Goal: Task Accomplishment & Management: Use online tool/utility

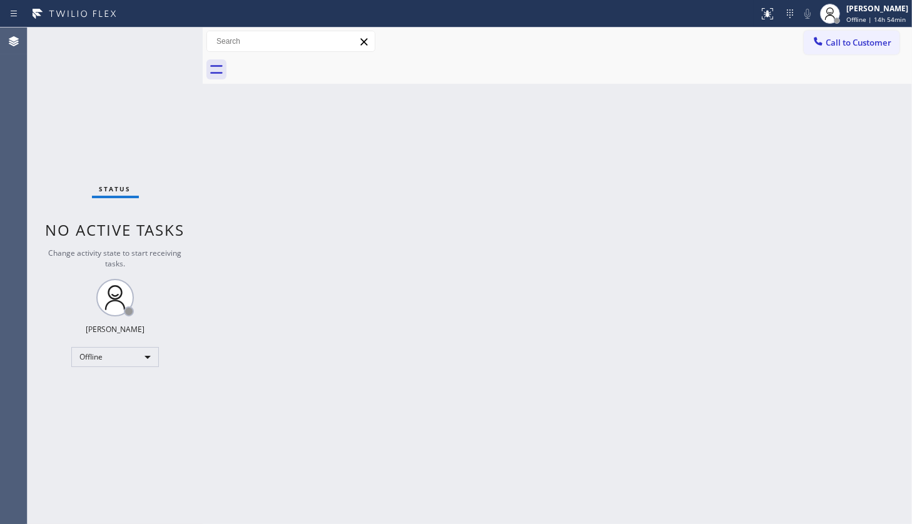
drag, startPoint x: 58, startPoint y: 109, endPoint x: 76, endPoint y: 51, distance: 60.1
click at [64, 92] on div "Status No active tasks Change activity state to start receiving tasks. JENIZA A…" at bounding box center [115, 276] width 175 height 496
drag, startPoint x: 73, startPoint y: 431, endPoint x: 74, endPoint y: 421, distance: 10.7
click at [74, 425] on div "Status No active tasks Change activity state to start receiving tasks. JENIZA A…" at bounding box center [115, 276] width 175 height 496
click at [101, 361] on div "Offline" at bounding box center [115, 357] width 88 height 20
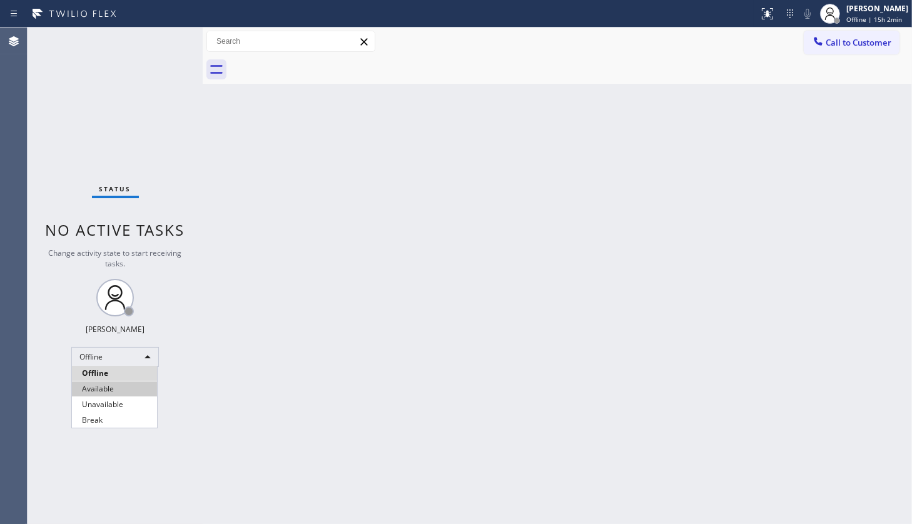
click at [104, 384] on li "Available" at bounding box center [114, 388] width 85 height 15
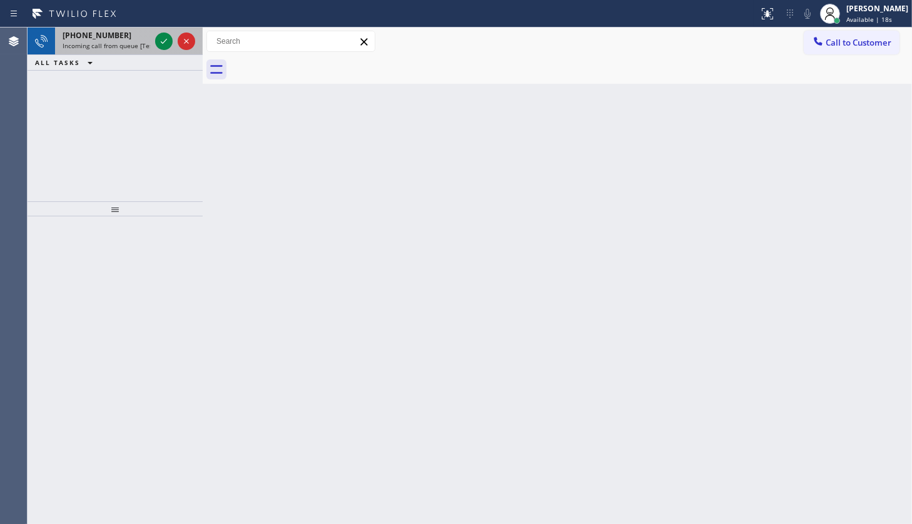
drag, startPoint x: 68, startPoint y: 81, endPoint x: 131, endPoint y: 47, distance: 71.4
click at [73, 79] on div "+19548120917 Incoming call from queue [Test] All ALL TASKS ALL TASKS ACTIVE TAS…" at bounding box center [115, 115] width 175 height 174
click at [166, 39] on icon at bounding box center [164, 41] width 6 height 5
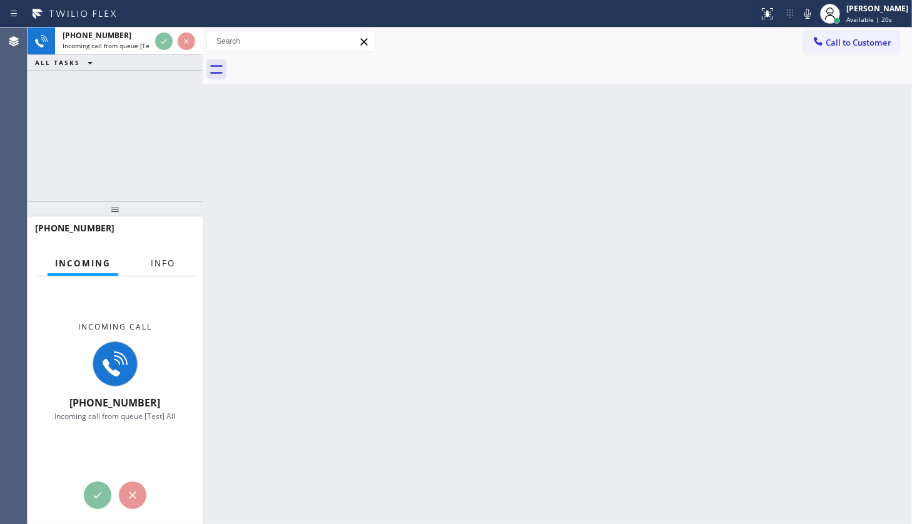
click at [179, 272] on div "Info" at bounding box center [162, 263] width 39 height 24
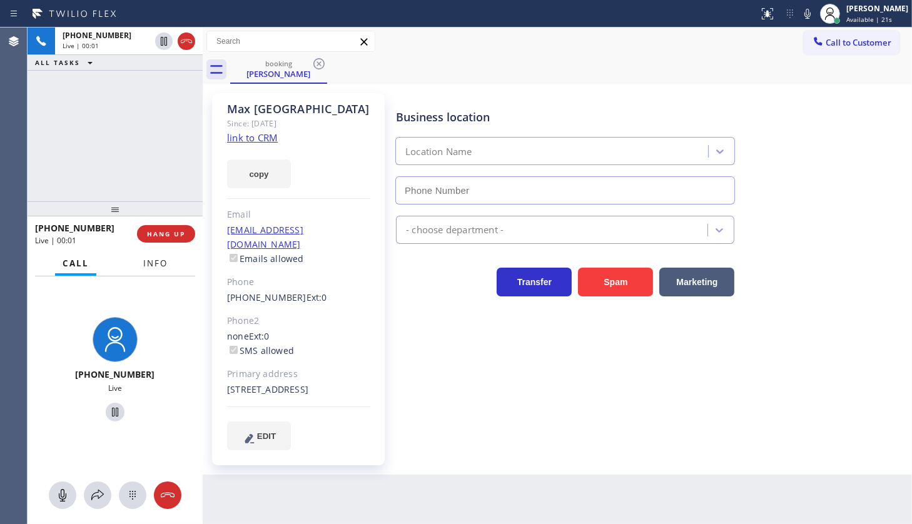
type input "(786) 235-9460"
click at [161, 269] on button "Info" at bounding box center [155, 263] width 39 height 24
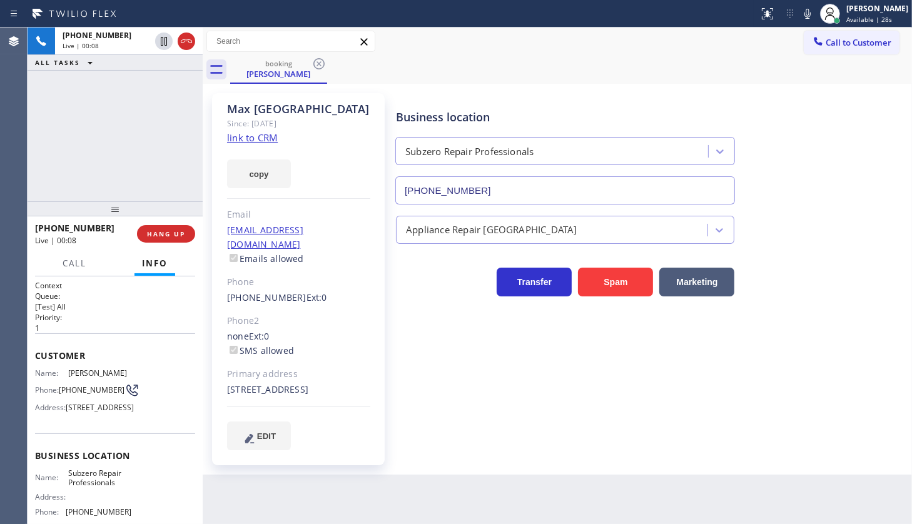
click at [245, 135] on link "link to CRM" at bounding box center [252, 137] width 51 height 13
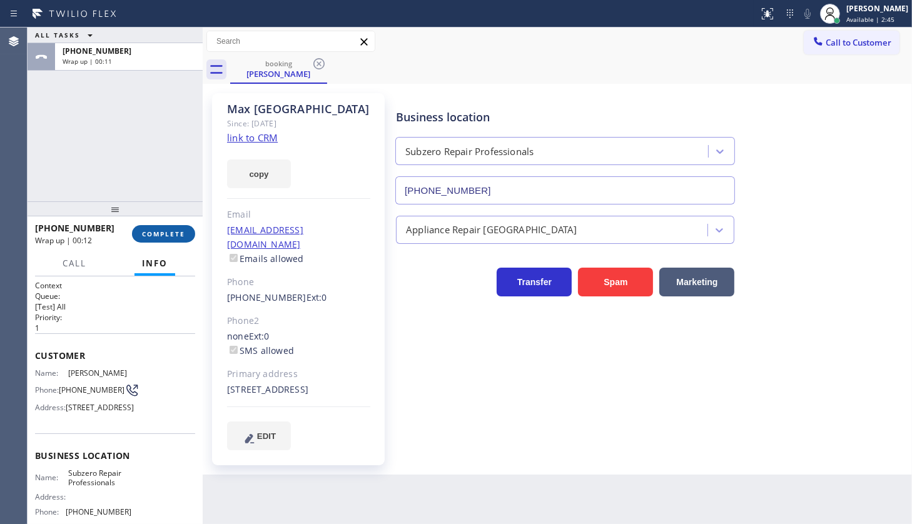
click at [169, 226] on button "COMPLETE" at bounding box center [163, 234] width 63 height 18
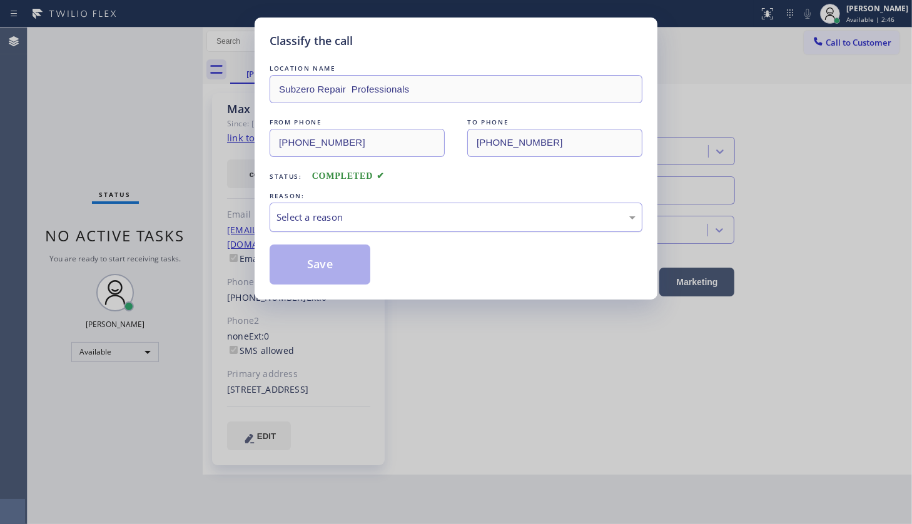
click at [294, 223] on div "Select a reason" at bounding box center [455, 217] width 359 height 14
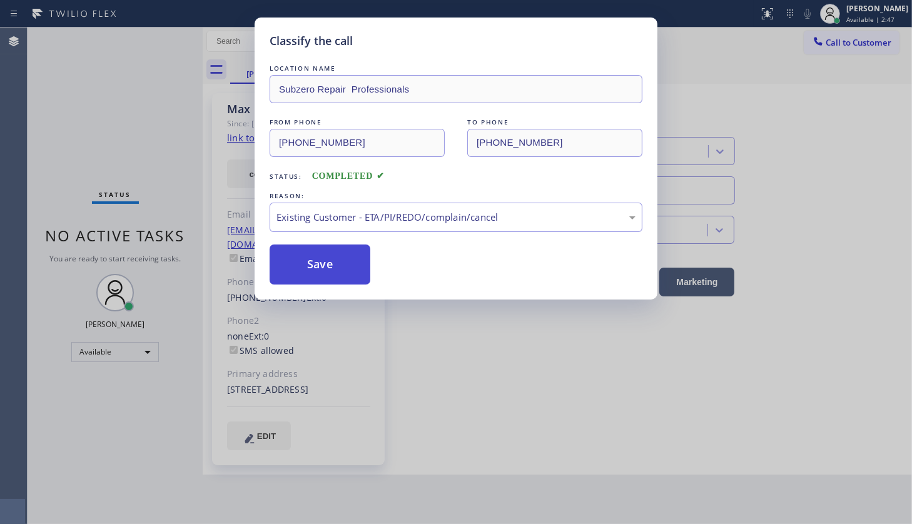
click at [293, 267] on button "Save" at bounding box center [319, 264] width 101 height 40
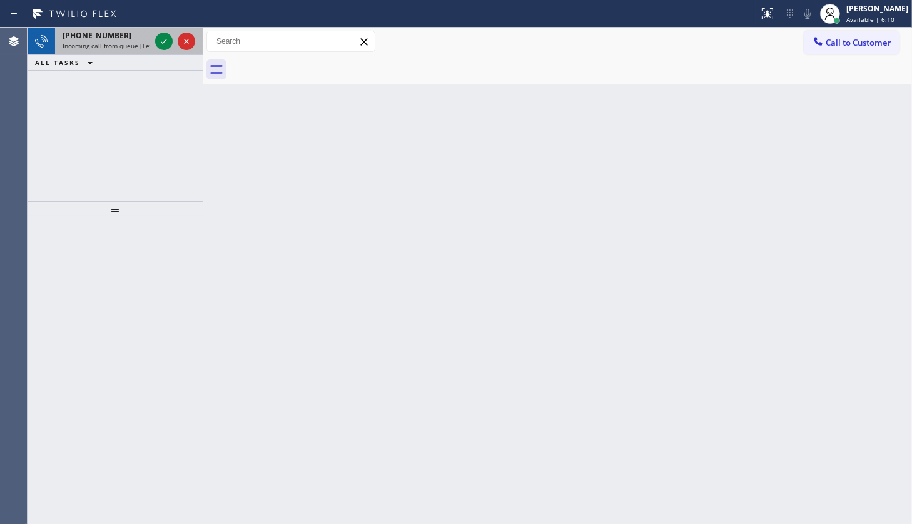
drag, startPoint x: 162, startPoint y: 52, endPoint x: 163, endPoint y: 31, distance: 20.6
click at [161, 43] on div at bounding box center [175, 42] width 45 height 28
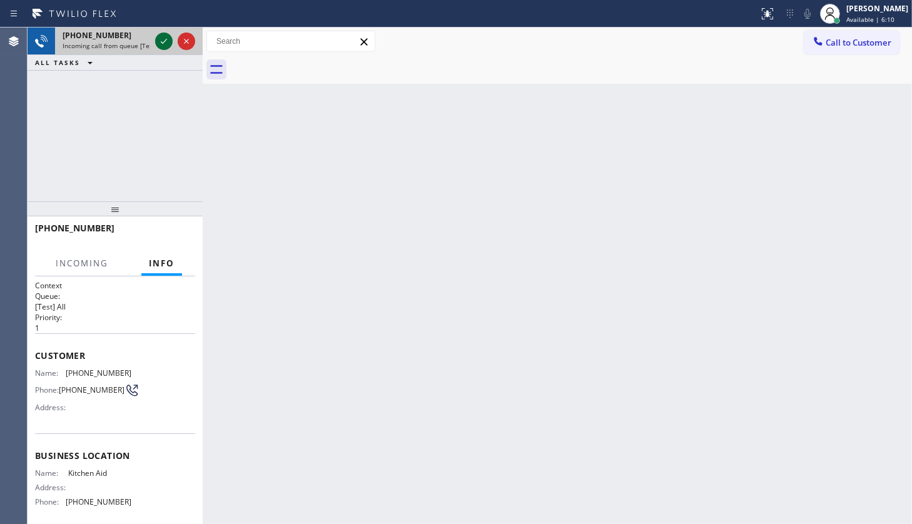
drag, startPoint x: 163, startPoint y: 31, endPoint x: 162, endPoint y: 43, distance: 11.9
click at [163, 34] on div at bounding box center [175, 42] width 45 height 28
click at [162, 43] on icon at bounding box center [164, 41] width 6 height 5
click at [153, 36] on div at bounding box center [175, 42] width 45 height 28
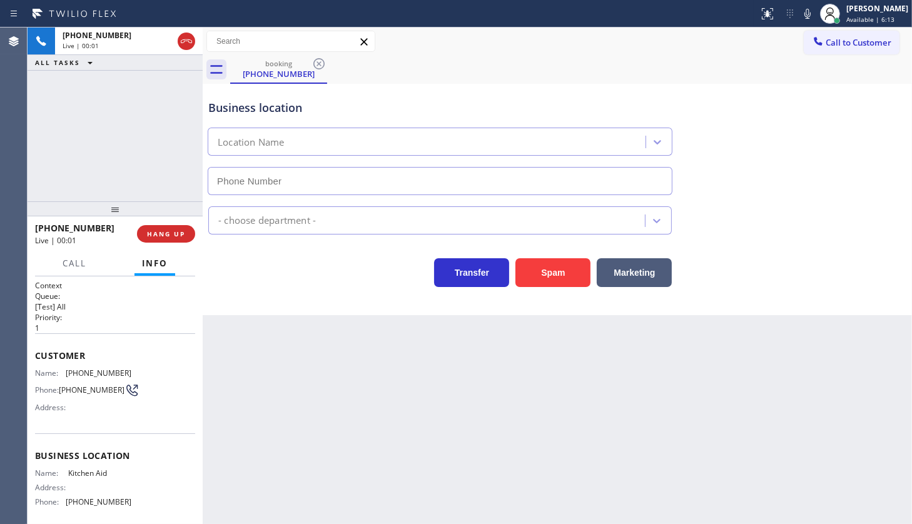
type input "(415) 936-8885"
click at [166, 231] on span "HANG UP" at bounding box center [166, 233] width 38 height 9
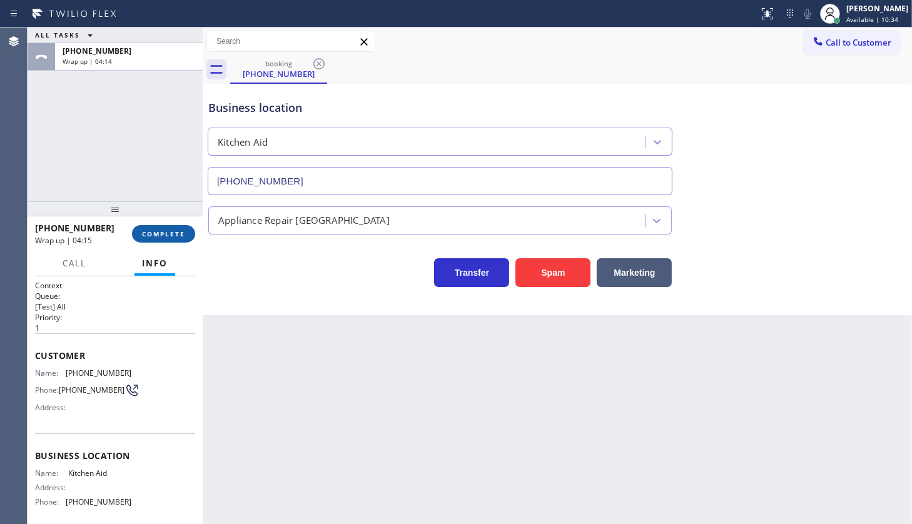
click at [171, 226] on button "COMPLETE" at bounding box center [163, 234] width 63 height 18
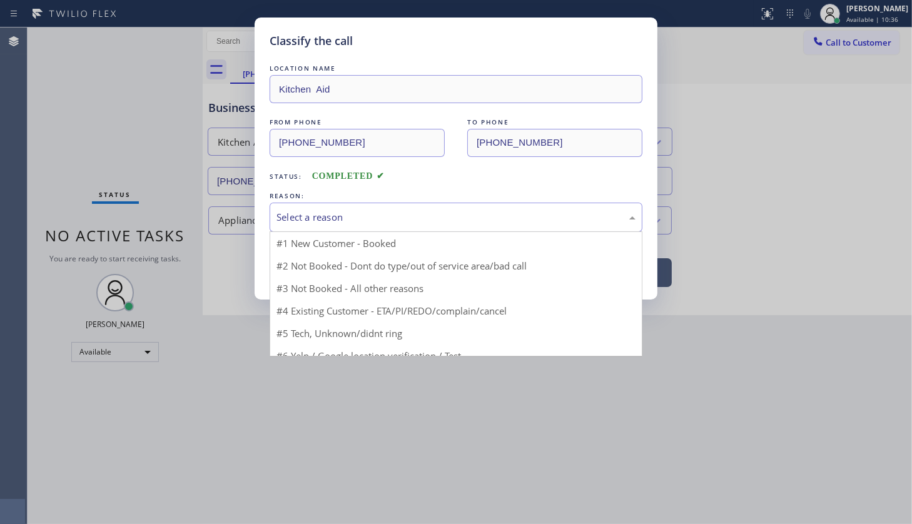
click at [305, 214] on div "Select a reason" at bounding box center [455, 217] width 359 height 14
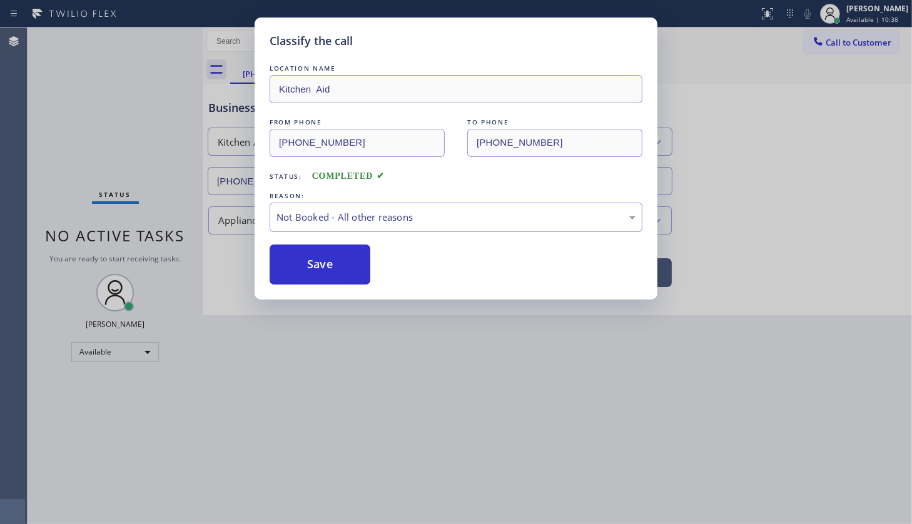
click at [309, 263] on button "Save" at bounding box center [319, 264] width 101 height 40
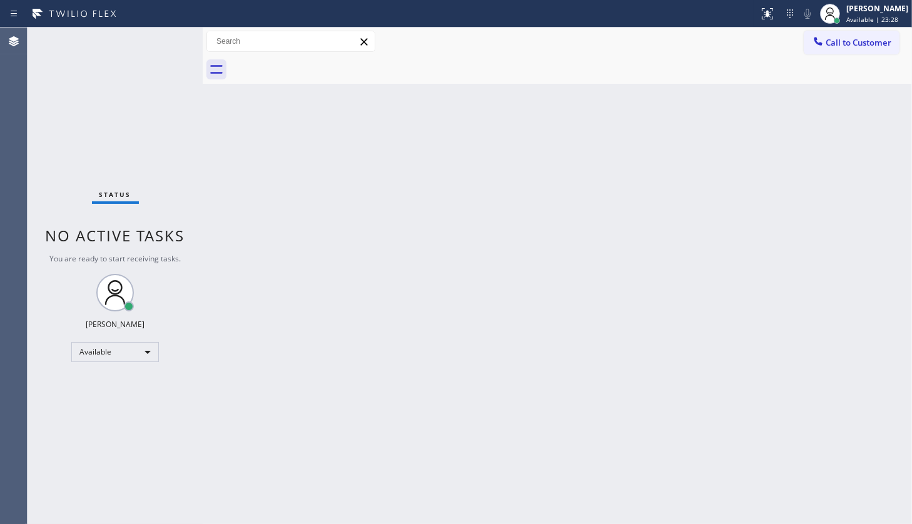
click at [125, 68] on div "Status No active tasks You are ready to start receiving tasks. JENIZA ALCAYDE A…" at bounding box center [115, 276] width 175 height 496
click at [147, 48] on div "Status No active tasks You are ready to start receiving tasks. JENIZA ALCAYDE A…" at bounding box center [115, 276] width 175 height 496
click at [146, 49] on div "Status No active tasks You are ready to start receiving tasks. JENIZA ALCAYDE A…" at bounding box center [115, 276] width 175 height 496
click at [75, 410] on div "Status No active tasks You are ready to start receiving tasks. JENIZA ALCAYDE A…" at bounding box center [115, 276] width 175 height 496
drag, startPoint x: 191, startPoint y: 279, endPoint x: 425, endPoint y: 321, distance: 237.7
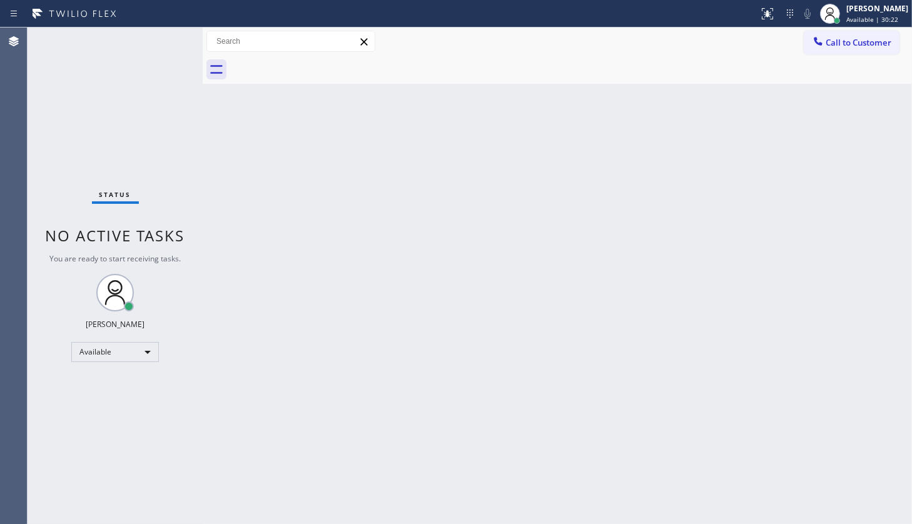
click at [191, 279] on div "Status No active tasks You are ready to start receiving tasks. JENIZA ALCAYDE A…" at bounding box center [115, 276] width 175 height 496
drag, startPoint x: 311, startPoint y: 270, endPoint x: 308, endPoint y: 278, distance: 7.9
click at [308, 278] on div "Back to Dashboard Change Sender ID Customers Technicians Select a contact Outbo…" at bounding box center [557, 276] width 709 height 496
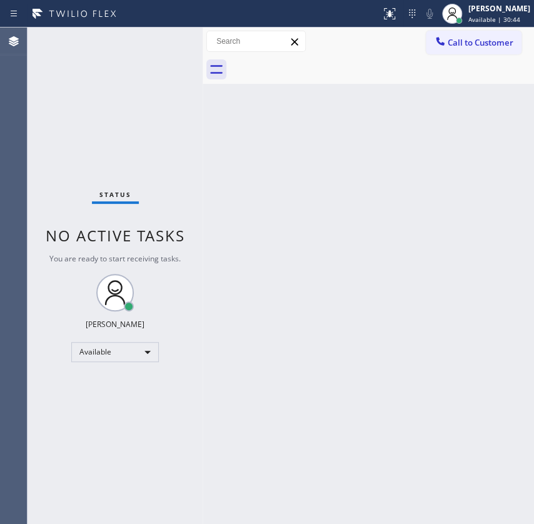
drag, startPoint x: 98, startPoint y: 516, endPoint x: 151, endPoint y: 383, distance: 142.8
click at [151, 385] on div "Status No active tasks You are ready to start receiving tasks. JENIZA ALCAYDE A…" at bounding box center [115, 276] width 175 height 496
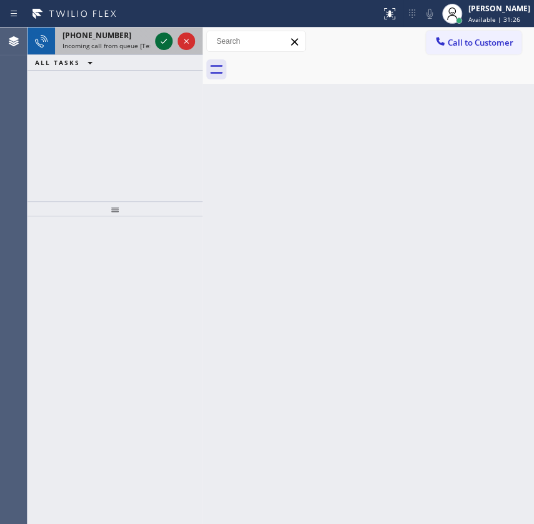
click at [168, 34] on icon at bounding box center [163, 41] width 15 height 15
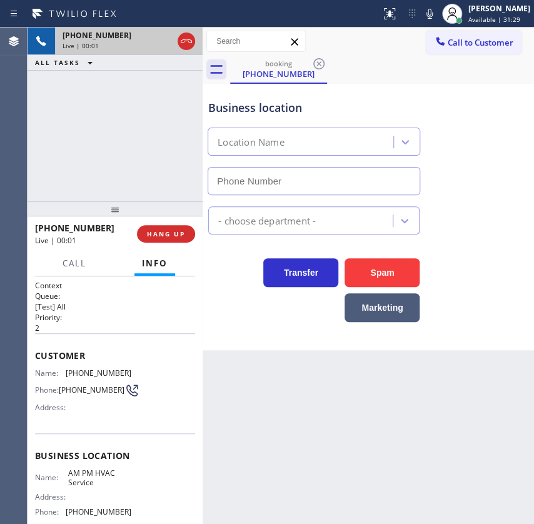
type input "(844) 410-1125"
click at [119, 141] on div "+18189665766 Live | 00:05 ALL TASKS ALL TASKS ACTIVE TASKS TASKS IN WRAP UP" at bounding box center [115, 115] width 175 height 174
click at [505, 141] on div "Business location AM PM HVAC Service (844) 410-1125" at bounding box center [368, 138] width 325 height 113
drag, startPoint x: 169, startPoint y: 231, endPoint x: 226, endPoint y: 232, distance: 57.5
click at [169, 231] on span "HANG UP" at bounding box center [166, 233] width 38 height 9
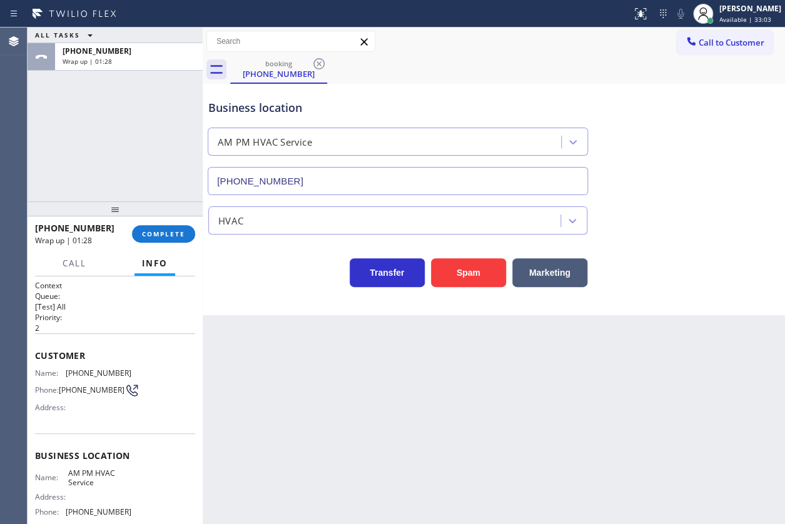
drag, startPoint x: 68, startPoint y: 178, endPoint x: 71, endPoint y: 186, distance: 8.4
click at [68, 179] on div "ALL TASKS ALL TASKS ACTIVE TASKS TASKS IN WRAP UP +18189665766 Wrap up | 01:28" at bounding box center [115, 115] width 175 height 174
click at [151, 235] on span "COMPLETE" at bounding box center [163, 233] width 43 height 9
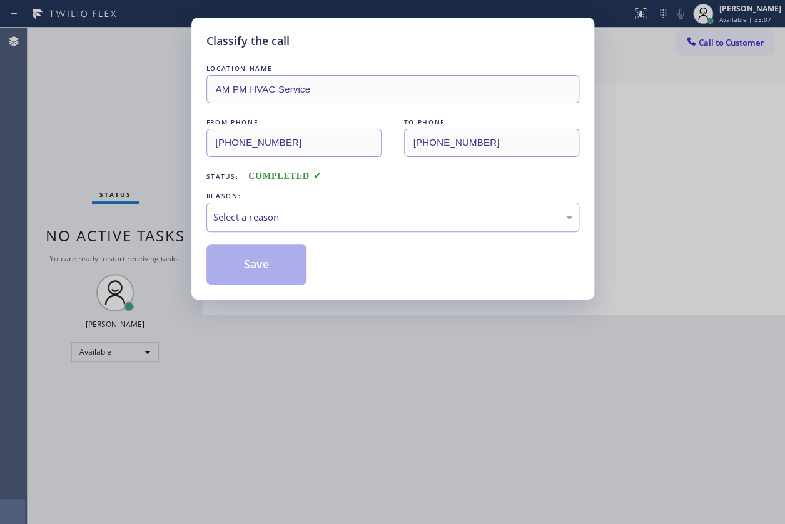
click at [248, 240] on div "LOCATION NAME AM PM HVAC Service FROM PHONE (818) 966-5766 TO PHONE (844) 410-1…" at bounding box center [392, 173] width 373 height 223
click at [266, 124] on div "FROM PHONE" at bounding box center [293, 122] width 175 height 13
click at [263, 191] on div "REASON:" at bounding box center [392, 195] width 373 height 13
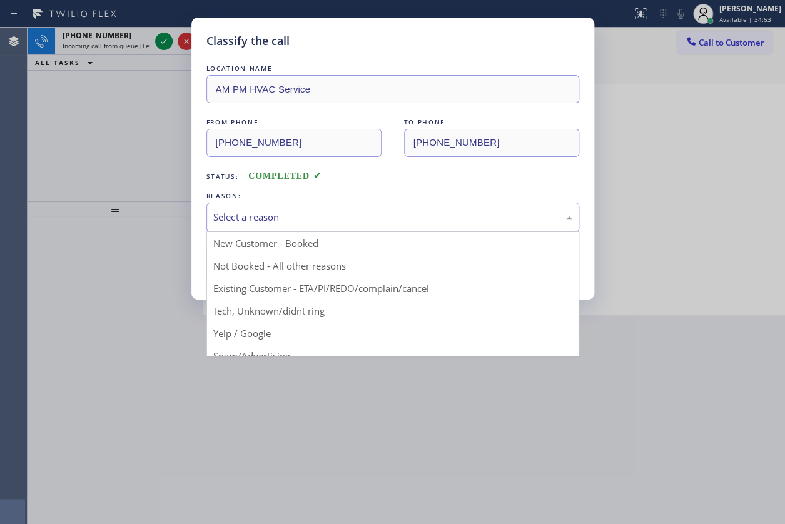
click at [226, 229] on div "Select a reason" at bounding box center [392, 217] width 373 height 29
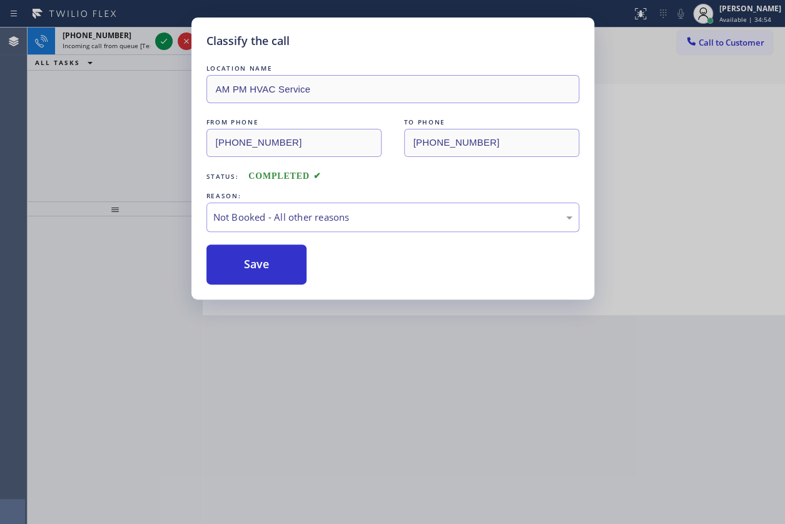
click at [238, 262] on button "Save" at bounding box center [256, 264] width 101 height 40
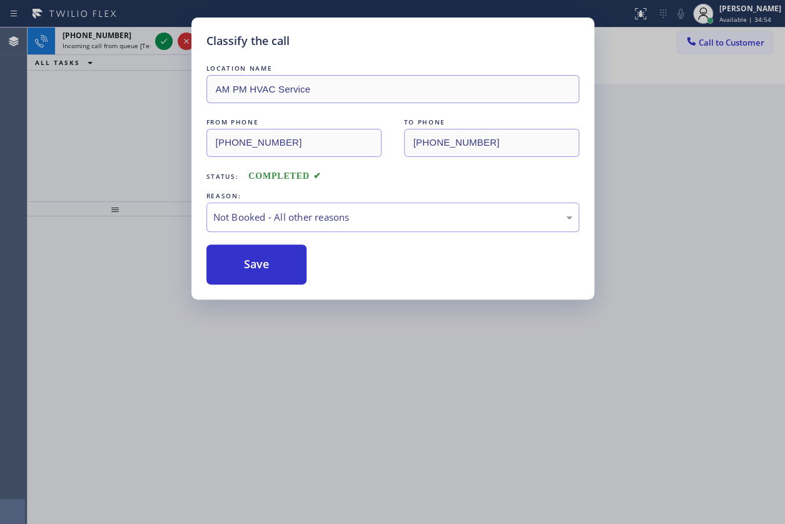
click at [238, 262] on button "Save" at bounding box center [256, 264] width 101 height 40
drag, startPoint x: 189, startPoint y: 23, endPoint x: 151, endPoint y: 47, distance: 45.3
click at [183, 28] on div "Classify the call LOCATION NAME AM PM HVAC Service FROM PHONE (818) 966-5766 TO…" at bounding box center [392, 262] width 785 height 524
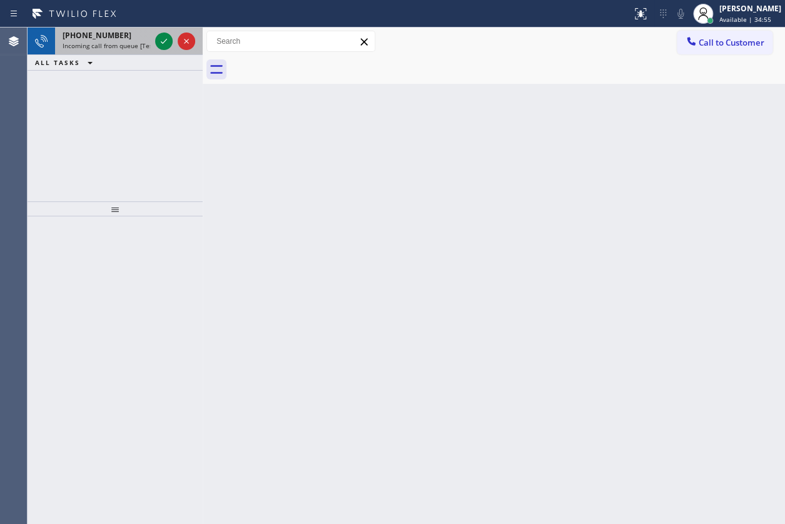
click at [151, 47] on div "+17282277101 Incoming call from queue [Test] All" at bounding box center [104, 42] width 98 height 28
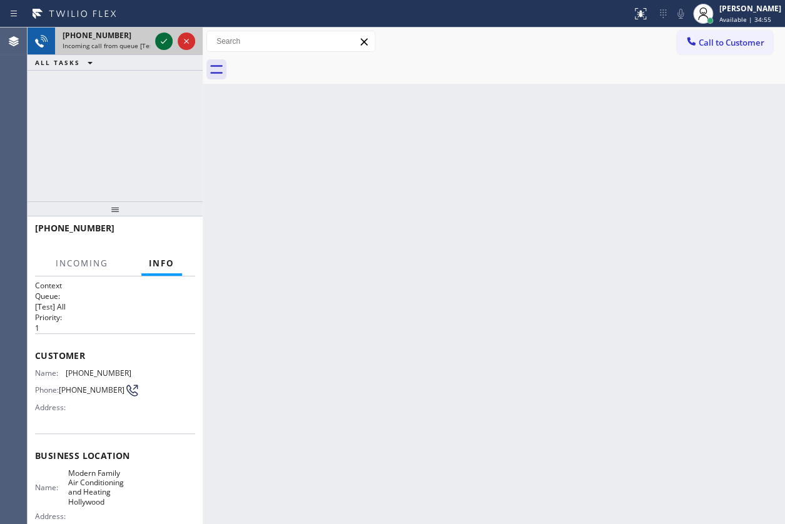
click at [159, 44] on icon at bounding box center [163, 41] width 15 height 15
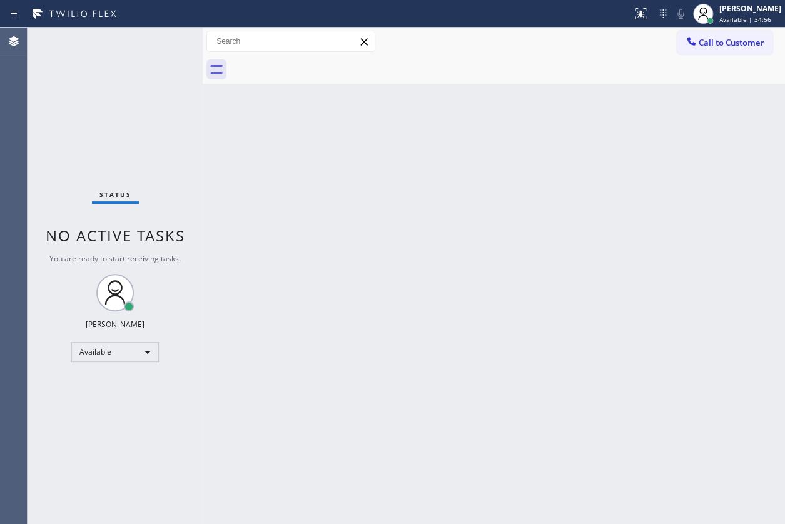
click at [167, 36] on div "Status No active tasks You are ready to start receiving tasks. JENIZA ALCAYDE A…" at bounding box center [115, 276] width 175 height 496
click at [638, 20] on icon at bounding box center [640, 13] width 15 height 15
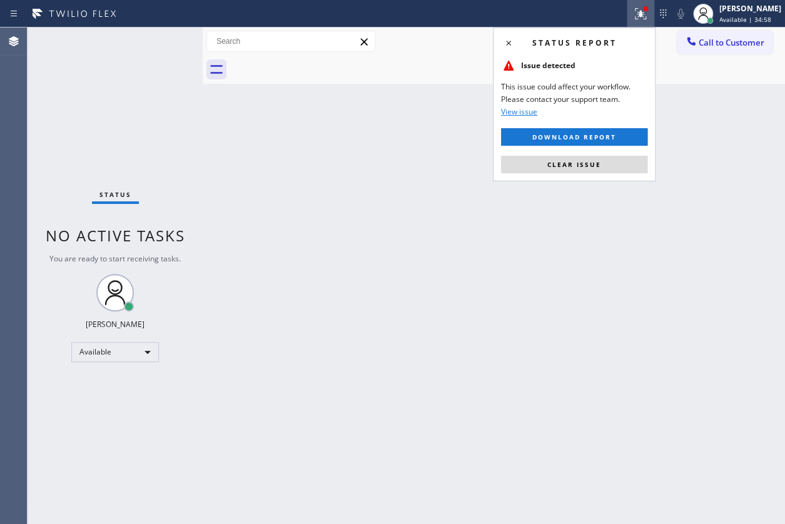
click at [601, 166] on button "Clear issue" at bounding box center [574, 165] width 146 height 18
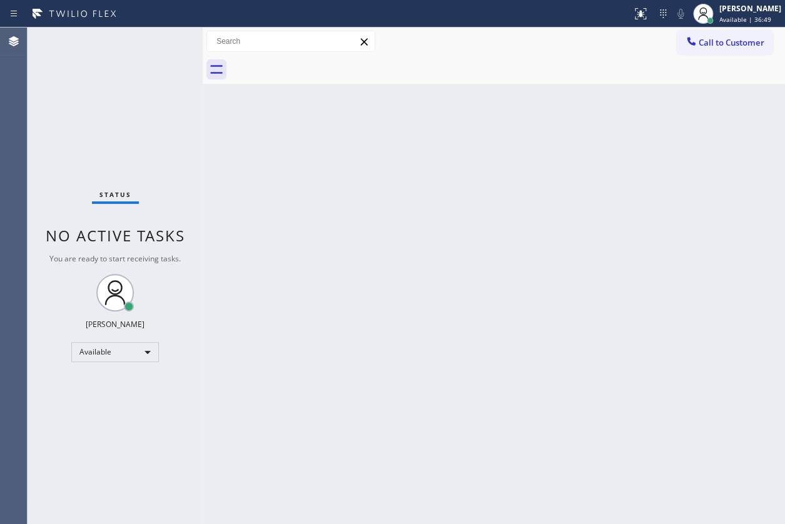
click at [170, 68] on div "Status No active tasks You are ready to start receiving tasks. JENIZA ALCAYDE A…" at bounding box center [115, 276] width 175 height 496
click at [160, 68] on div "Status No active tasks You are ready to start receiving tasks. JENIZA ALCAYDE A…" at bounding box center [115, 276] width 175 height 496
click at [163, 118] on div "Status No active tasks You are ready to start receiving tasks. JENIZA ALCAYDE A…" at bounding box center [115, 276] width 175 height 496
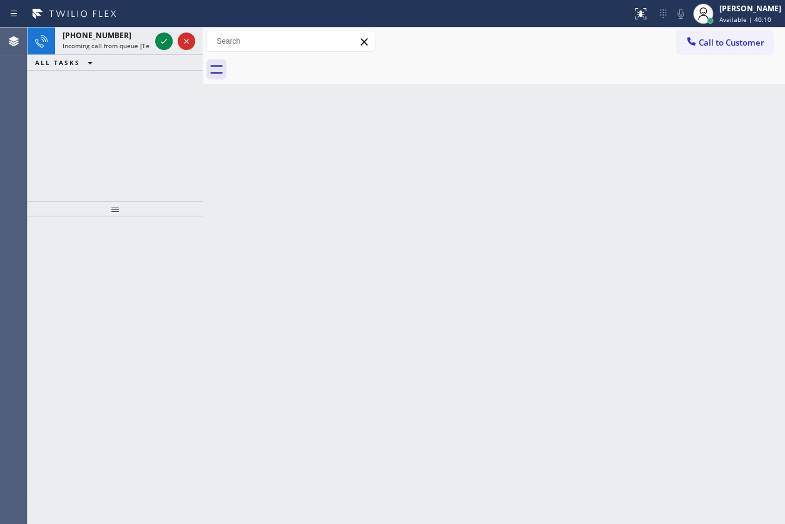
drag, startPoint x: 41, startPoint y: 68, endPoint x: 114, endPoint y: 79, distance: 74.0
click at [51, 73] on div "+17327188154 Incoming call from queue [Test] All ALL TASKS ALL TASKS ACTIVE TAS…" at bounding box center [115, 115] width 175 height 174
click at [157, 46] on icon at bounding box center [163, 41] width 15 height 15
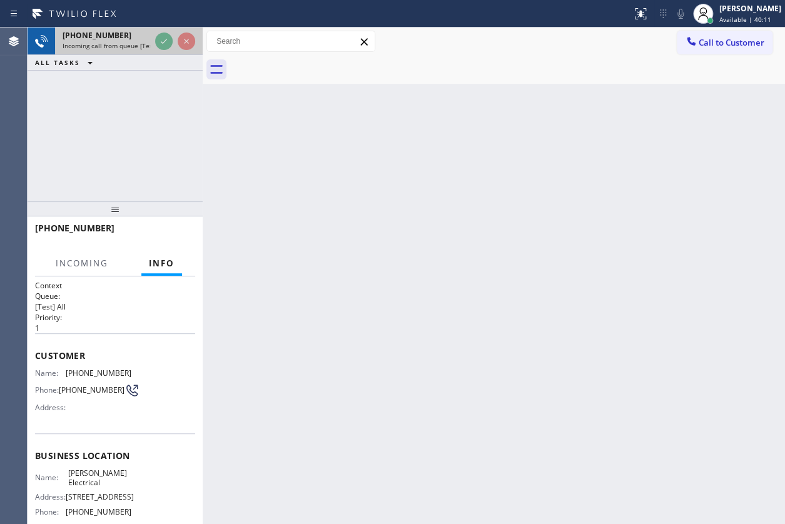
click at [151, 48] on div "+17327188154 Incoming call from queue [Test] All" at bounding box center [115, 42] width 175 height 28
click at [148, 49] on div "+17327188154 Incoming call from queue [Test] All" at bounding box center [104, 42] width 98 height 28
click at [148, 65] on div "+17327188154 Incoming call from queue [Test] All ALL TASKS ALL TASKS ACTIVE TAS…" at bounding box center [115, 49] width 175 height 43
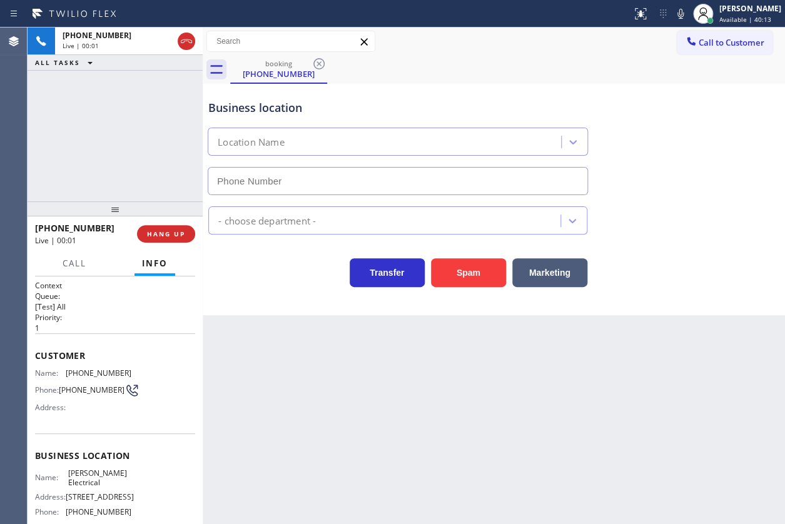
type input "(848) 306-0024"
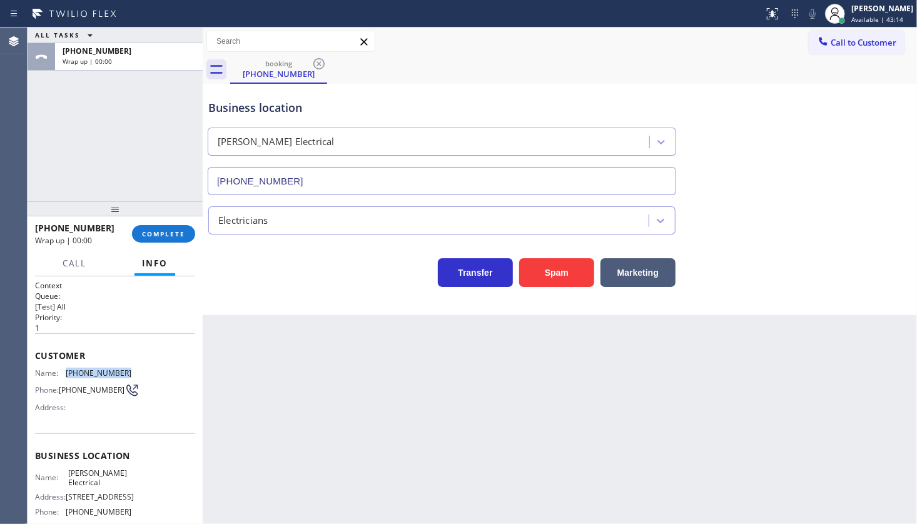
drag, startPoint x: 61, startPoint y: 372, endPoint x: 139, endPoint y: 373, distance: 78.8
click at [139, 373] on div "Name: (732) 718-8154 Phone: (732) 718-8154 Address:" at bounding box center [115, 392] width 160 height 49
copy div "(732) 718-8154"
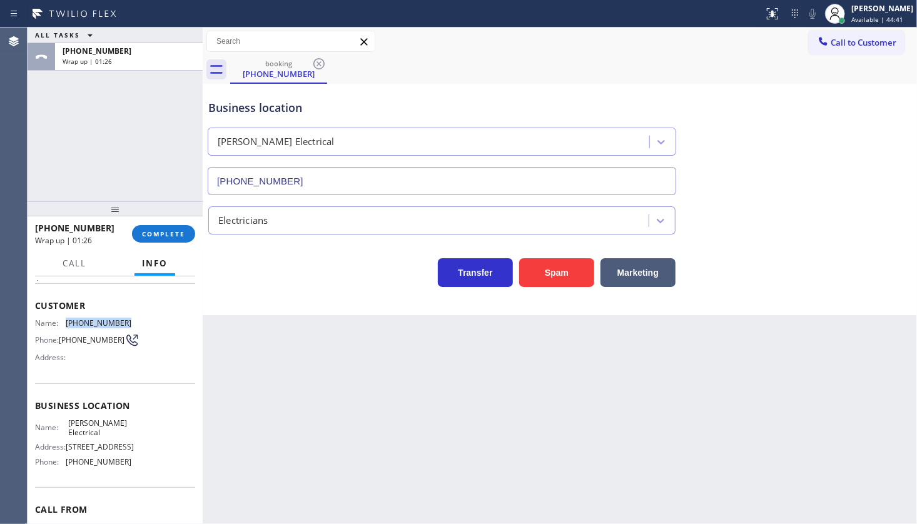
scroll to position [113, 0]
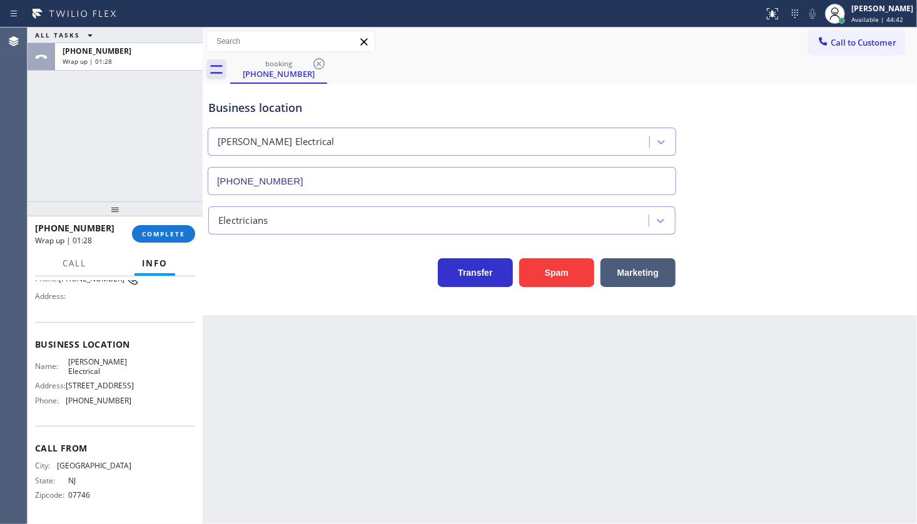
click at [73, 405] on span "(848) 306-0024" at bounding box center [99, 400] width 66 height 9
drag, startPoint x: 61, startPoint y: 436, endPoint x: 126, endPoint y: 442, distance: 65.3
click at [126, 411] on div "Name: Eric G Larson Jr Electrical Address: 451 Northampton Blvd, Toms River, NJ…" at bounding box center [115, 384] width 160 height 54
copy div "(848) 306-0024"
click at [154, 231] on span "COMPLETE" at bounding box center [163, 233] width 43 height 9
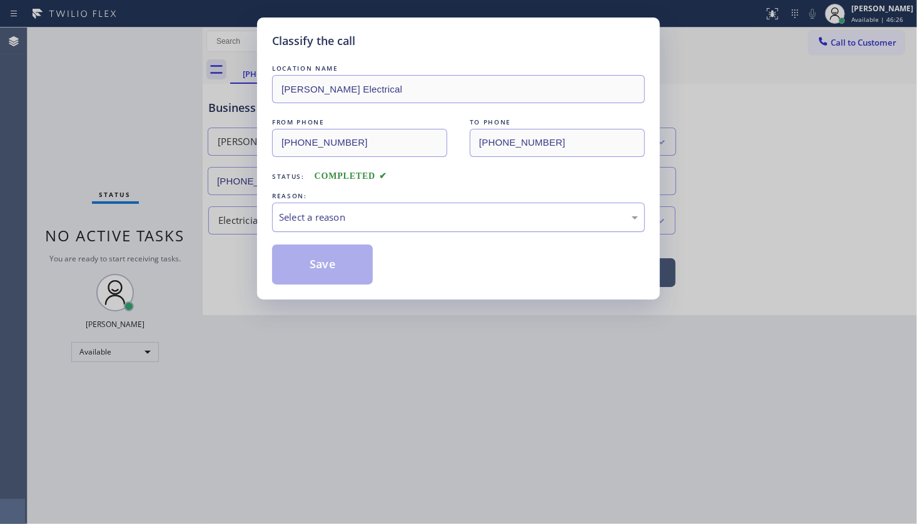
click at [293, 225] on div "Select a reason" at bounding box center [458, 217] width 373 height 29
click at [298, 263] on button "Save" at bounding box center [322, 264] width 101 height 40
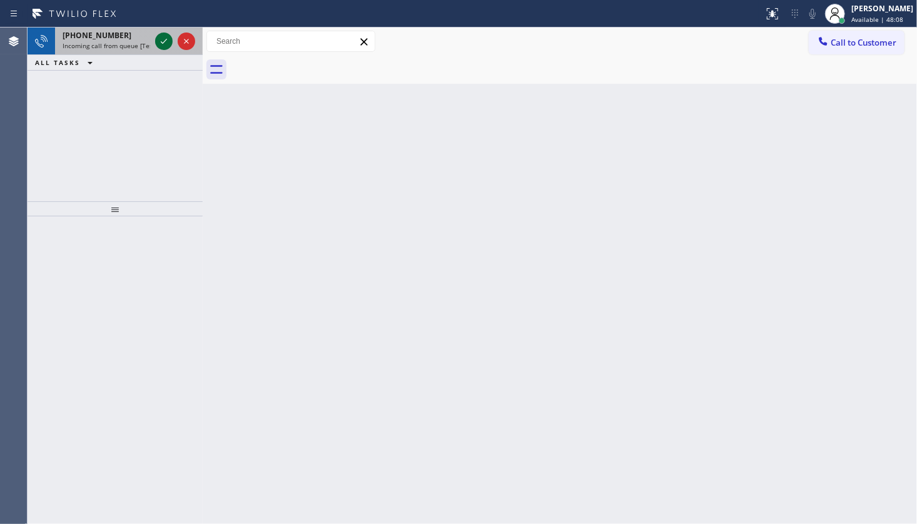
click at [163, 46] on icon at bounding box center [163, 41] width 15 height 15
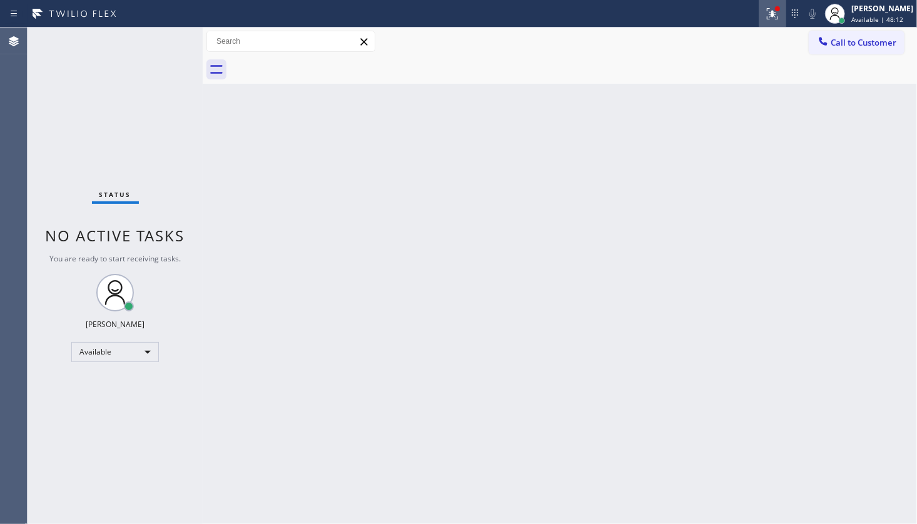
click at [764, 13] on div at bounding box center [772, 13] width 28 height 15
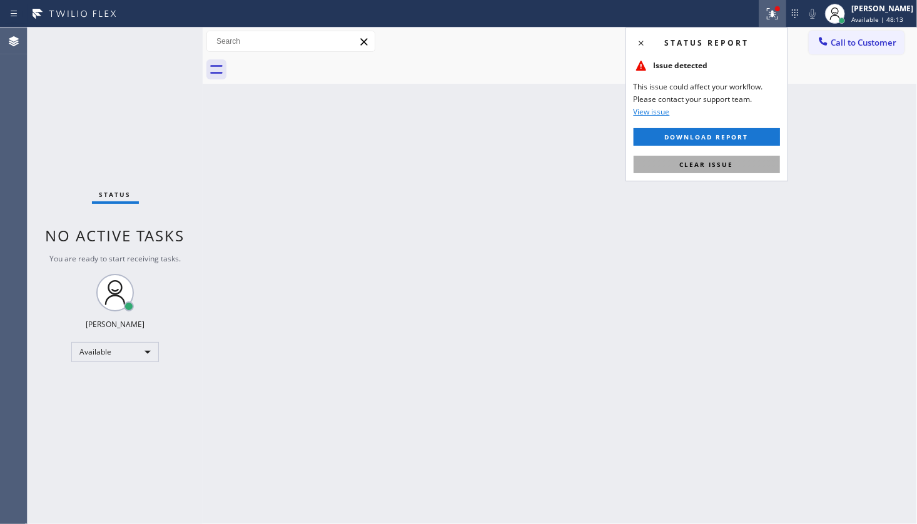
click at [746, 166] on button "Clear issue" at bounding box center [706, 165] width 146 height 18
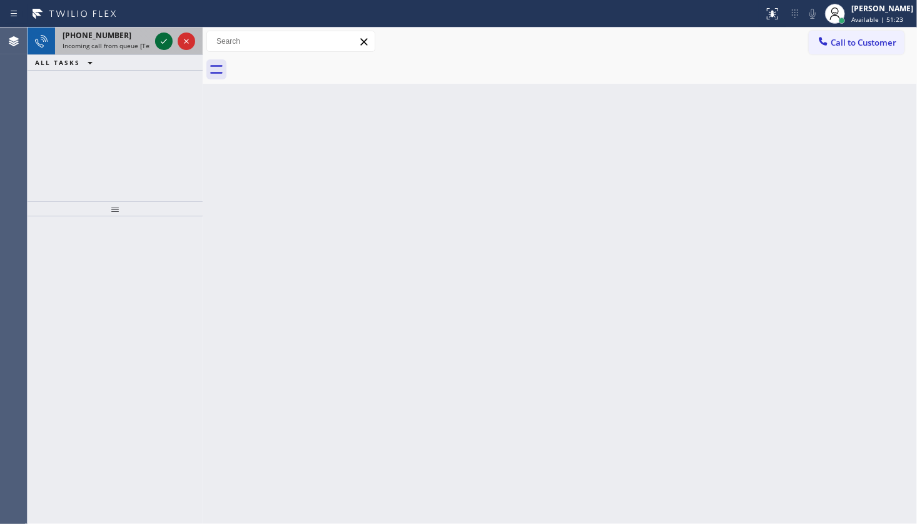
click at [161, 41] on icon at bounding box center [163, 41] width 15 height 15
drag, startPoint x: 161, startPoint y: 40, endPoint x: 176, endPoint y: 108, distance: 69.2
click at [169, 100] on div "[PHONE_NUMBER] Incoming call from queue [Test] All ALL TASKS ALL TASKS ACTIVE T…" at bounding box center [115, 115] width 175 height 174
click at [173, 108] on div "[PHONE_NUMBER] Incoming call from queue [Test] All ALL TASKS ALL TASKS ACTIVE T…" at bounding box center [115, 115] width 175 height 174
click at [160, 39] on icon at bounding box center [163, 41] width 15 height 15
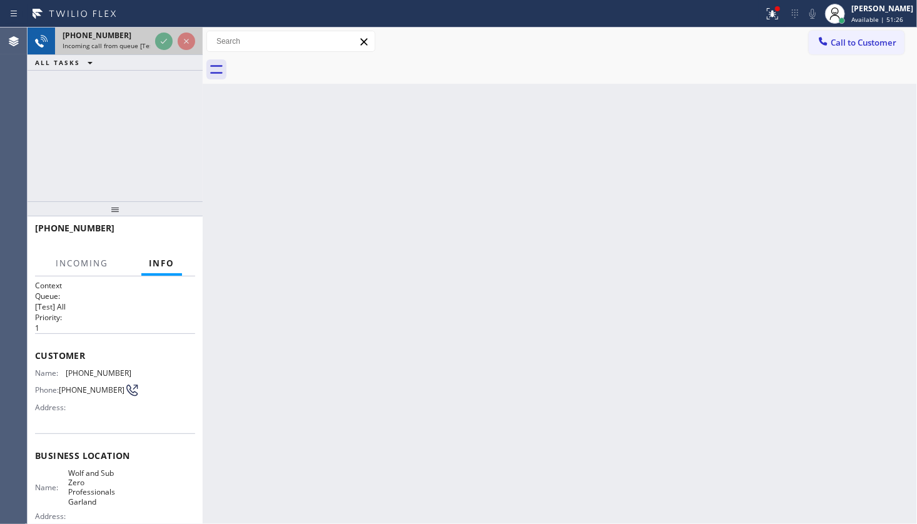
click at [167, 32] on div at bounding box center [175, 42] width 45 height 28
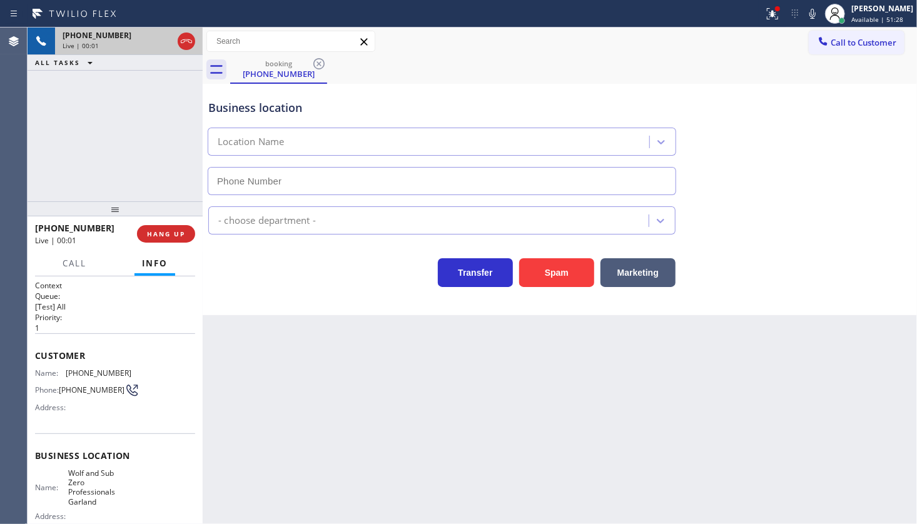
type input "[PHONE_NUMBER]"
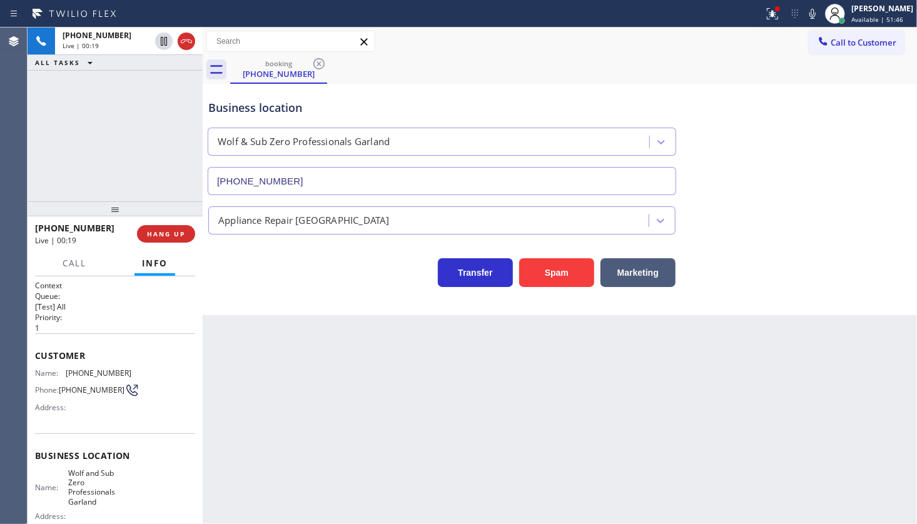
drag, startPoint x: 29, startPoint y: 50, endPoint x: 31, endPoint y: 60, distance: 10.2
click at [31, 60] on div "+15019933177 Live | 00:19 ALL TASKS ALL TASKS ACTIVE TASKS TASKS IN WRAP UP" at bounding box center [115, 49] width 175 height 43
click at [179, 238] on button "HANG UP" at bounding box center [166, 234] width 58 height 18
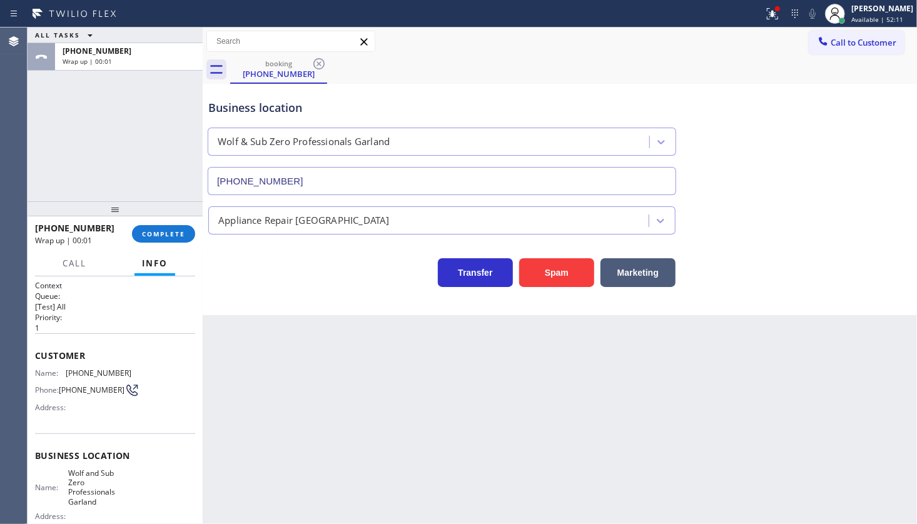
drag, startPoint x: 773, startPoint y: 16, endPoint x: 762, endPoint y: 69, distance: 54.5
click at [773, 21] on button at bounding box center [772, 14] width 28 height 28
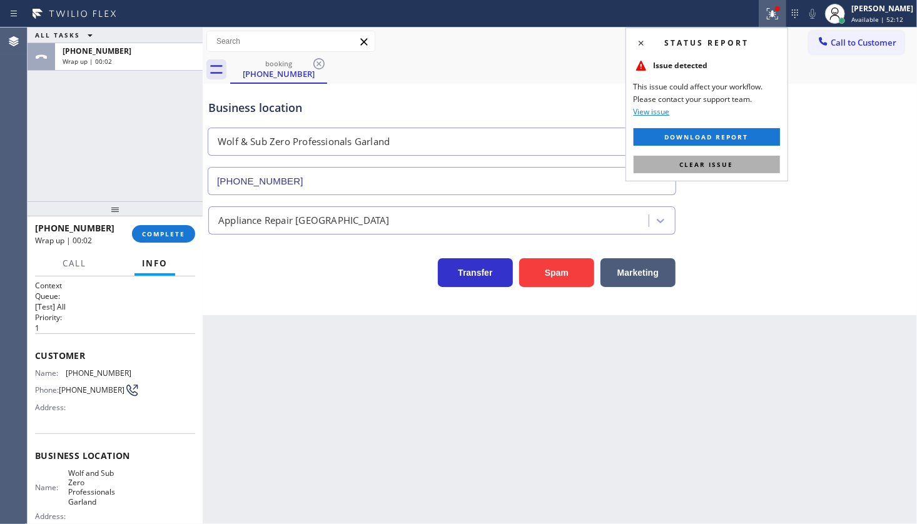
click at [744, 164] on button "Clear issue" at bounding box center [706, 165] width 146 height 18
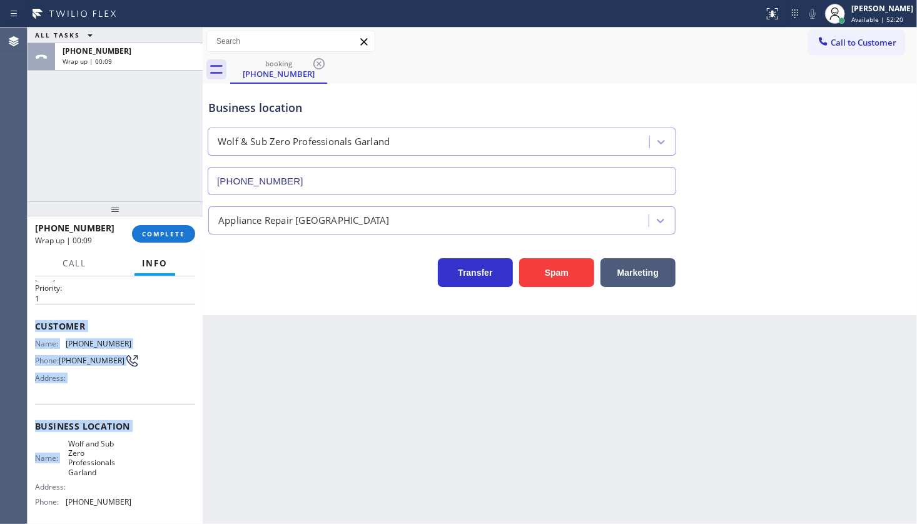
drag, startPoint x: 32, startPoint y: 348, endPoint x: 71, endPoint y: 406, distance: 69.9
click at [69, 406] on div "Context Queue: [Test] All Priority: 1 Customer Name: (501) 993-3177 Phone: (501…" at bounding box center [115, 400] width 175 height 248
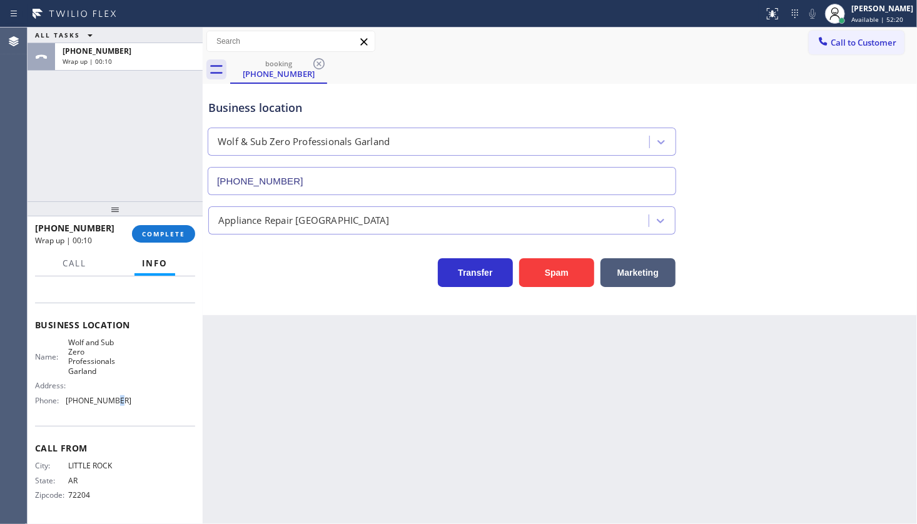
click at [108, 400] on span "[PHONE_NUMBER]" at bounding box center [99, 400] width 66 height 9
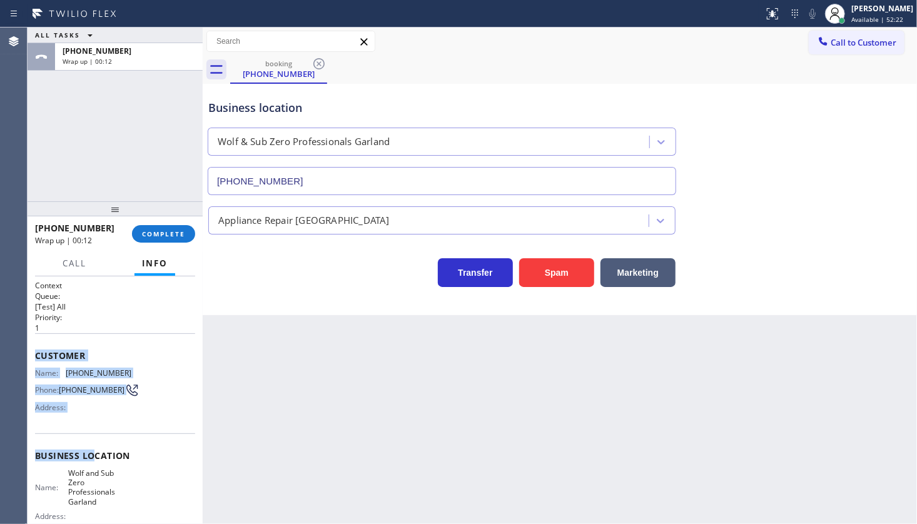
scroll to position [133, 0]
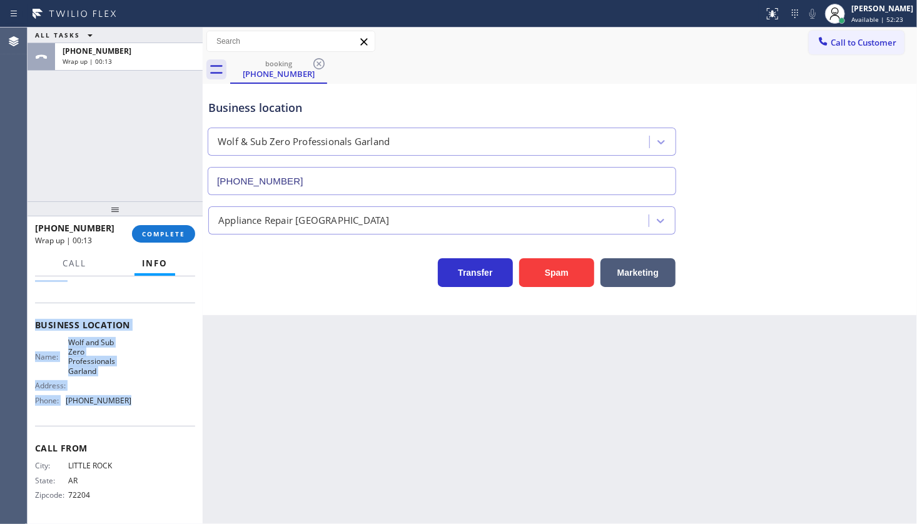
drag, startPoint x: 33, startPoint y: 341, endPoint x: 165, endPoint y: 414, distance: 151.1
click at [165, 414] on div "Context Queue: [Test] All Priority: 1 Customer Name: (501) 993-3177 Phone: (501…" at bounding box center [115, 400] width 175 height 248
copy div "Customer Name: (501) 993-3177 Phone: (501) 993-3177 Address: Business location …"
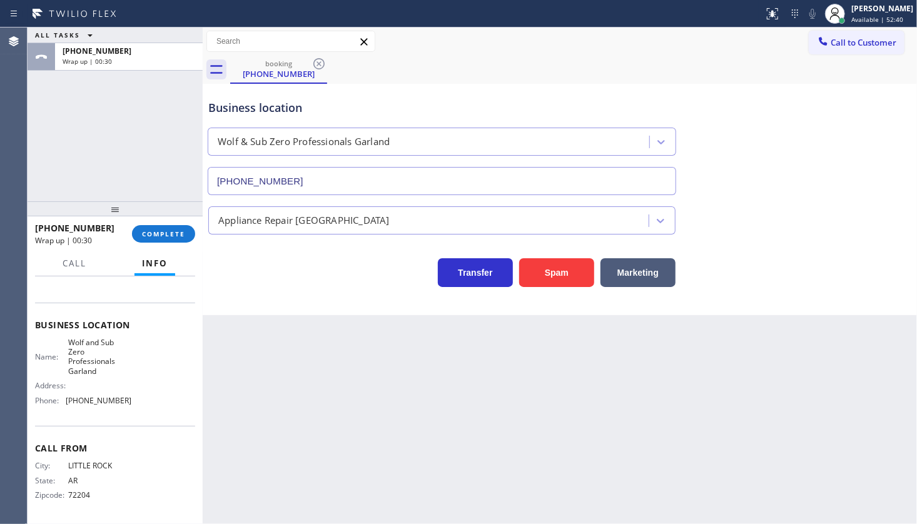
click at [53, 157] on div "ALL TASKS ALL TASKS ACTIVE TASKS TASKS IN WRAP UP +15019933177 Wrap up | 00:30" at bounding box center [115, 115] width 175 height 174
click at [164, 229] on span "COMPLETE" at bounding box center [163, 233] width 43 height 9
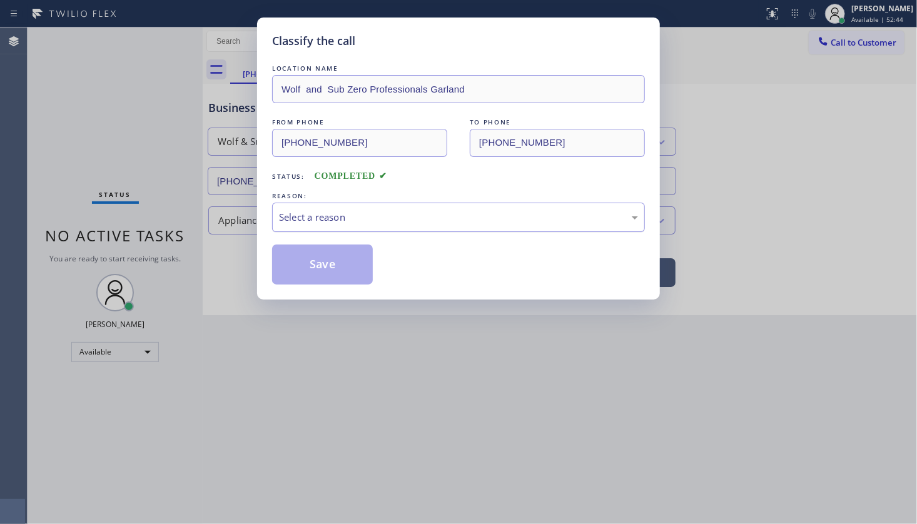
click at [303, 204] on div "Select a reason" at bounding box center [458, 217] width 373 height 29
click at [294, 253] on button "Save" at bounding box center [322, 264] width 101 height 40
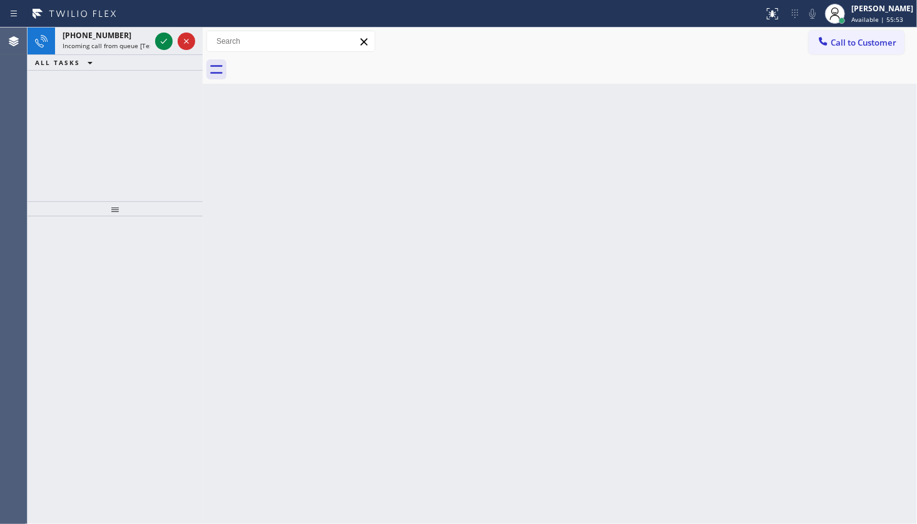
click at [106, 79] on div "+13476016341 Incoming call from queue [Test] All ALL TASKS ALL TASKS ACTIVE TAS…" at bounding box center [115, 115] width 175 height 174
drag, startPoint x: 169, startPoint y: 49, endPoint x: 161, endPoint y: 38, distance: 13.9
click at [169, 47] on div at bounding box center [175, 42] width 45 height 28
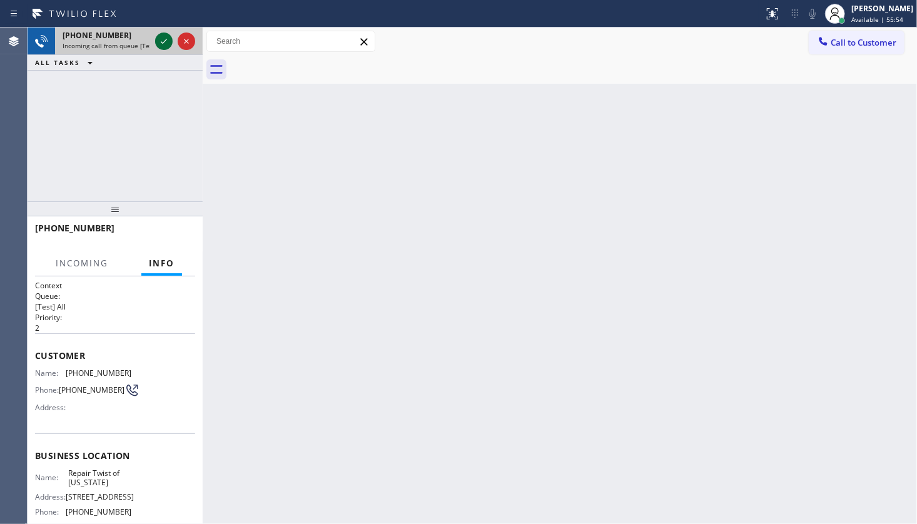
click at [160, 38] on icon at bounding box center [163, 41] width 15 height 15
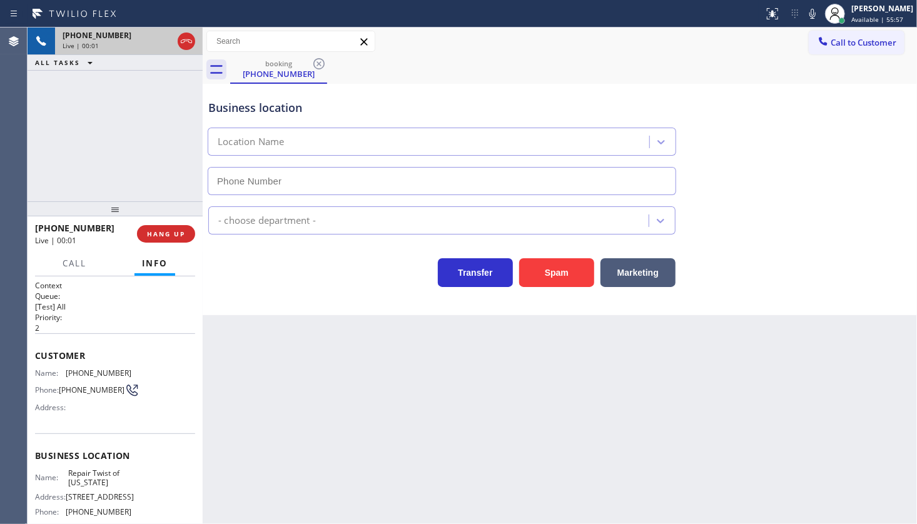
type input "(347) 284-6179"
click at [150, 174] on div "+13476016341 Live | 00:04 ALL TASKS ALL TASKS ACTIVE TASKS TASKS IN WRAP UP" at bounding box center [115, 115] width 175 height 174
click at [175, 229] on span "HANG UP" at bounding box center [166, 233] width 38 height 9
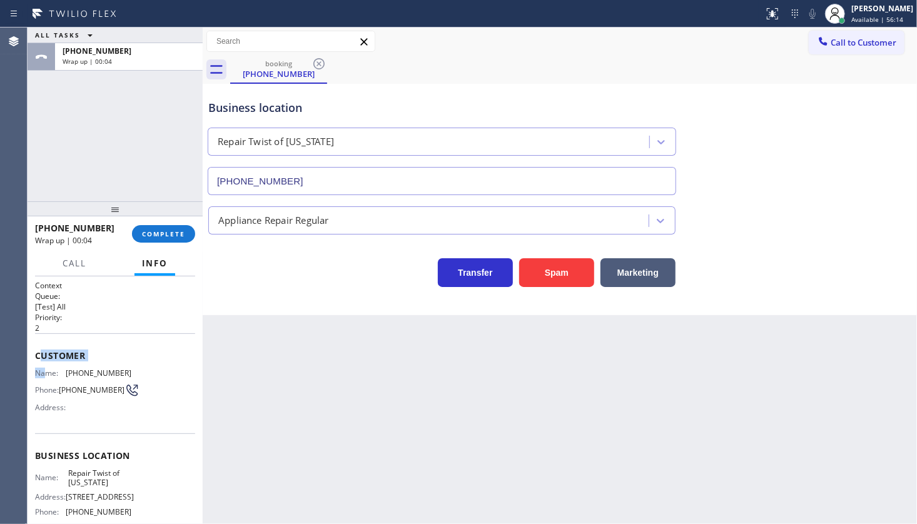
drag, startPoint x: 39, startPoint y: 346, endPoint x: 46, endPoint y: 368, distance: 23.5
click at [46, 368] on div "Customer Name: (347) 601-6341 Phone: (347) 601-6341 Address:" at bounding box center [115, 383] width 160 height 100
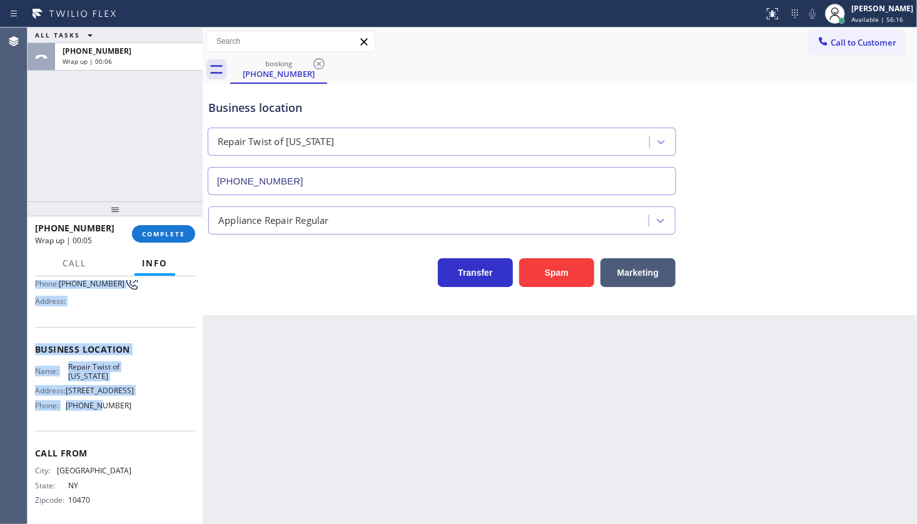
scroll to position [113, 0]
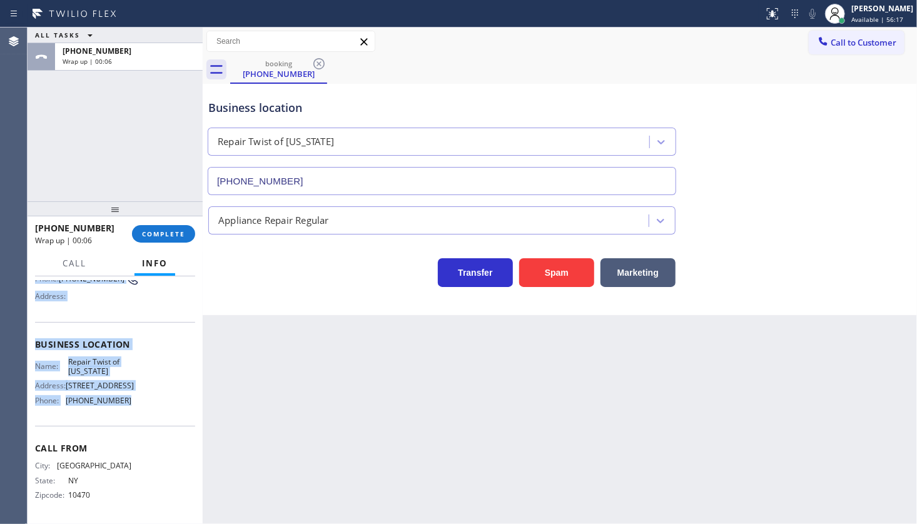
drag, startPoint x: 28, startPoint y: 346, endPoint x: 149, endPoint y: 421, distance: 143.2
click at [149, 421] on div "Context Queue: [Test] All Priority: 2 Customer Name: (347) 601-6341 Phone: (347…" at bounding box center [115, 400] width 175 height 248
copy div "Customer Name: (347) 601-6341 Phone: (347) 601-6341 Address: Business location …"
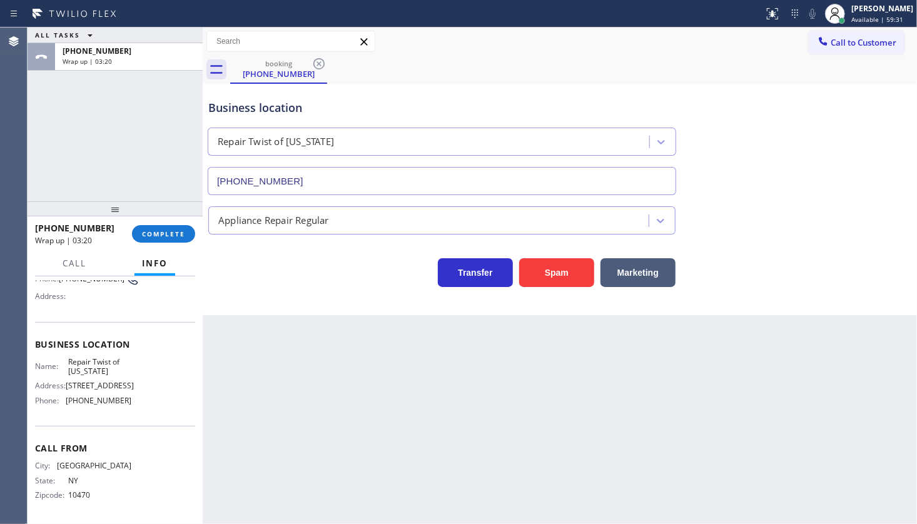
click at [101, 110] on div "ALL TASKS ALL TASKS ACTIVE TASKS TASKS IN WRAP UP +13476016341 Wrap up | 03:20" at bounding box center [115, 115] width 175 height 174
click at [180, 235] on span "COMPLETE" at bounding box center [163, 233] width 43 height 9
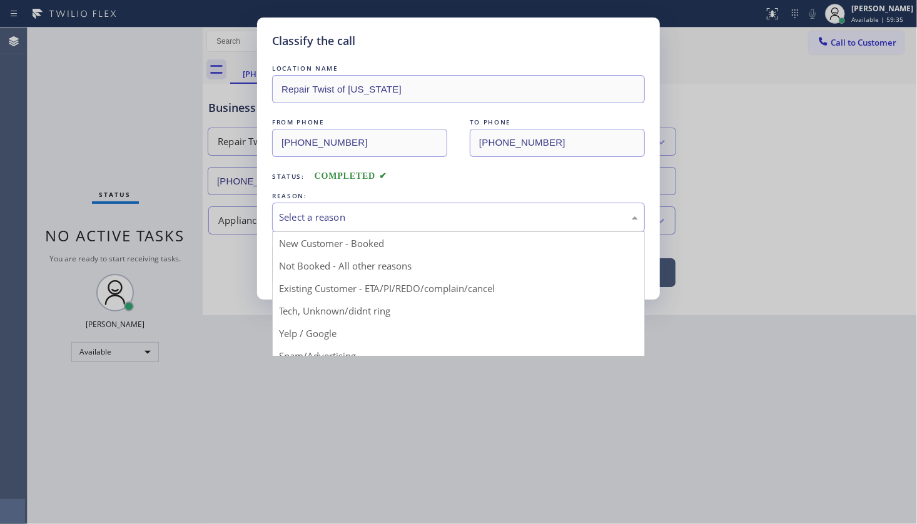
click at [287, 219] on div "Select a reason" at bounding box center [458, 217] width 359 height 14
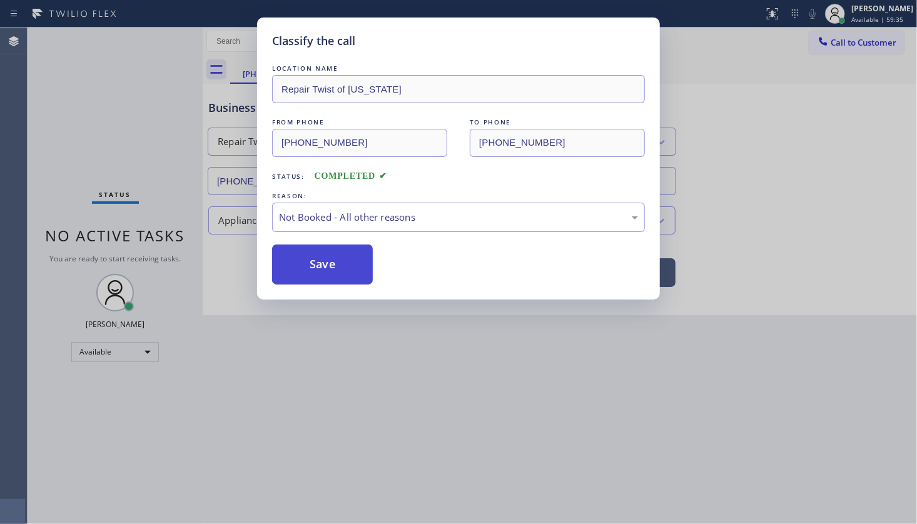
click at [299, 269] on button "Save" at bounding box center [322, 264] width 101 height 40
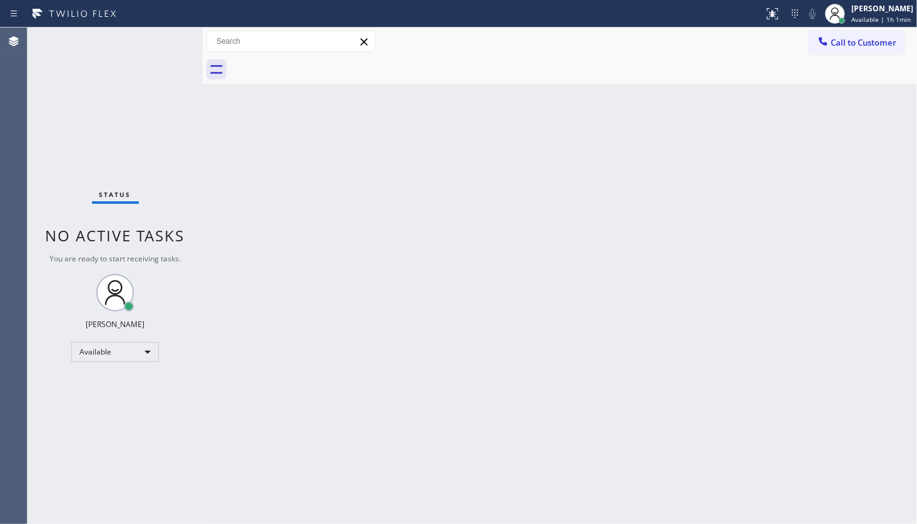
click at [68, 142] on div "Status No active tasks You are ready to start receiving tasks. JENIZA ALCAYDE A…" at bounding box center [115, 276] width 175 height 496
click at [160, 48] on div "Status No active tasks You are ready to start receiving tasks. JENIZA ALCAYDE A…" at bounding box center [115, 276] width 175 height 496
click at [456, 250] on div "Back to Dashboard Change Sender ID Customers Technicians Select a contact Outbo…" at bounding box center [560, 276] width 714 height 496
click at [814, 150] on div "Back to Dashboard Change Sender ID Customers Technicians Select a contact Outbo…" at bounding box center [560, 276] width 714 height 496
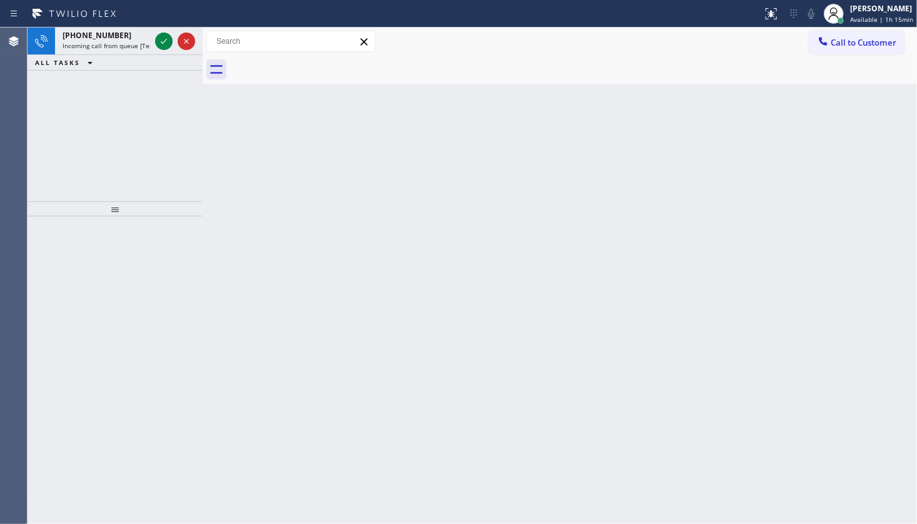
drag, startPoint x: 66, startPoint y: 163, endPoint x: 103, endPoint y: 113, distance: 62.2
click at [84, 139] on div "[PHONE_NUMBER] Incoming call from queue [Test] All ALL TASKS ALL TASKS ACTIVE T…" at bounding box center [115, 115] width 175 height 174
click at [164, 43] on icon at bounding box center [163, 41] width 15 height 15
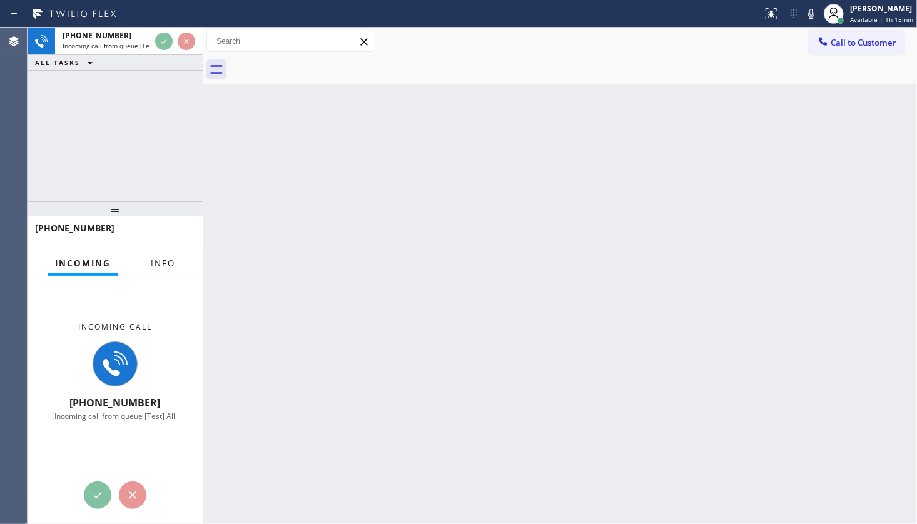
click at [153, 268] on span "Info" at bounding box center [163, 263] width 24 height 11
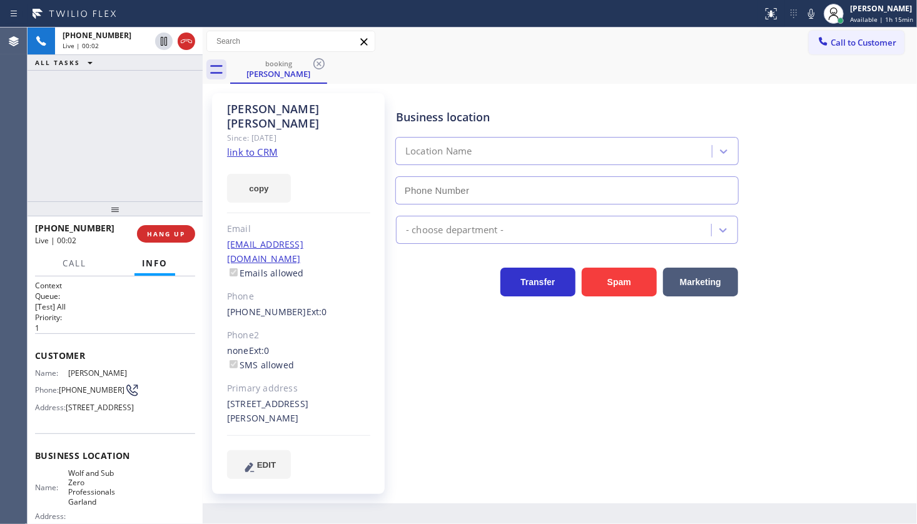
scroll to position [163, 0]
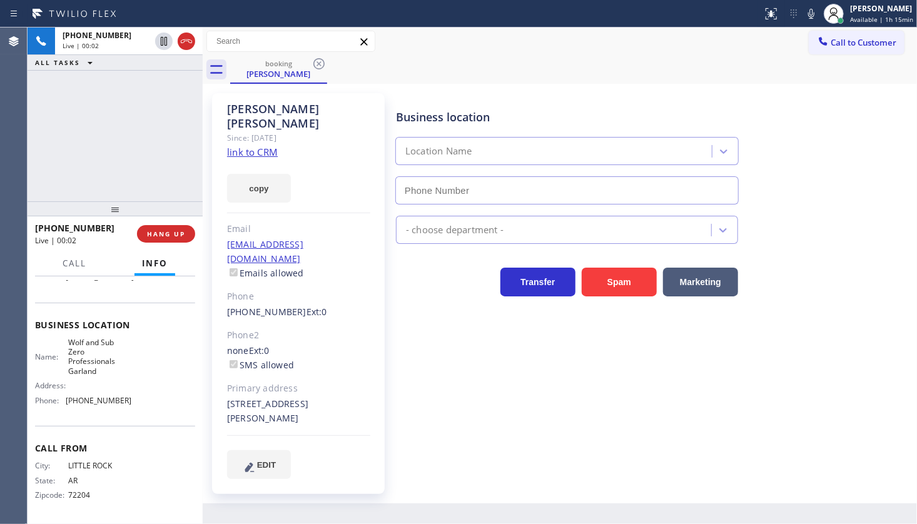
type input "[PHONE_NUMBER]"
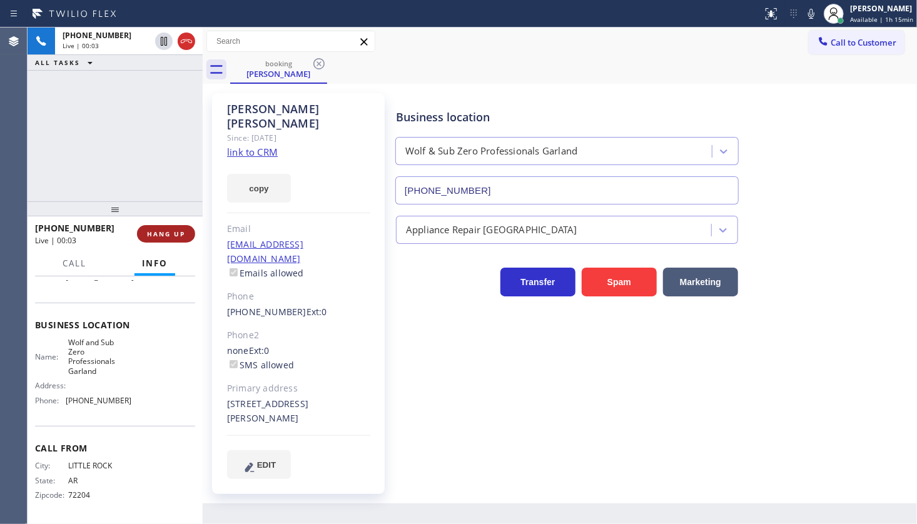
click at [156, 238] on button "HANG UP" at bounding box center [166, 234] width 58 height 18
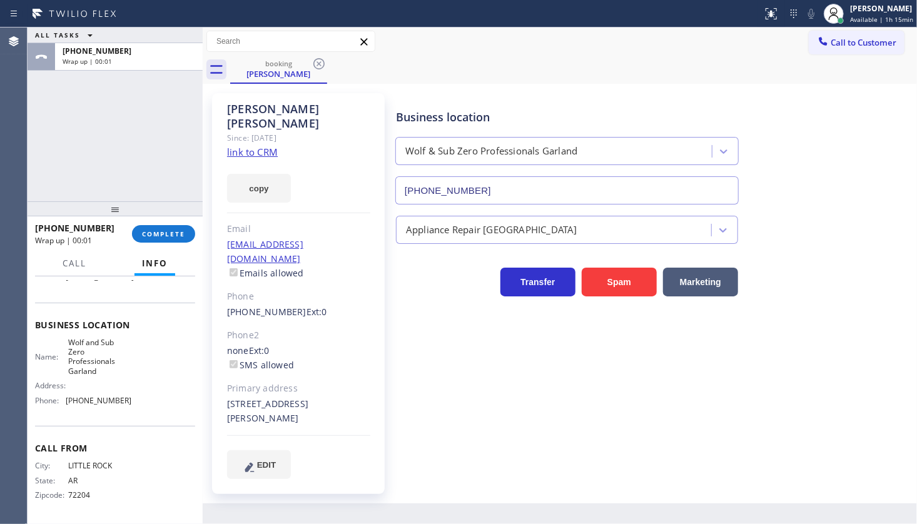
click at [256, 146] on link "link to CRM" at bounding box center [252, 152] width 51 height 13
click at [182, 233] on span "COMPLETE" at bounding box center [163, 233] width 43 height 9
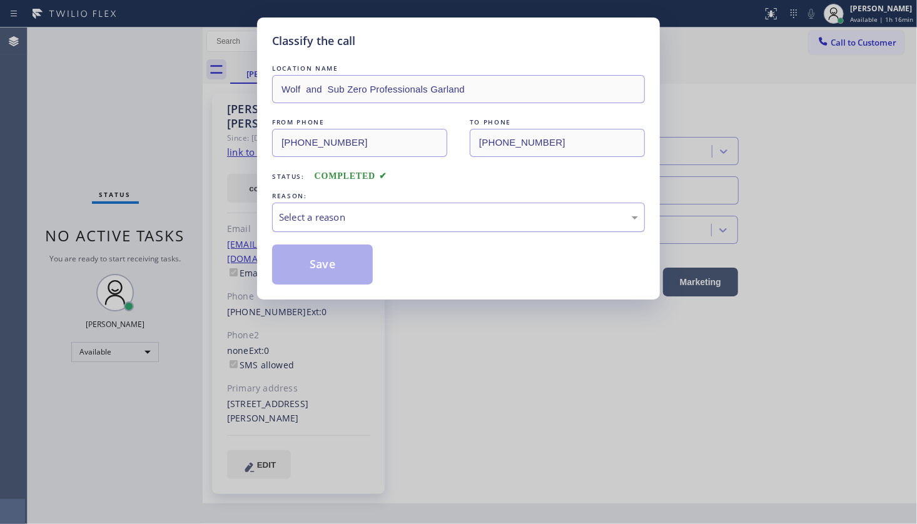
drag, startPoint x: 310, startPoint y: 196, endPoint x: 310, endPoint y: 209, distance: 13.1
click at [310, 203] on div "REASON: Select a reason" at bounding box center [458, 210] width 373 height 43
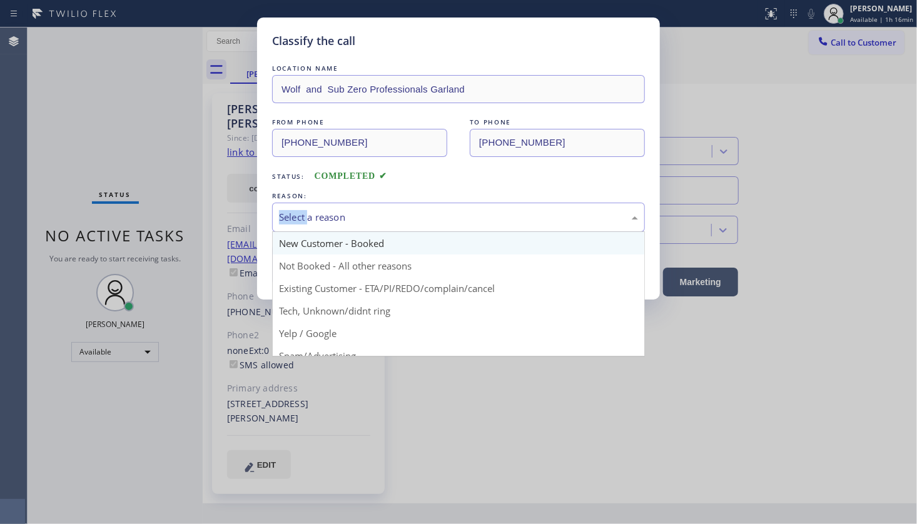
drag, startPoint x: 310, startPoint y: 216, endPoint x: 315, endPoint y: 241, distance: 25.5
click at [311, 226] on div "Select a reason" at bounding box center [458, 217] width 373 height 29
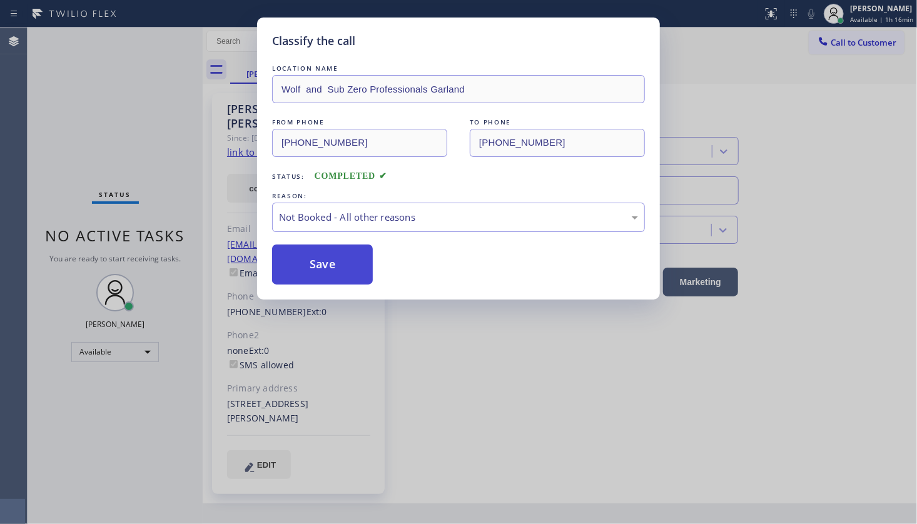
click at [310, 261] on button "Save" at bounding box center [322, 264] width 101 height 40
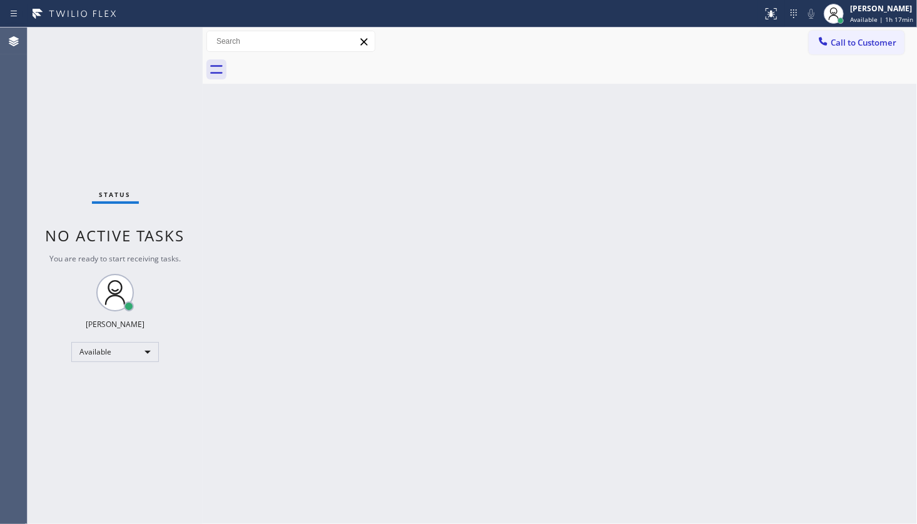
click at [161, 45] on div "Status No active tasks You are ready to start receiving tasks. JENIZA ALCAYDE A…" at bounding box center [115, 276] width 175 height 496
click at [170, 38] on div "Status No active tasks You are ready to start receiving tasks. JENIZA ALCAYDE A…" at bounding box center [115, 276] width 175 height 496
click at [163, 38] on div "Status No active tasks You are ready to start receiving tasks. JENIZA ALCAYDE A…" at bounding box center [115, 276] width 175 height 496
click at [453, 304] on div "Back to Dashboard Change Sender ID Customers Technicians Select a contact Outbo…" at bounding box center [560, 276] width 714 height 496
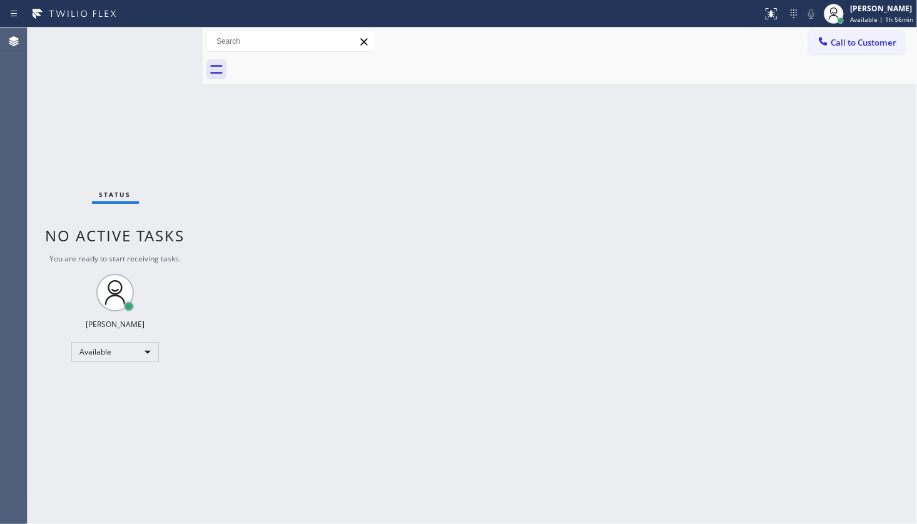
click at [788, 494] on div "Back to Dashboard Change Sender ID Customers Technicians Select a contact Outbo…" at bounding box center [560, 276] width 714 height 496
click at [786, 500] on div "Back to Dashboard Change Sender ID Customers Technicians Select a contact Outbo…" at bounding box center [560, 276] width 714 height 496
click at [780, 493] on div "Back to Dashboard Change Sender ID Customers Technicians Select a contact Outbo…" at bounding box center [560, 276] width 714 height 496
click at [780, 502] on div "Back to Dashboard Change Sender ID Customers Technicians Select a contact Outbo…" at bounding box center [560, 276] width 714 height 496
click at [311, 332] on div "Back to Dashboard Change Sender ID Customers Technicians Select a contact Outbo…" at bounding box center [560, 276] width 714 height 496
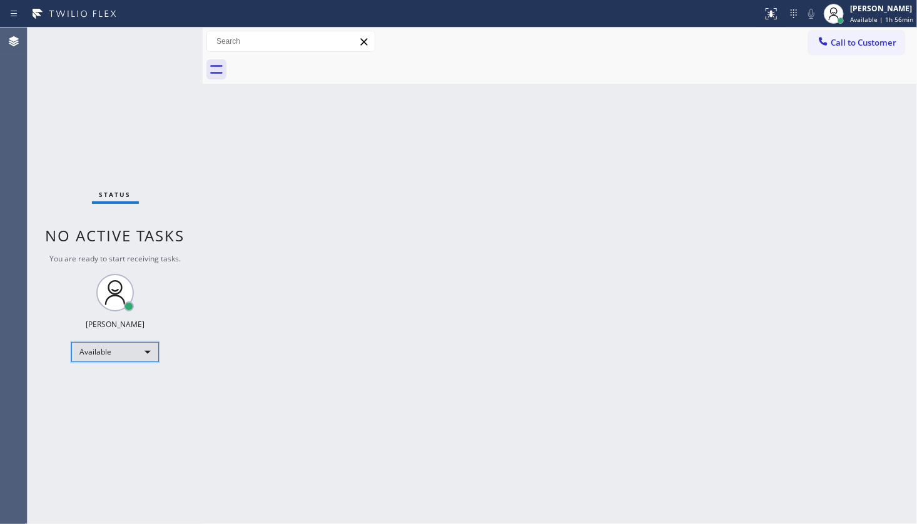
click at [91, 351] on div "Available" at bounding box center [115, 352] width 88 height 20
click at [89, 397] on li "Unavailable" at bounding box center [114, 399] width 85 height 15
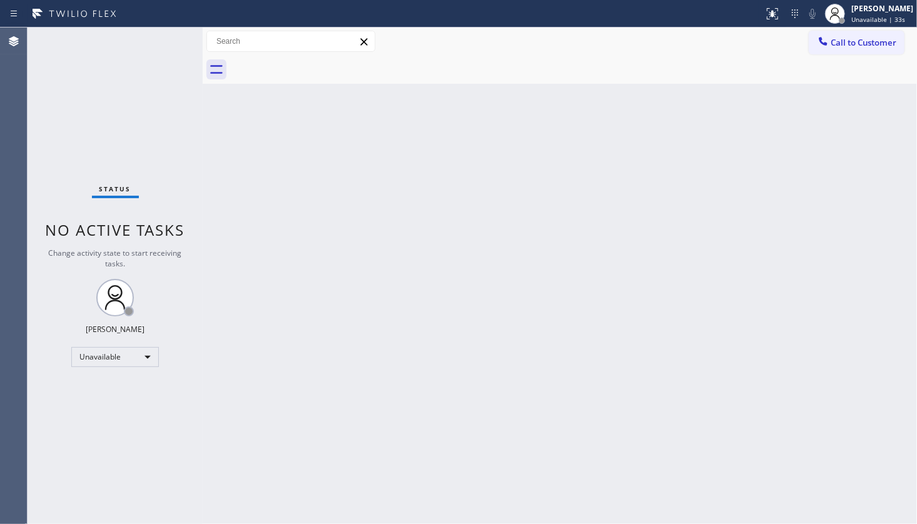
click at [127, 368] on div "Status No active tasks Change activity state to start receiving tasks. JENIZA A…" at bounding box center [115, 276] width 175 height 496
click at [103, 355] on div "Unavailable" at bounding box center [115, 357] width 88 height 20
click at [103, 421] on li "Break" at bounding box center [114, 420] width 85 height 15
drag, startPoint x: 74, startPoint y: 406, endPoint x: 1, endPoint y: 441, distance: 81.4
click at [74, 407] on div "Status No active tasks Change activity state to start receiving tasks. JENIZA A…" at bounding box center [115, 276] width 175 height 496
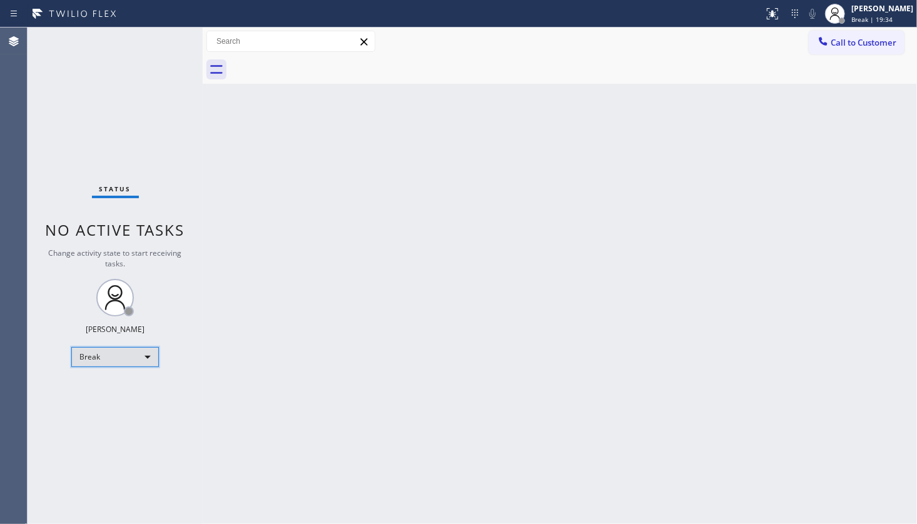
click at [94, 358] on div "Break" at bounding box center [115, 357] width 88 height 20
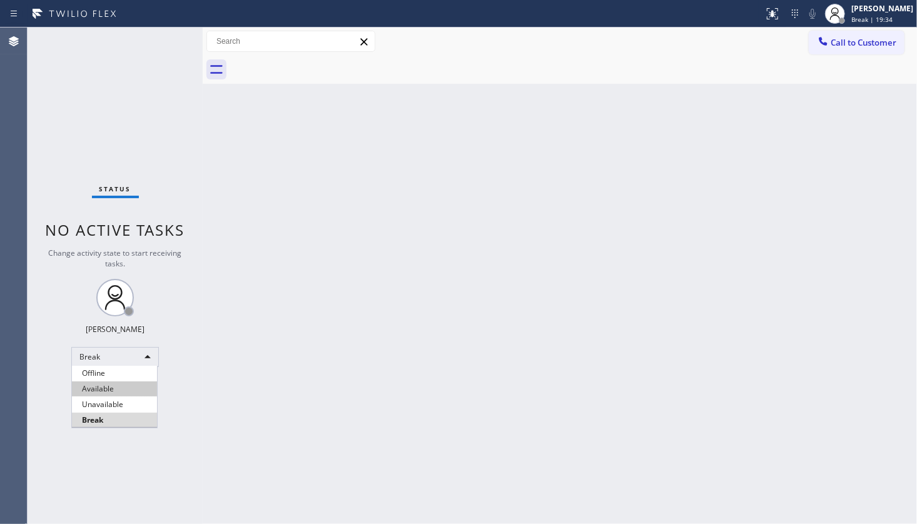
click at [94, 386] on li "Available" at bounding box center [114, 388] width 85 height 15
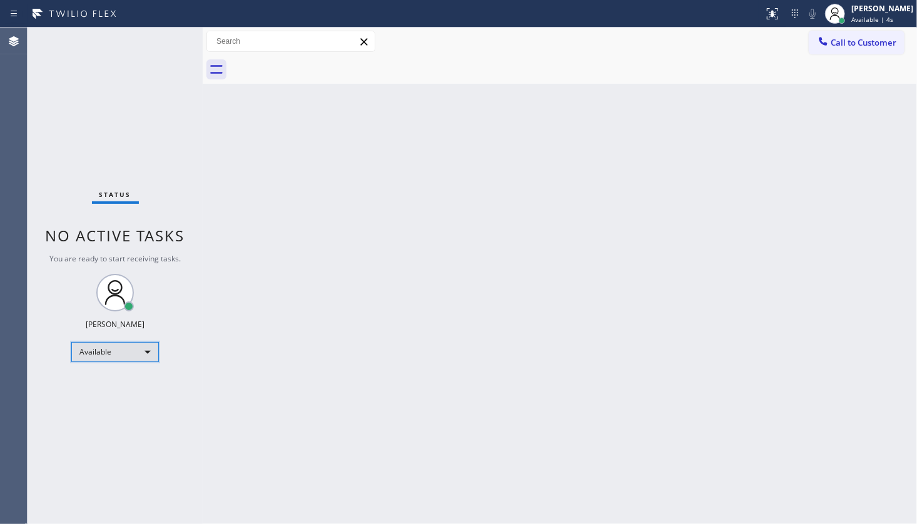
click at [116, 356] on div "Available" at bounding box center [115, 352] width 88 height 20
drag, startPoint x: 75, startPoint y: 203, endPoint x: 95, endPoint y: 180, distance: 30.6
click at [85, 188] on div "Status No active tasks You are ready to start receiving tasks. JENIZA ALCAYDE A…" at bounding box center [115, 276] width 175 height 496
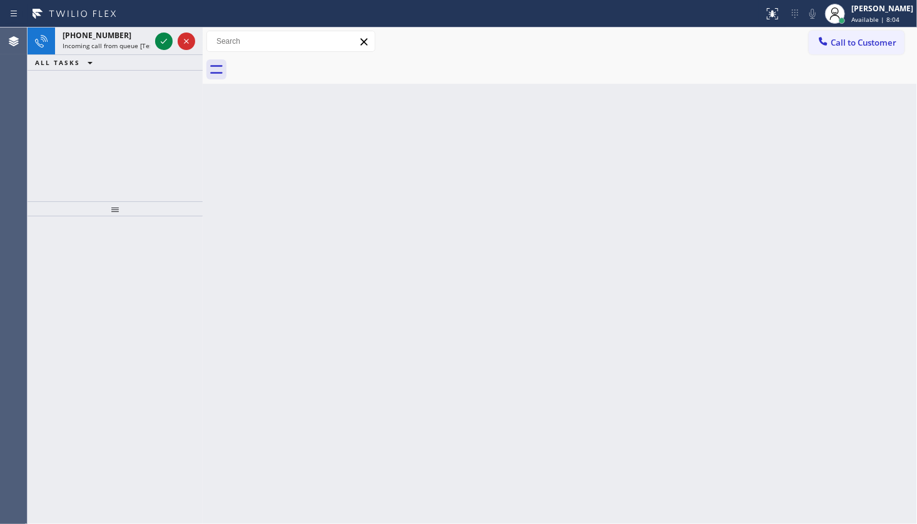
click at [54, 153] on div "[PHONE_NUMBER] Incoming call from queue [Test] All ALL TASKS ALL TASKS ACTIVE T…" at bounding box center [115, 115] width 175 height 174
click at [169, 31] on div at bounding box center [175, 42] width 45 height 28
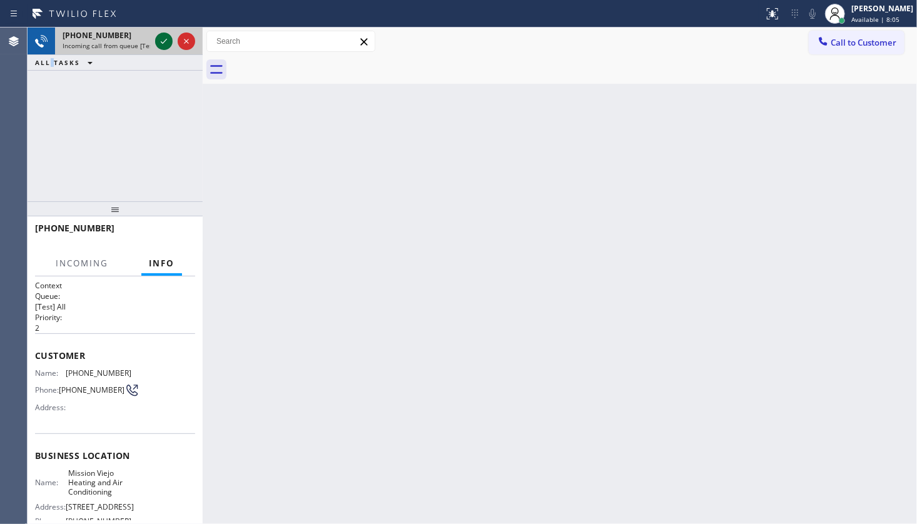
click at [160, 39] on icon at bounding box center [163, 41] width 15 height 15
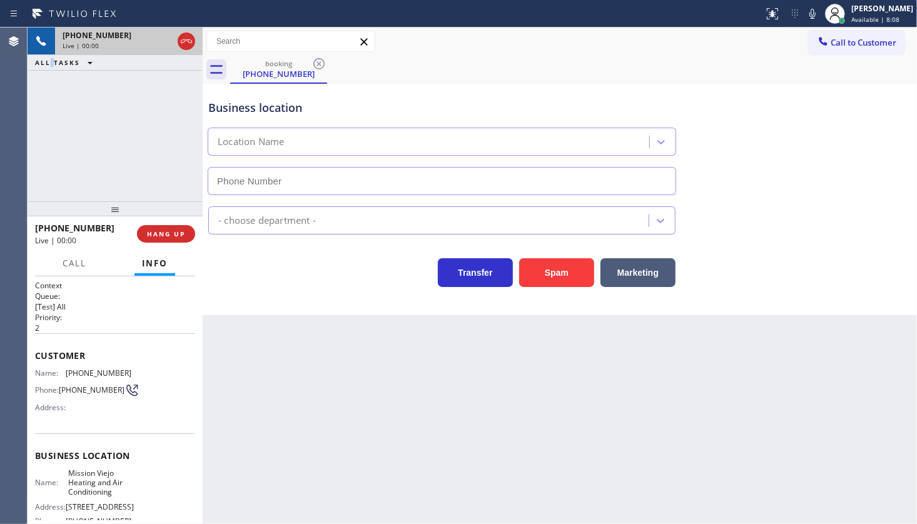
type input "[PHONE_NUMBER]"
click at [151, 136] on div "[PHONE_NUMBER] Live | 00:16 ALL TASKS ALL TASKS ACTIVE TASKS TASKS IN WRAP UP" at bounding box center [115, 115] width 175 height 174
click at [165, 39] on icon at bounding box center [163, 41] width 15 height 15
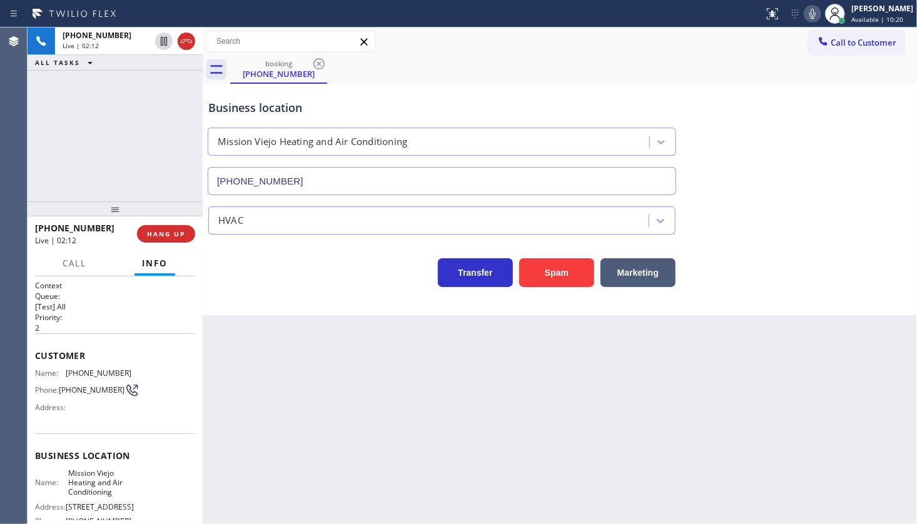
click at [815, 11] on icon at bounding box center [812, 14] width 6 height 10
click at [106, 149] on div "[PHONE_NUMBER] Live | 04:26 ALL TASKS ALL TASKS ACTIVE TASKS TASKS IN WRAP UP" at bounding box center [115, 115] width 175 height 174
drag, startPoint x: 84, startPoint y: 152, endPoint x: 109, endPoint y: 96, distance: 61.6
click at [89, 141] on div "[PHONE_NUMBER] Live | 07:45 ALL TASKS ALL TASKS ACTIVE TASKS TASKS IN WRAP UP" at bounding box center [115, 115] width 175 height 174
click at [162, 41] on icon at bounding box center [163, 41] width 15 height 15
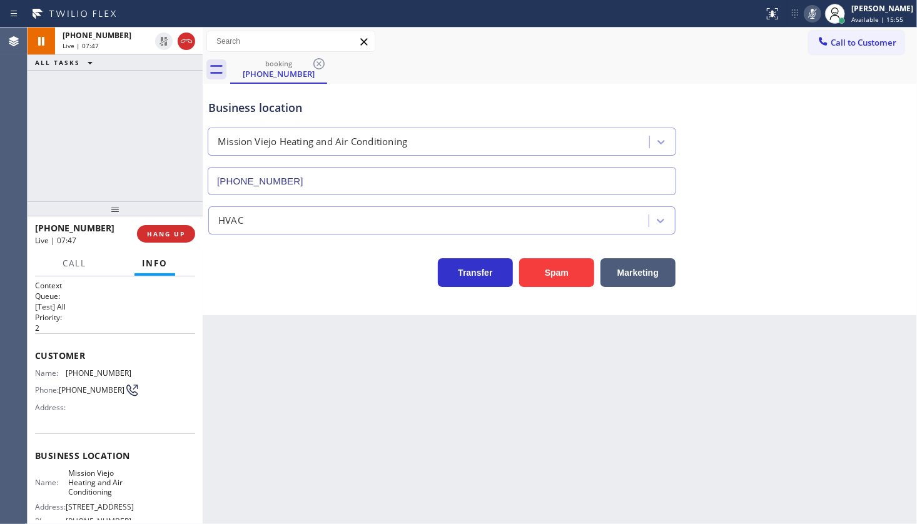
click at [814, 16] on icon at bounding box center [812, 13] width 15 height 15
click at [91, 139] on div "[PHONE_NUMBER] Live | 09:59 ALL TASKS ALL TASKS ACTIVE TASKS TASKS IN WRAP UP" at bounding box center [115, 115] width 175 height 174
click at [69, 370] on span "[PHONE_NUMBER]" at bounding box center [99, 372] width 66 height 9
drag, startPoint x: 79, startPoint y: 370, endPoint x: 136, endPoint y: 373, distance: 57.0
click at [136, 373] on div "Name: [PHONE_NUMBER] Phone: [PHONE_NUMBER] Address:" at bounding box center [115, 392] width 160 height 49
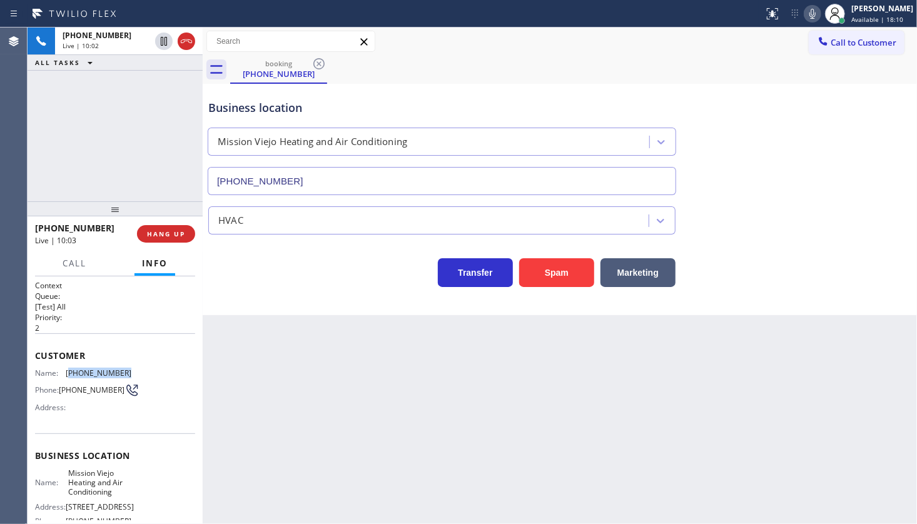
copy span "949) 838-6131"
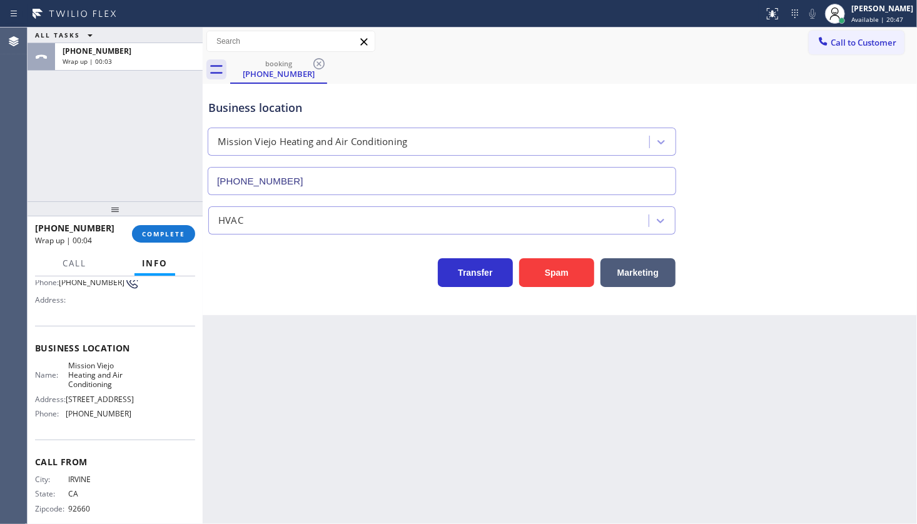
scroll to position [133, 0]
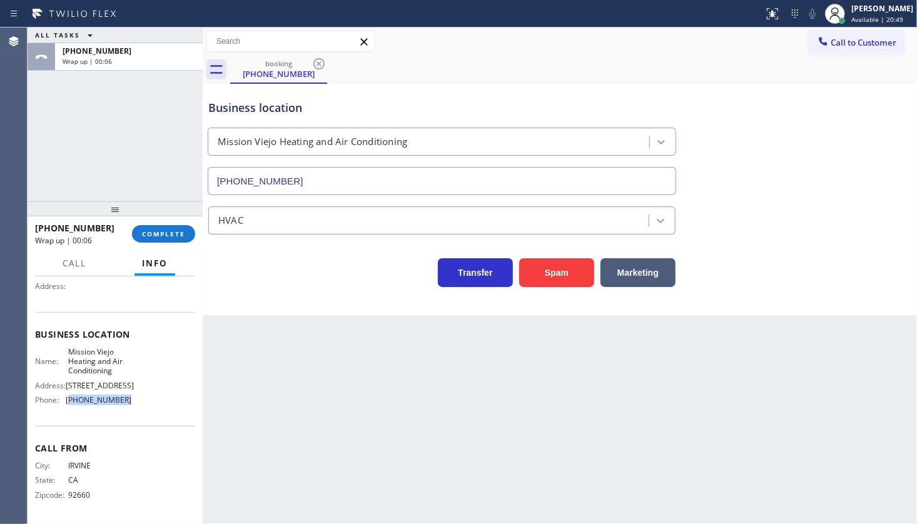
drag, startPoint x: 69, startPoint y: 400, endPoint x: 131, endPoint y: 406, distance: 62.2
click at [131, 406] on div "Name: Mission Viejo Heating and Air Conditioning Address: [STREET_ADDRESS] Phon…" at bounding box center [115, 378] width 160 height 63
copy span "949) 239-0346"
drag, startPoint x: 67, startPoint y: 341, endPoint x: 119, endPoint y: 365, distance: 57.3
click at [119, 365] on span "Mission Viejo Heating and Air Conditioning" at bounding box center [99, 361] width 63 height 29
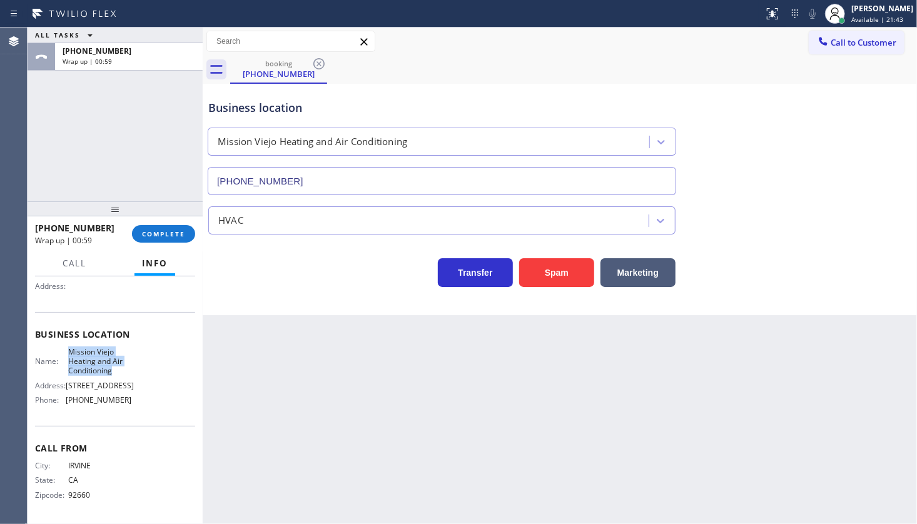
copy span "Mission Viejo Heating and Air Conditioning"
click at [151, 233] on span "COMPLETE" at bounding box center [163, 233] width 43 height 9
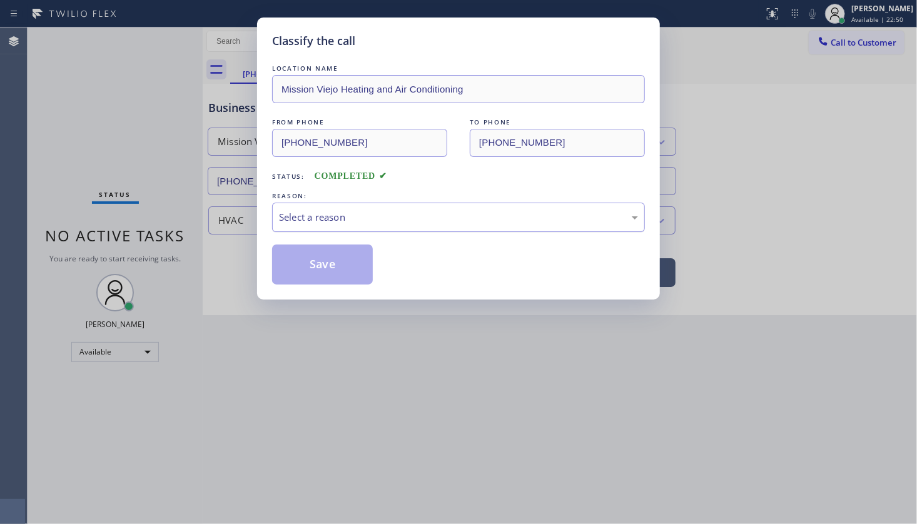
click at [338, 214] on div "Select a reason" at bounding box center [458, 217] width 359 height 14
click at [328, 253] on button "Save" at bounding box center [322, 264] width 101 height 40
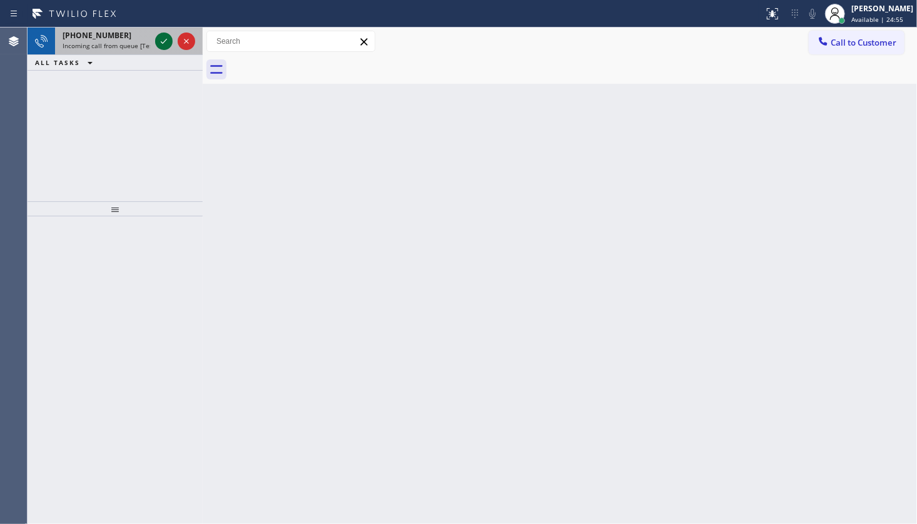
drag, startPoint x: 154, startPoint y: 27, endPoint x: 158, endPoint y: 34, distance: 8.4
click at [156, 31] on div at bounding box center [175, 42] width 45 height 28
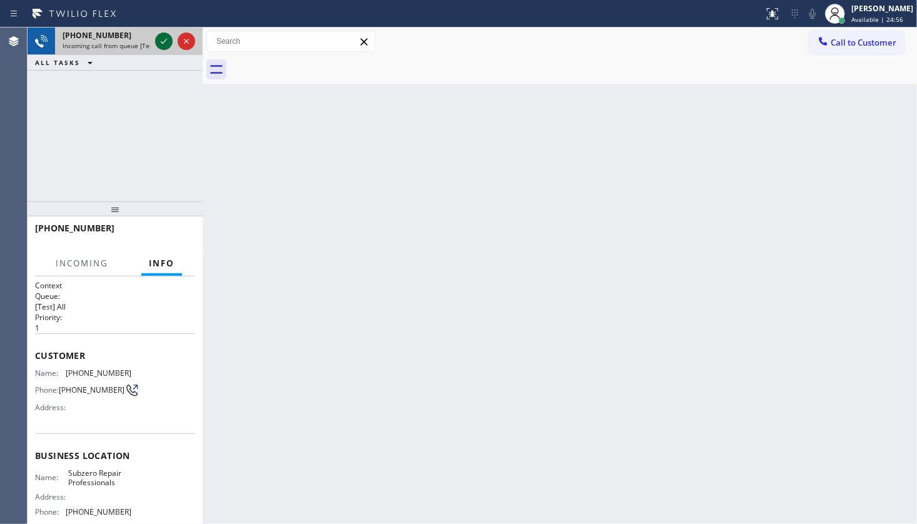
click at [160, 39] on icon at bounding box center [163, 41] width 15 height 15
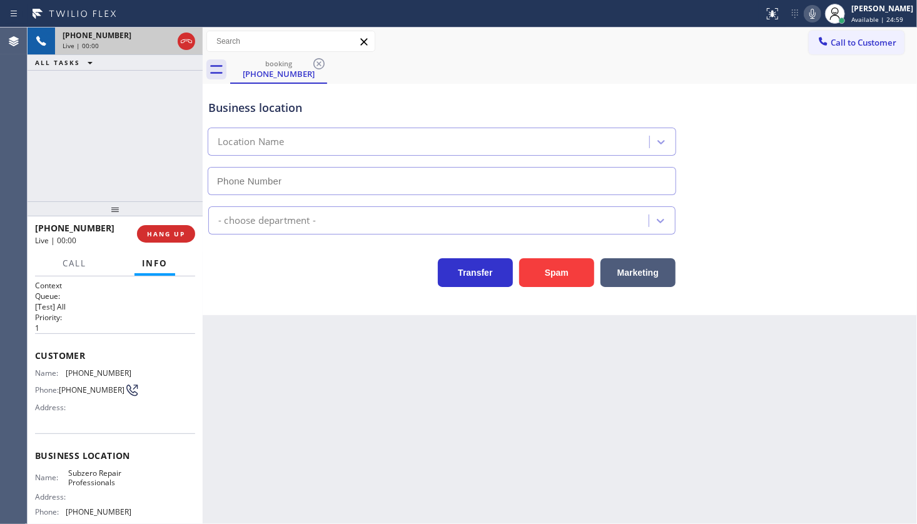
type input "[PHONE_NUMBER]"
click at [169, 234] on span "HANG UP" at bounding box center [166, 233] width 38 height 9
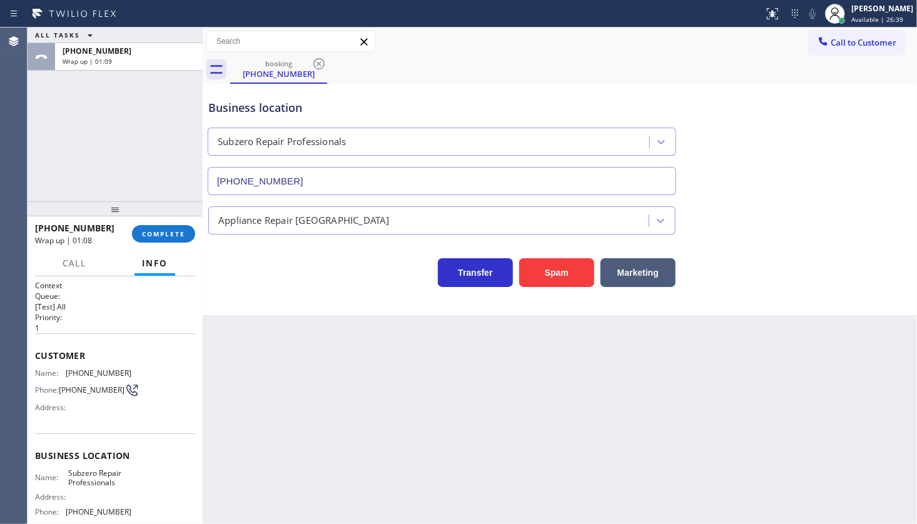
click at [182, 223] on div "[PHONE_NUMBER] Wrap up | 01:08 COMPLETE" at bounding box center [115, 234] width 160 height 33
click at [181, 233] on span "COMPLETE" at bounding box center [163, 233] width 43 height 9
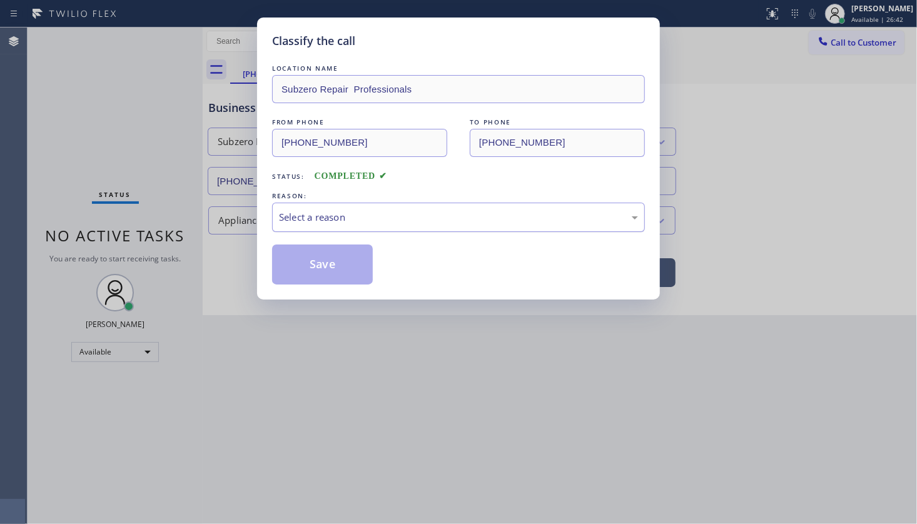
click at [331, 221] on div "Select a reason" at bounding box center [458, 217] width 359 height 14
click at [309, 261] on button "Save" at bounding box center [322, 264] width 101 height 40
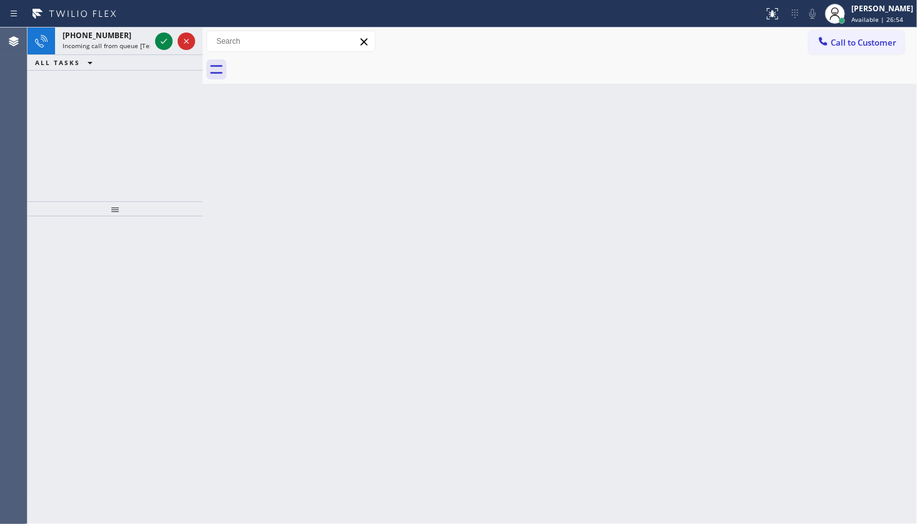
click at [143, 182] on div "[PHONE_NUMBER] Incoming call from queue [Test] All ALL TASKS ALL TASKS ACTIVE T…" at bounding box center [115, 115] width 175 height 174
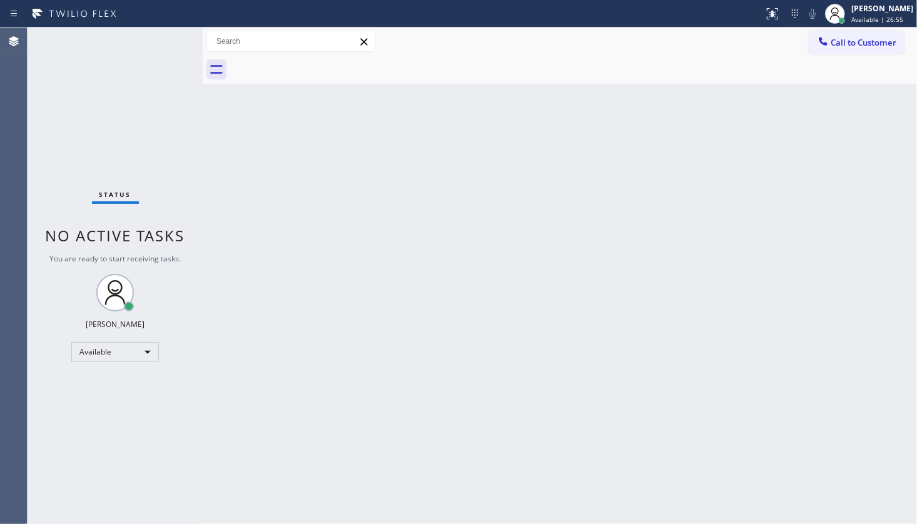
click at [163, 39] on div "Status No active tasks You are ready to start receiving tasks. JENIZA ALCAYDE A…" at bounding box center [115, 276] width 175 height 496
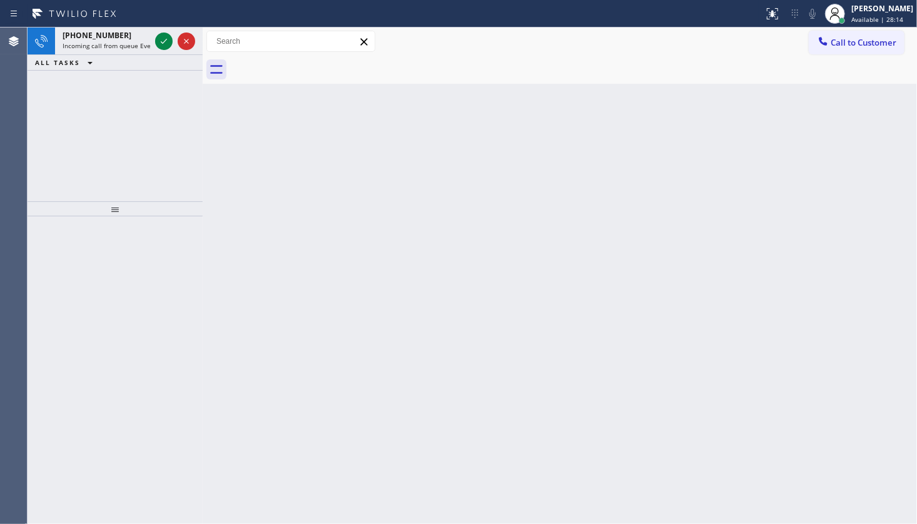
click at [86, 94] on div "[PHONE_NUMBER] Incoming call from queue Everybody ALL TASKS ALL TASKS ACTIVE TA…" at bounding box center [115, 115] width 175 height 174
click at [168, 44] on icon at bounding box center [163, 41] width 15 height 15
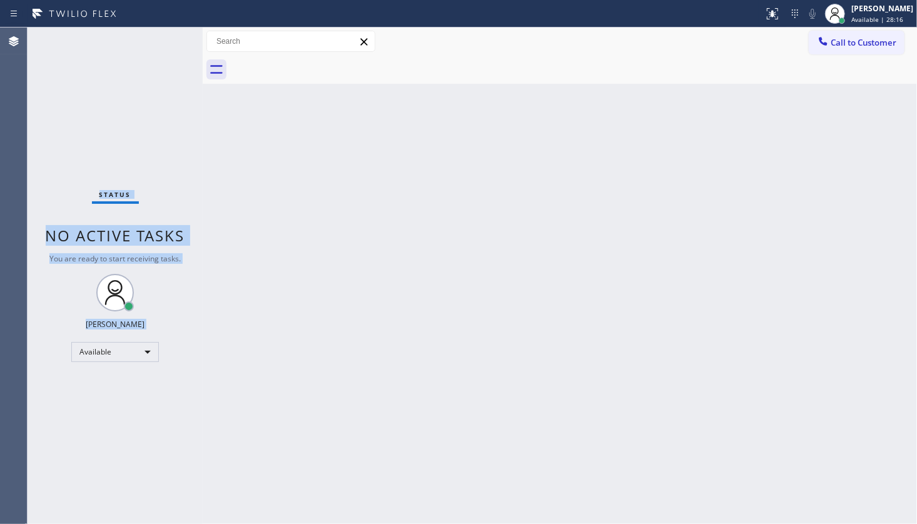
click at [168, 44] on div "Status No active tasks You are ready to start receiving tasks. JENIZA ALCAYDE A…" at bounding box center [115, 276] width 175 height 496
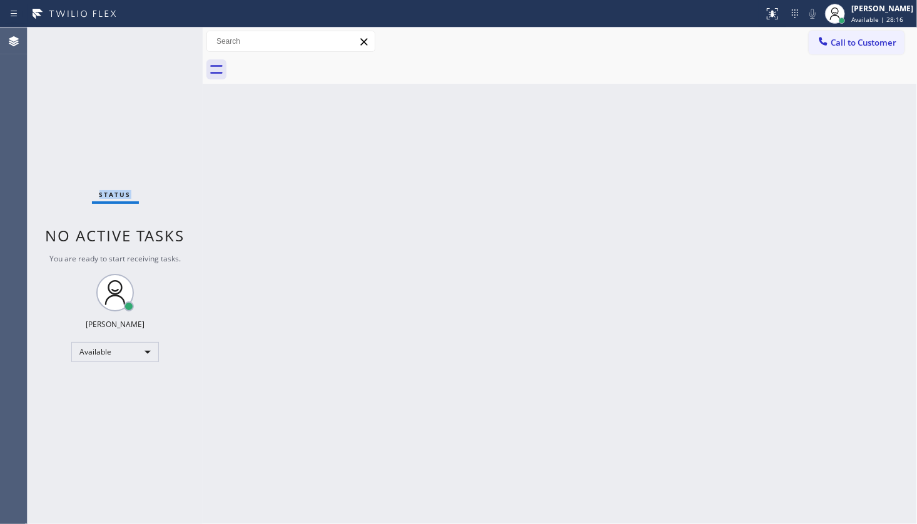
click at [167, 44] on div "Status No active tasks You are ready to start receiving tasks. JENIZA ALCAYDE A…" at bounding box center [115, 276] width 175 height 496
click at [774, 18] on icon at bounding box center [772, 13] width 15 height 15
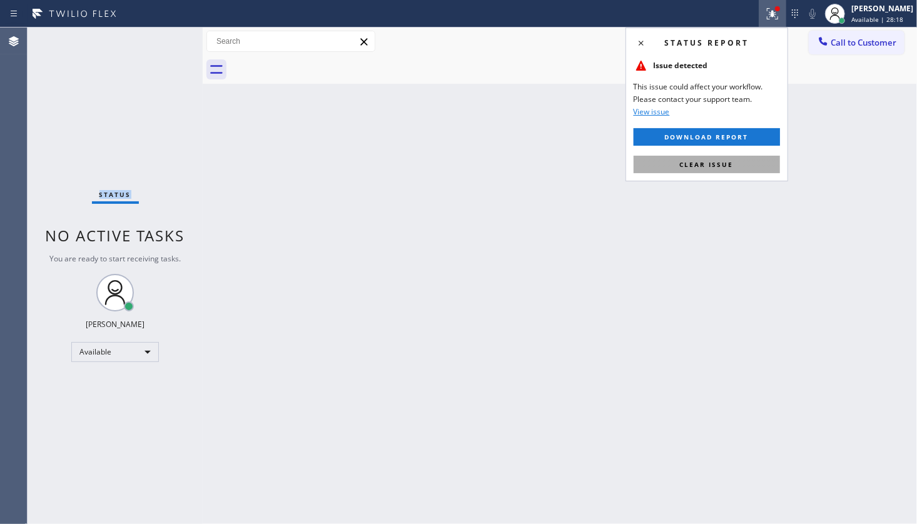
click at [737, 164] on button "Clear issue" at bounding box center [706, 165] width 146 height 18
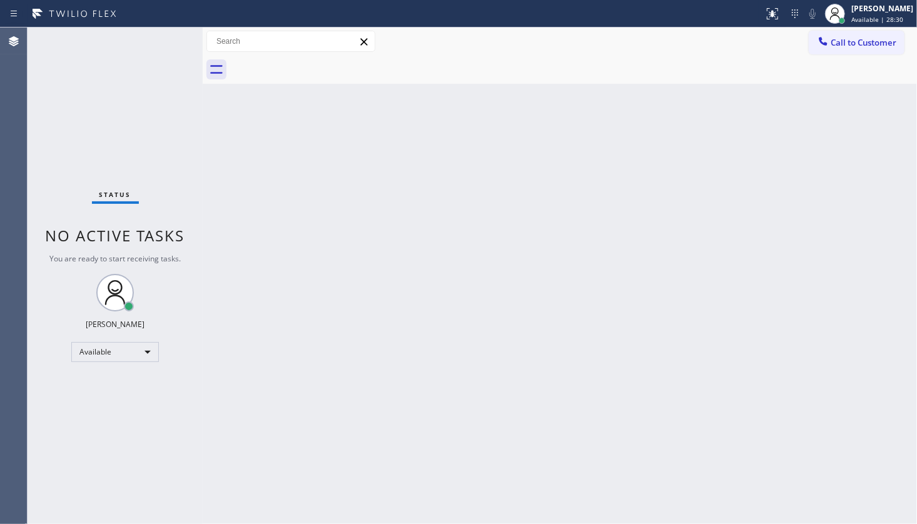
click at [169, 53] on div "Status No active tasks You are ready to start receiving tasks. JENIZA ALCAYDE A…" at bounding box center [115, 276] width 175 height 496
click at [169, 36] on div "Status No active tasks You are ready to start receiving tasks. JENIZA ALCAYDE A…" at bounding box center [115, 276] width 175 height 496
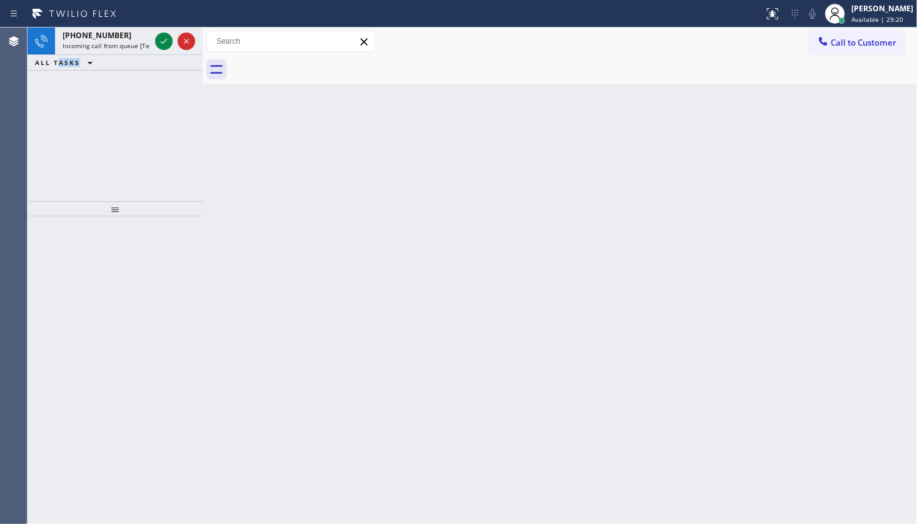
drag, startPoint x: 58, startPoint y: 140, endPoint x: 73, endPoint y: 121, distance: 24.5
click at [69, 126] on div "[PHONE_NUMBER] Incoming call from queue [Test] All ALL TASKS ALL TASKS ACTIVE T…" at bounding box center [115, 115] width 175 height 174
click at [151, 39] on div "[PHONE_NUMBER] Incoming call from queue [Test] All" at bounding box center [115, 42] width 175 height 28
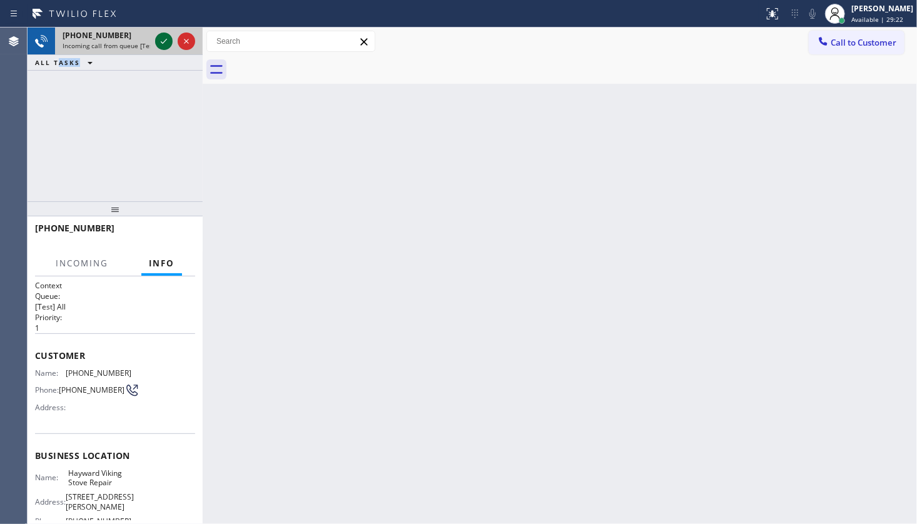
click at [158, 40] on icon at bounding box center [163, 41] width 15 height 15
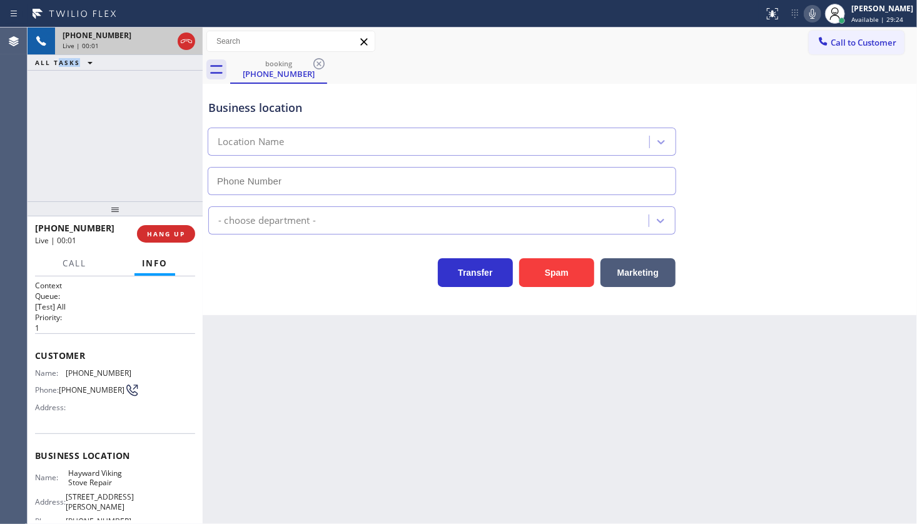
type input "[PHONE_NUMBER]"
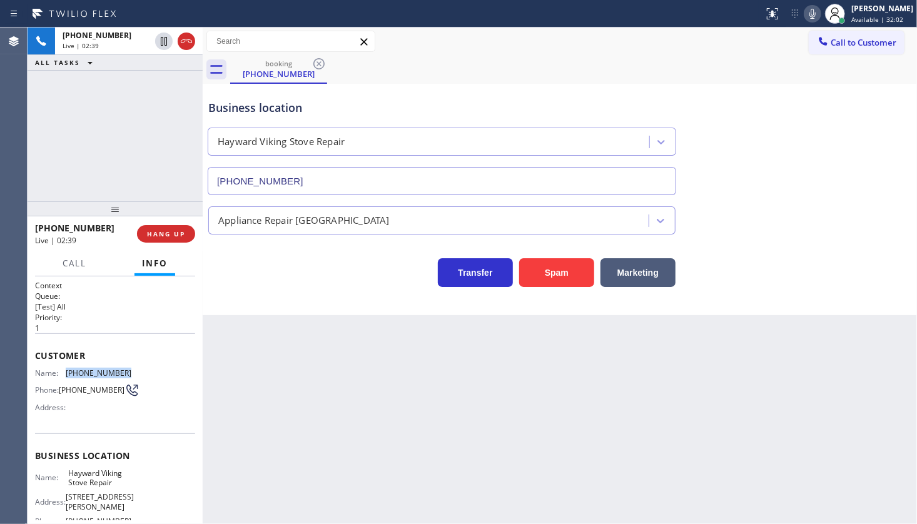
drag, startPoint x: 67, startPoint y: 372, endPoint x: 151, endPoint y: 375, distance: 84.4
click at [151, 375] on div "Name: [PHONE_NUMBER] Phone: [PHONE_NUMBER] Address:" at bounding box center [115, 392] width 160 height 49
copy span "[PHONE_NUMBER]"
drag, startPoint x: 64, startPoint y: 473, endPoint x: 154, endPoint y: 488, distance: 91.8
click at [154, 488] on div "Name: [PERSON_NAME] Viking Stove Repair Address: [STREET_ADDRESS][PERSON_NAME] …" at bounding box center [115, 499] width 160 height 63
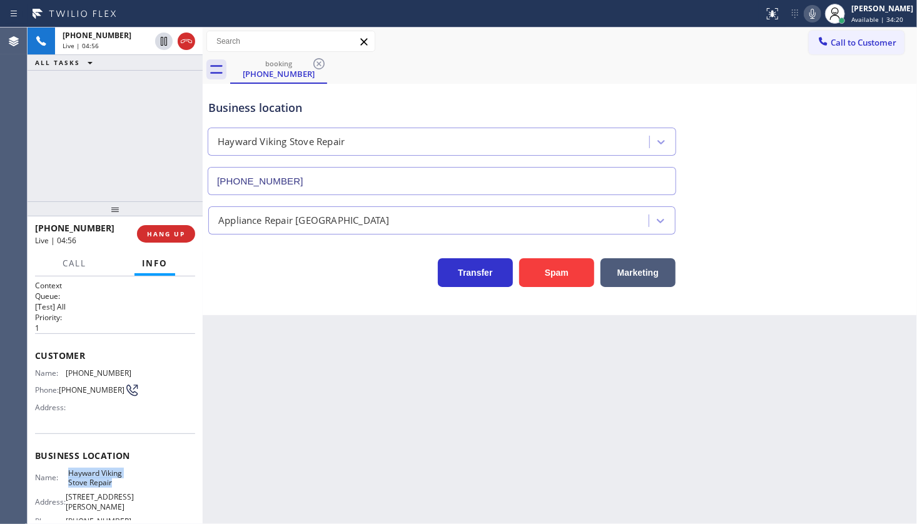
copy div "Hayward Viking Stove Repair"
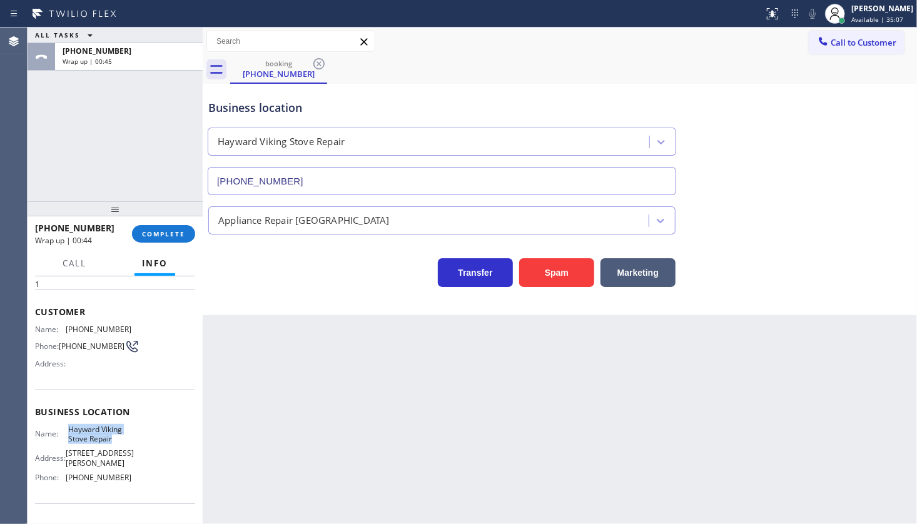
scroll to position [113, 0]
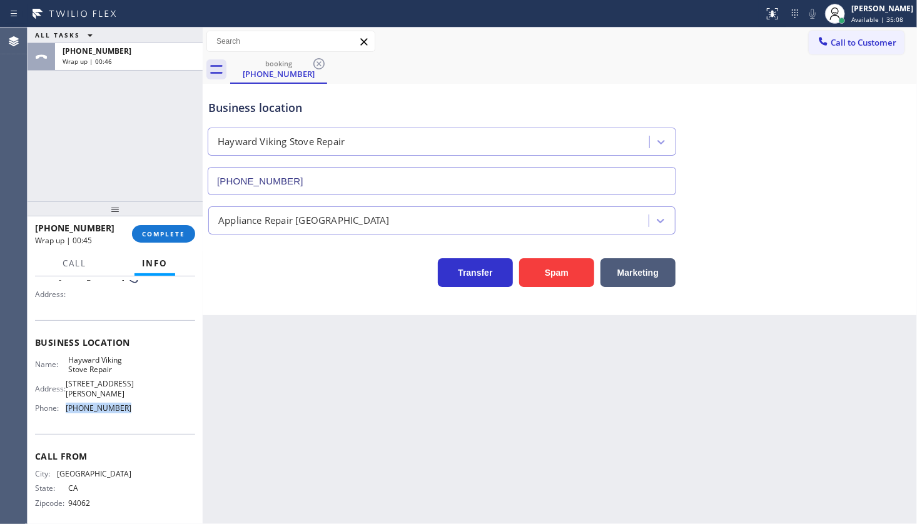
drag, startPoint x: 68, startPoint y: 400, endPoint x: 125, endPoint y: 409, distance: 58.2
click at [125, 409] on div "Name: [PERSON_NAME] Viking Stove Repair Address: [STREET_ADDRESS][PERSON_NAME] …" at bounding box center [83, 386] width 96 height 63
copy span "[PHONE_NUMBER]"
click at [153, 229] on span "COMPLETE" at bounding box center [163, 233] width 43 height 9
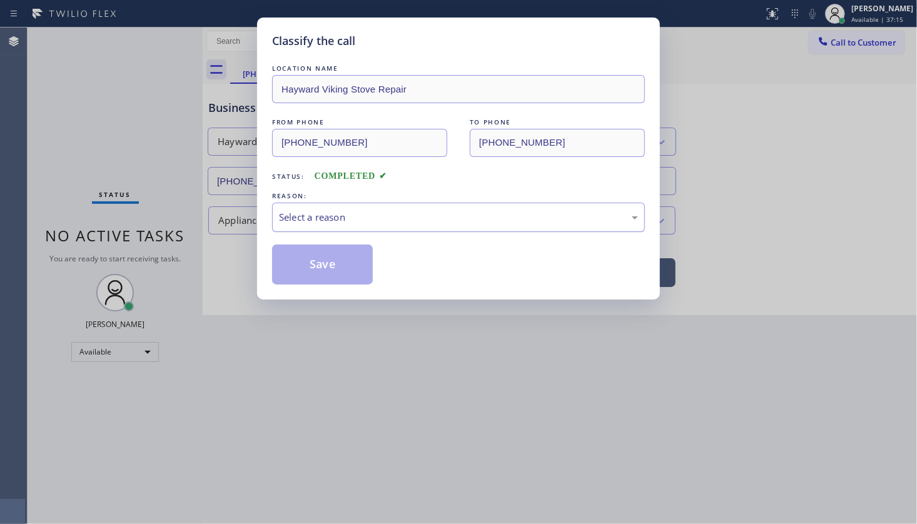
drag, startPoint x: 308, startPoint y: 213, endPoint x: 302, endPoint y: 229, distance: 16.6
click at [307, 213] on div "Select a reason" at bounding box center [458, 217] width 359 height 14
drag, startPoint x: 301, startPoint y: 241, endPoint x: 301, endPoint y: 266, distance: 25.6
click at [301, 266] on button "Save" at bounding box center [322, 264] width 101 height 40
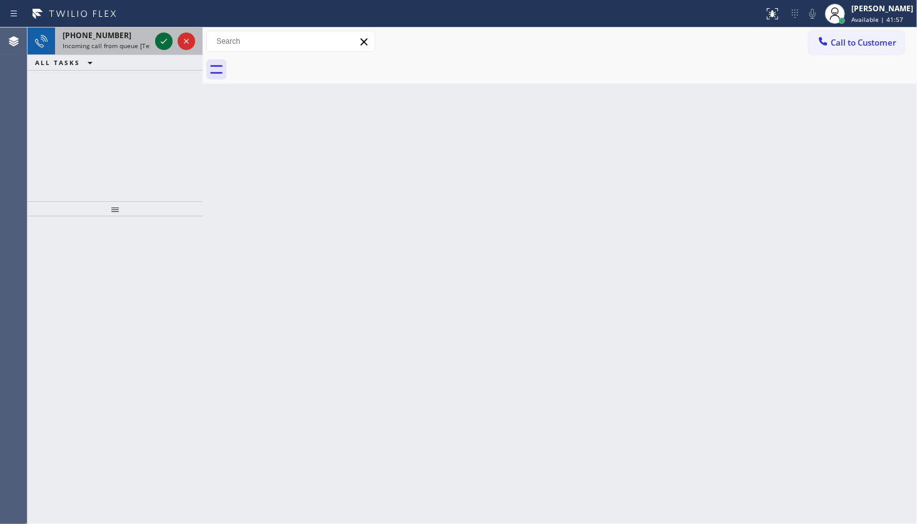
click at [168, 37] on icon at bounding box center [163, 41] width 15 height 15
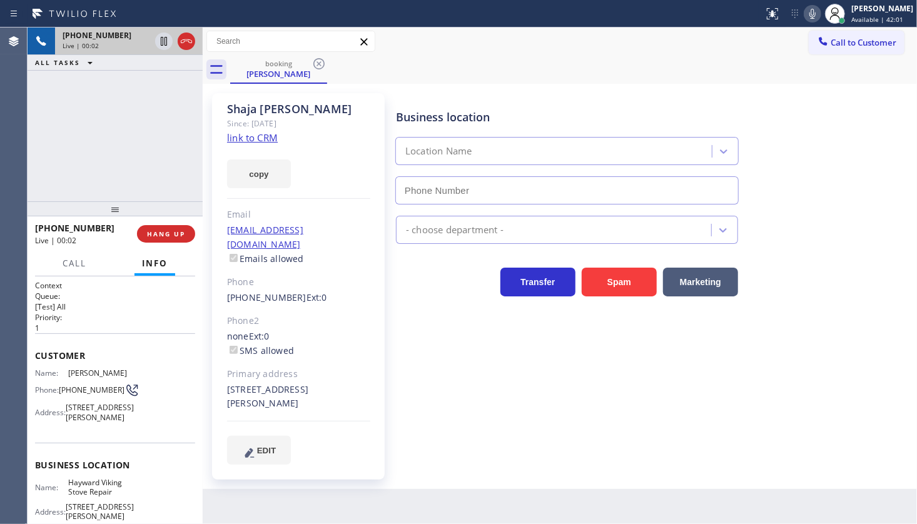
type input "[PHONE_NUMBER]"
click at [250, 143] on link "link to CRM" at bounding box center [252, 137] width 51 height 13
click at [811, 15] on icon at bounding box center [812, 14] width 6 height 10
click at [817, 10] on rect at bounding box center [812, 12] width 9 height 9
click at [50, 131] on div "[PHONE_NUMBER] Live | 04:05 ALL TASKS ALL TASKS ACTIVE TASKS TASKS IN WRAP UP" at bounding box center [115, 115] width 175 height 174
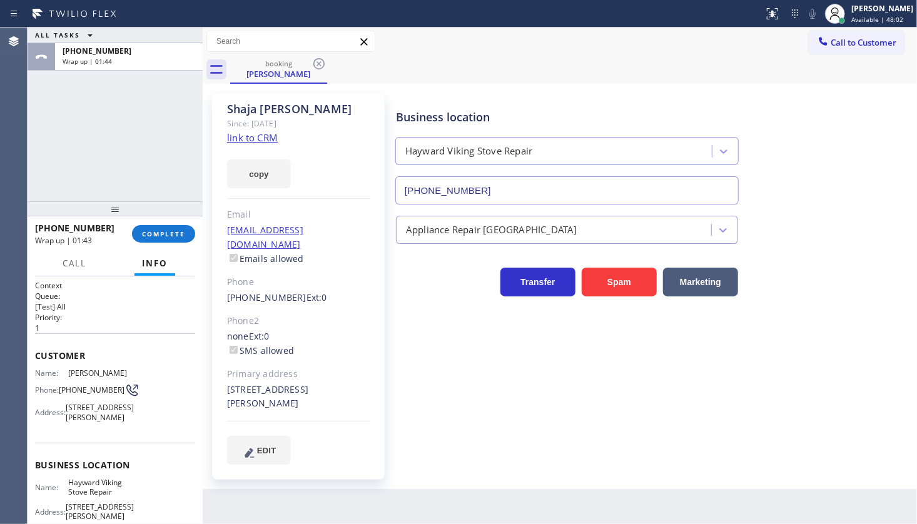
drag, startPoint x: 96, startPoint y: 129, endPoint x: 92, endPoint y: 140, distance: 12.1
click at [92, 140] on div "ALL TASKS ALL TASKS ACTIVE TASKS TASKS IN WRAP UP [PHONE_NUMBER] Wrap up | 01:44" at bounding box center [115, 115] width 175 height 174
click at [168, 231] on span "COMPLETE" at bounding box center [163, 233] width 43 height 9
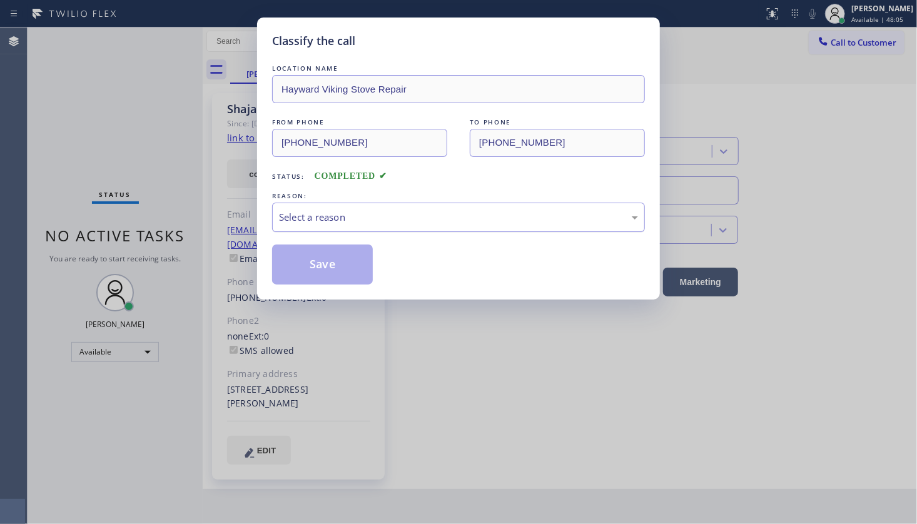
drag, startPoint x: 318, startPoint y: 223, endPoint x: 320, endPoint y: 229, distance: 7.1
click at [318, 224] on div "Select a reason" at bounding box center [458, 217] width 373 height 29
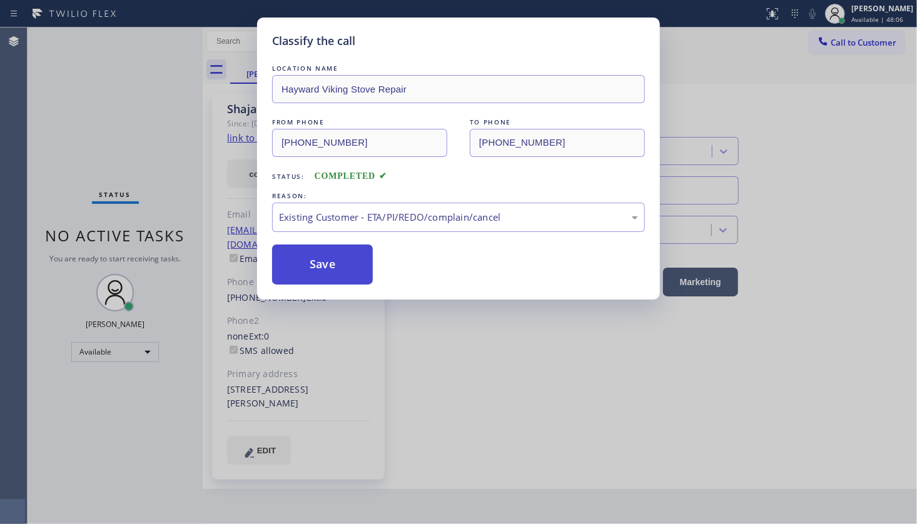
click at [325, 268] on button "Save" at bounding box center [322, 264] width 101 height 40
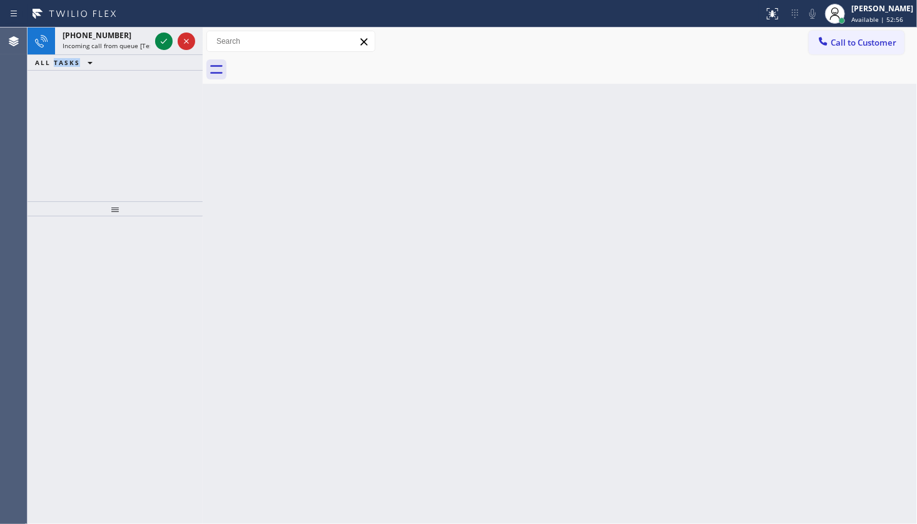
drag, startPoint x: 54, startPoint y: 103, endPoint x: 138, endPoint y: 89, distance: 84.9
click at [114, 99] on div "[PHONE_NUMBER] Incoming call from queue [Test] All ALL TASKS ALL TASKS ACTIVE T…" at bounding box center [115, 115] width 175 height 174
click at [164, 39] on icon at bounding box center [163, 41] width 15 height 15
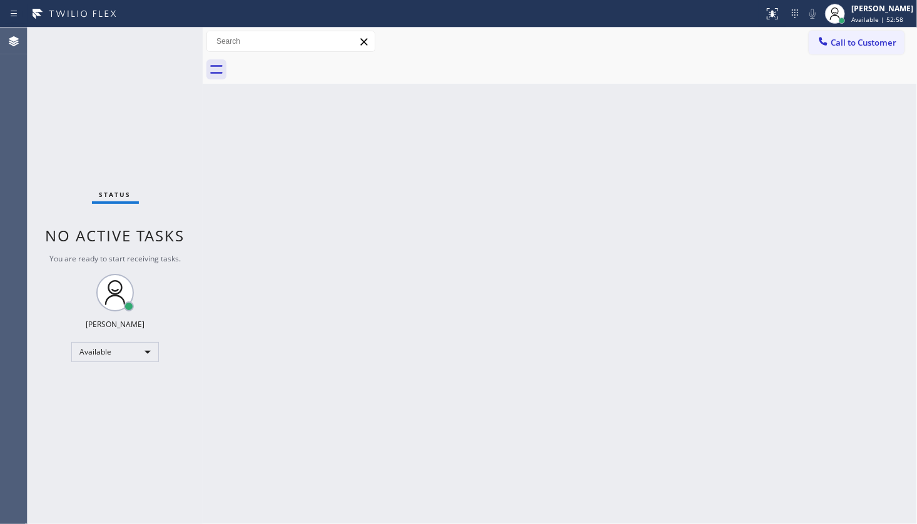
click at [169, 38] on div "Status No active tasks You are ready to start receiving tasks. JENIZA ALCAYDE A…" at bounding box center [115, 276] width 175 height 496
click at [169, 42] on div "Status No active tasks You are ready to start receiving tasks. JENIZA ALCAYDE A…" at bounding box center [115, 276] width 175 height 496
click at [767, 16] on icon at bounding box center [772, 13] width 15 height 15
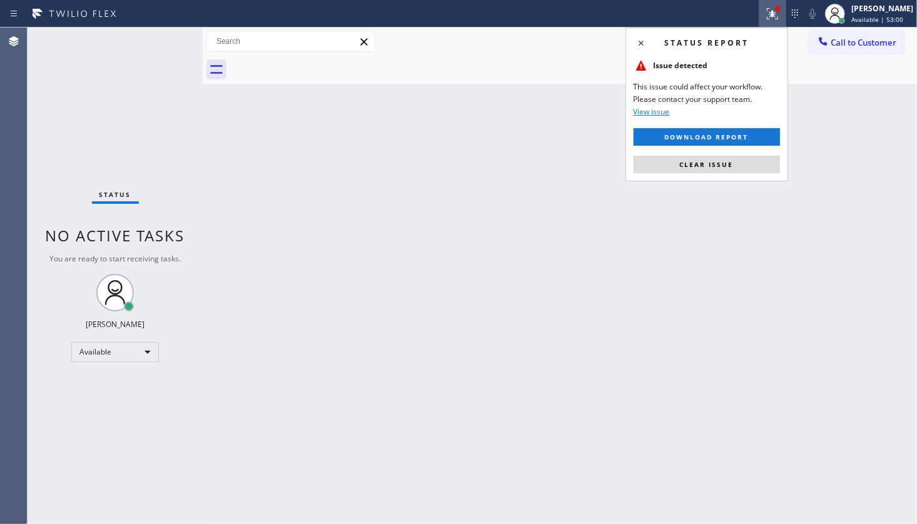
drag, startPoint x: 720, startPoint y: 163, endPoint x: 468, endPoint y: 348, distance: 312.5
click at [720, 163] on span "Clear issue" at bounding box center [707, 164] width 54 height 9
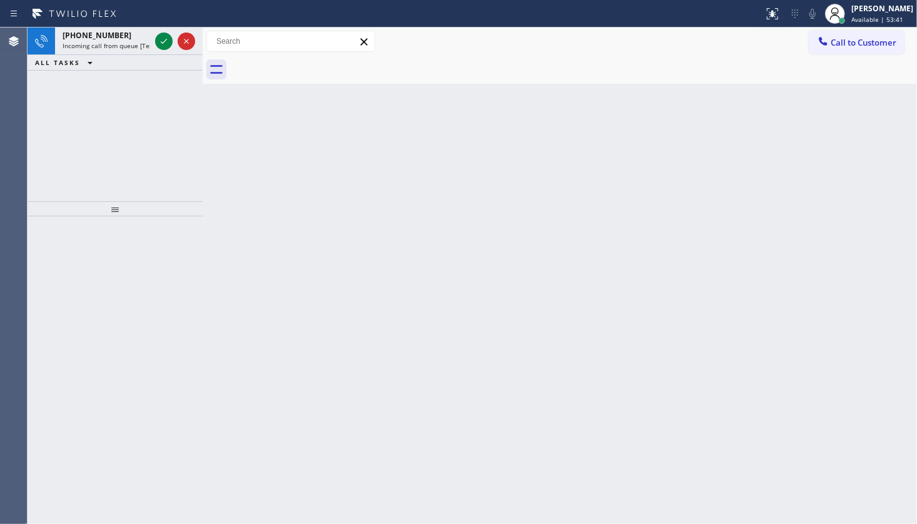
drag, startPoint x: 120, startPoint y: 137, endPoint x: 122, endPoint y: 113, distance: 23.8
click at [121, 118] on div "[PHONE_NUMBER] Incoming call from queue [Test] All ALL TASKS ALL TASKS ACTIVE T…" at bounding box center [115, 115] width 175 height 174
drag, startPoint x: 177, startPoint y: 39, endPoint x: 167, endPoint y: 43, distance: 10.7
click at [171, 41] on div at bounding box center [175, 42] width 45 height 28
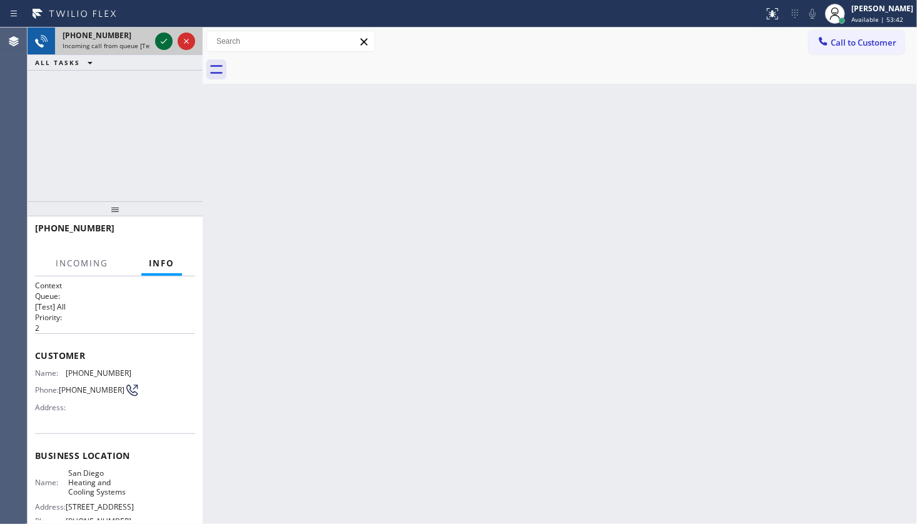
click at [166, 43] on icon at bounding box center [163, 41] width 15 height 15
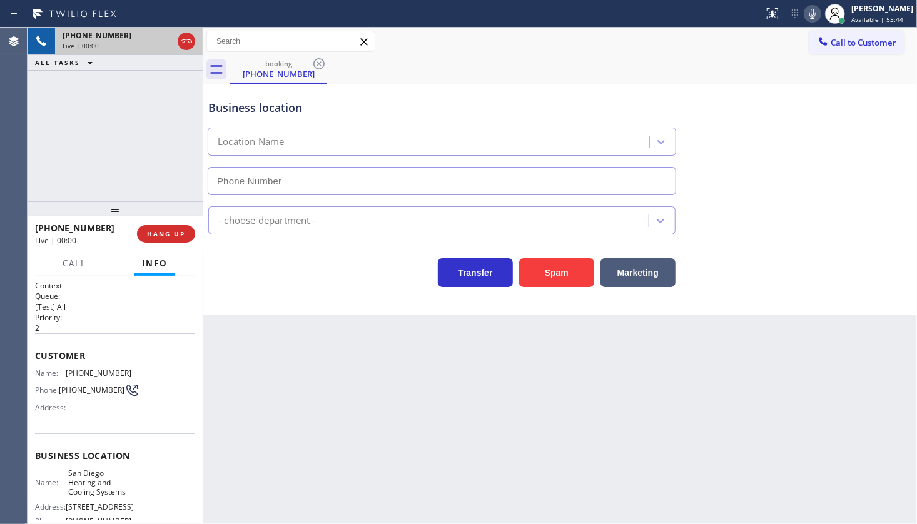
type input "[PHONE_NUMBER]"
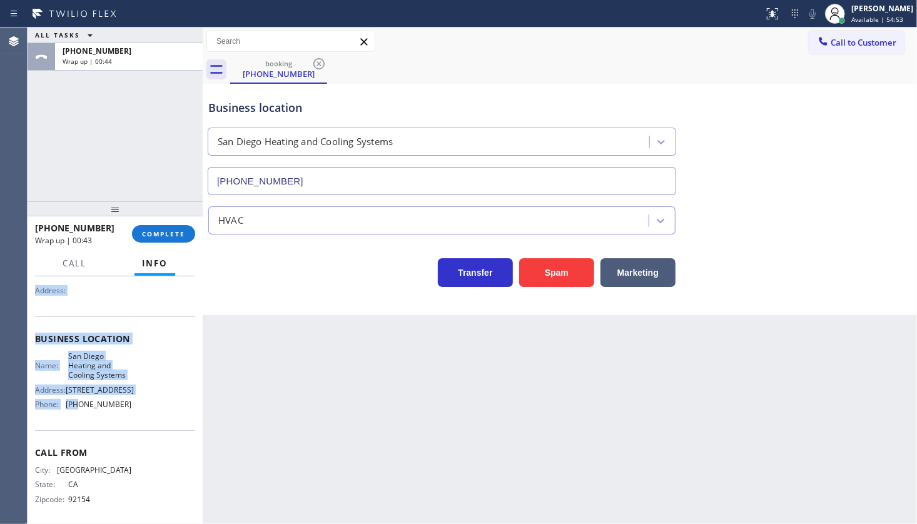
scroll to position [124, 0]
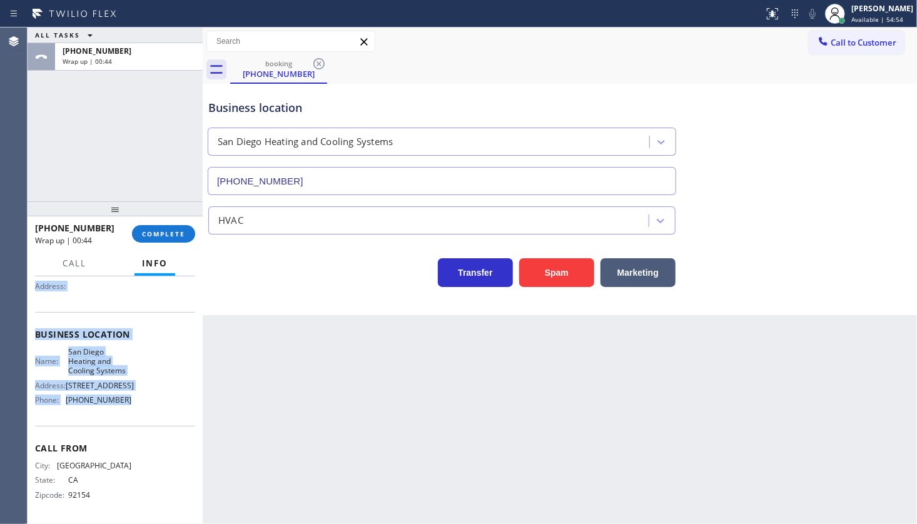
drag, startPoint x: 31, startPoint y: 345, endPoint x: 139, endPoint y: 403, distance: 122.5
click at [139, 403] on div "Context Queue: [Test] All Priority: 2 Customer Name: [PHONE_NUMBER] Phone: [PHO…" at bounding box center [115, 400] width 175 height 248
copy div "Customer Name: [PHONE_NUMBER] Phone: [PHONE_NUMBER] Address: Business location …"
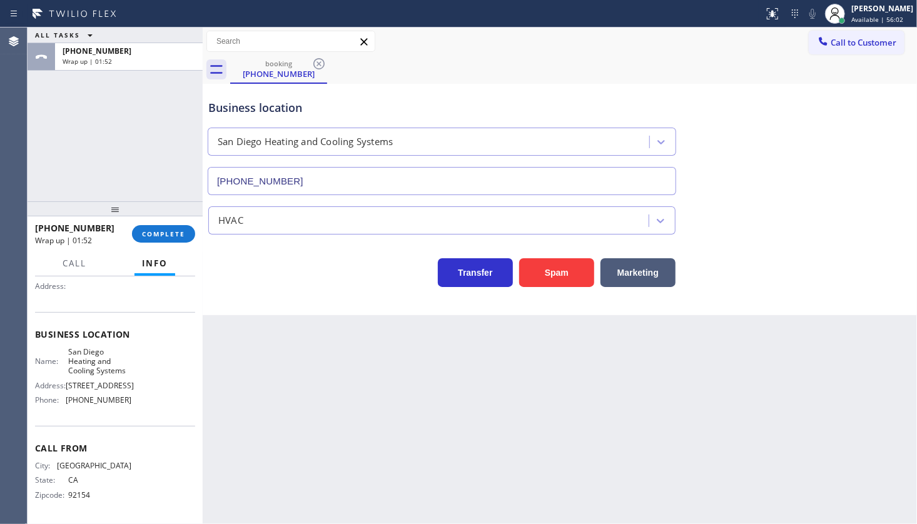
click at [84, 136] on div "ALL TASKS ALL TASKS ACTIVE TASKS TASKS IN WRAP UP [PHONE_NUMBER] Wrap up | 01:52" at bounding box center [115, 115] width 175 height 174
click at [149, 234] on span "COMPLETE" at bounding box center [163, 233] width 43 height 9
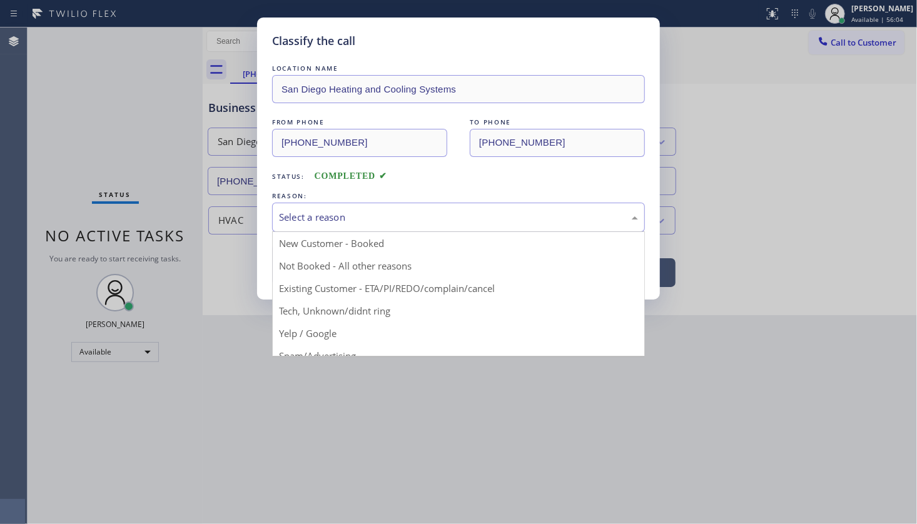
click at [312, 217] on div "Select a reason" at bounding box center [458, 217] width 359 height 14
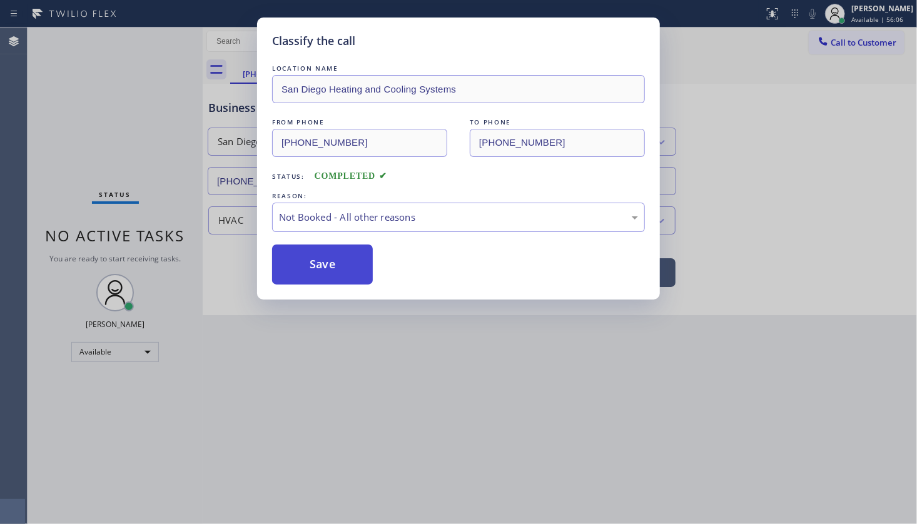
click at [313, 256] on button "Save" at bounding box center [322, 264] width 101 height 40
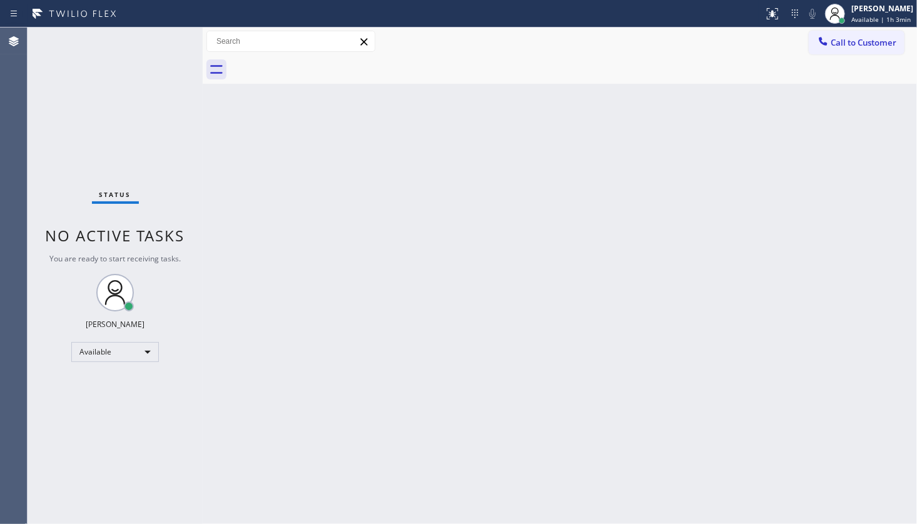
click at [116, 417] on div "Status No active tasks You are ready to start receiving tasks. JENIZA ALCAYDE A…" at bounding box center [115, 276] width 175 height 496
click at [38, 441] on div "Status No active tasks You are ready to start receiving tasks. JENIZA ALCAYDE A…" at bounding box center [115, 276] width 175 height 496
click at [106, 296] on icon at bounding box center [115, 293] width 30 height 30
click at [113, 303] on icon at bounding box center [115, 293] width 30 height 30
click at [124, 313] on div "Status No active tasks You are ready to start receiving tasks. JENIZA ALCAYDE A…" at bounding box center [115, 276] width 175 height 496
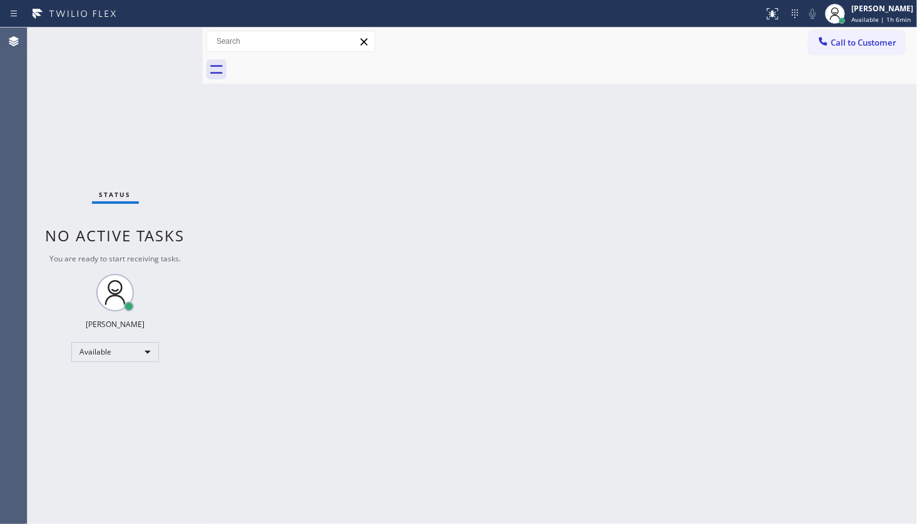
click at [293, 500] on div "Back to Dashboard Change Sender ID Customers Technicians Select a contact Outbo…" at bounding box center [560, 276] width 714 height 496
click at [295, 505] on div "Back to Dashboard Change Sender ID Customers Technicians Select a contact Outbo…" at bounding box center [560, 276] width 714 height 496
click at [386, 297] on div "Back to Dashboard Change Sender ID Customers Technicians Select a contact Outbo…" at bounding box center [560, 276] width 714 height 496
click at [488, 345] on div "Back to Dashboard Change Sender ID Customers Technicians Select a contact Outbo…" at bounding box center [560, 276] width 714 height 496
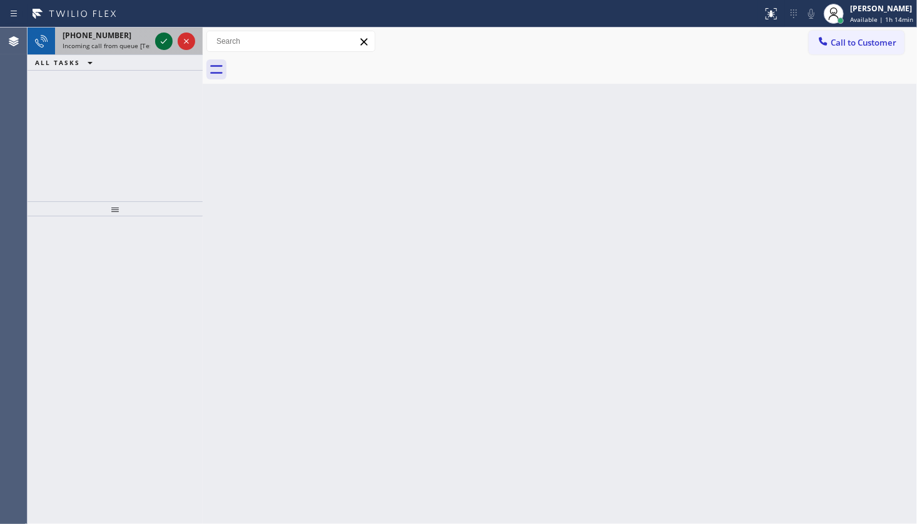
click at [171, 40] on icon at bounding box center [163, 41] width 15 height 15
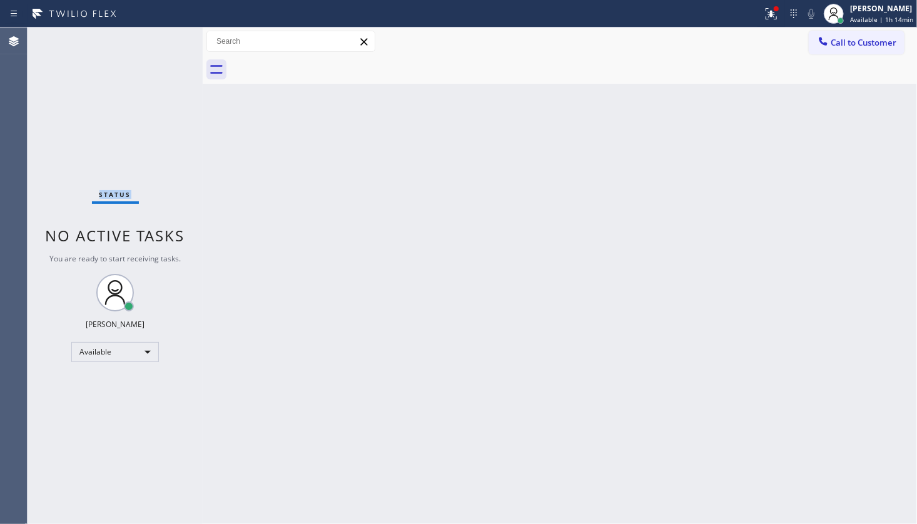
click at [167, 43] on div "Status No active tasks You are ready to start receiving tasks. JENIZA ALCAYDE A…" at bounding box center [115, 276] width 175 height 496
click at [782, 13] on div at bounding box center [771, 13] width 28 height 15
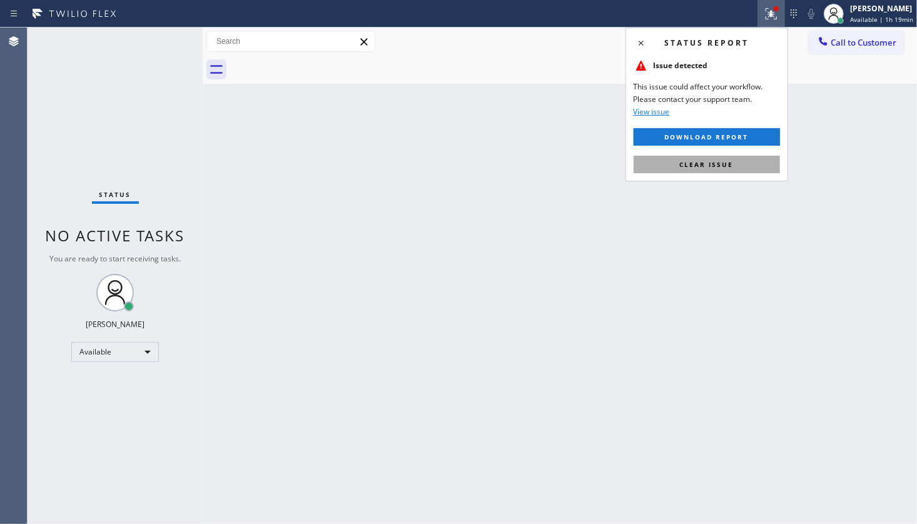
click at [724, 158] on button "Clear issue" at bounding box center [706, 165] width 146 height 18
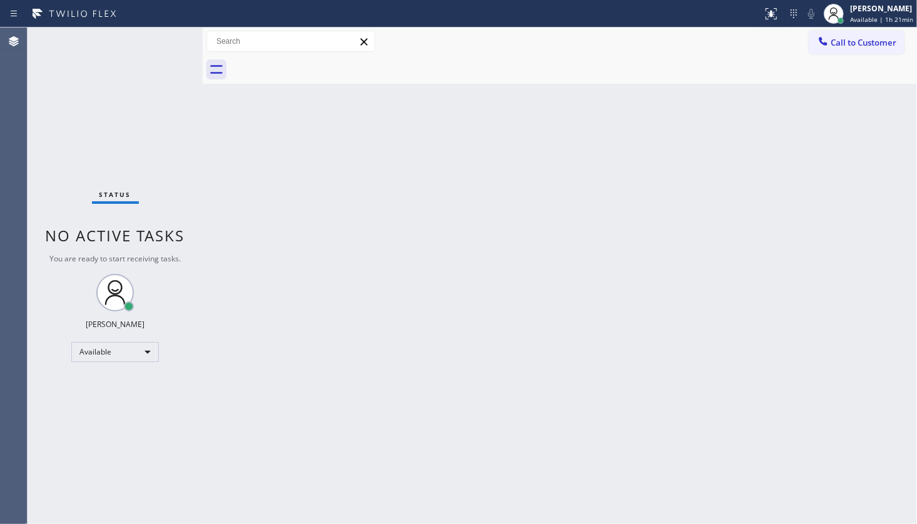
click at [94, 365] on div "Status No active tasks You are ready to start receiving tasks. JENIZA ALCAYDE A…" at bounding box center [115, 276] width 175 height 496
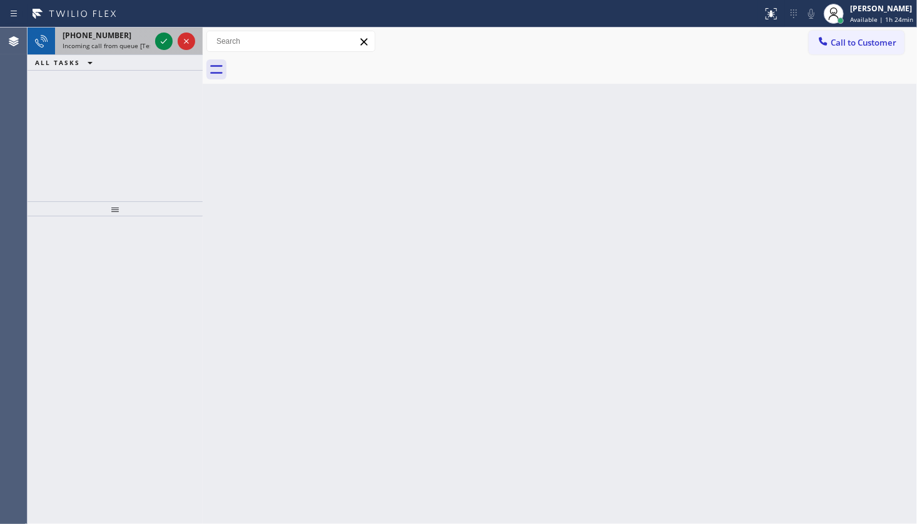
drag, startPoint x: 163, startPoint y: 31, endPoint x: 154, endPoint y: 54, distance: 24.4
click at [156, 47] on div at bounding box center [175, 42] width 45 height 28
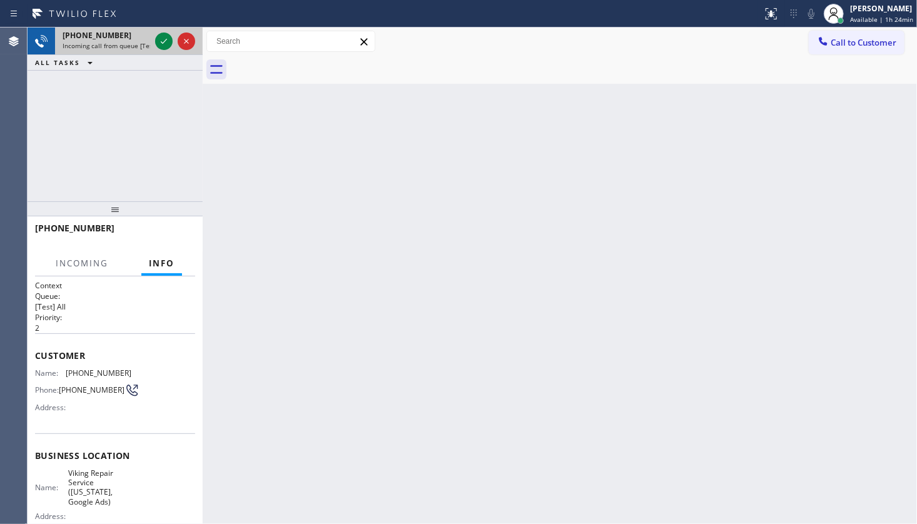
click at [154, 51] on div at bounding box center [175, 42] width 45 height 28
click at [156, 46] on icon at bounding box center [163, 41] width 15 height 15
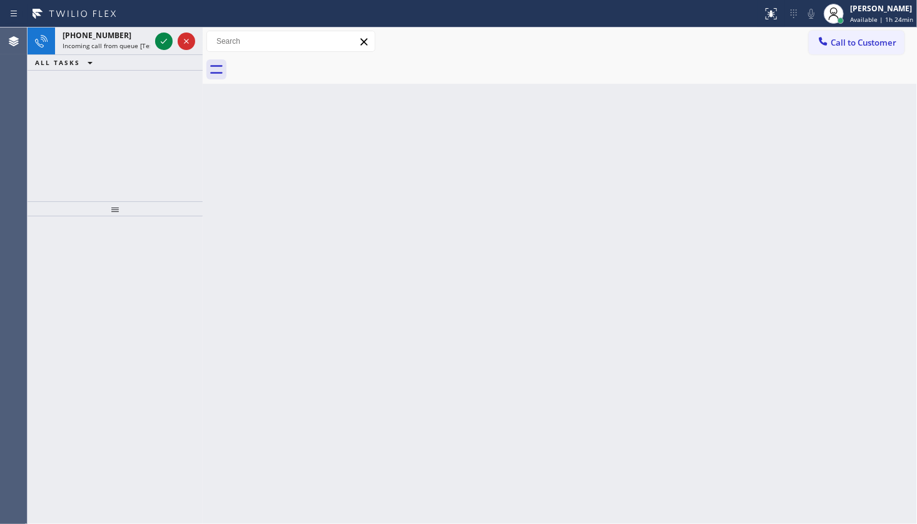
click at [156, 46] on icon at bounding box center [163, 41] width 15 height 15
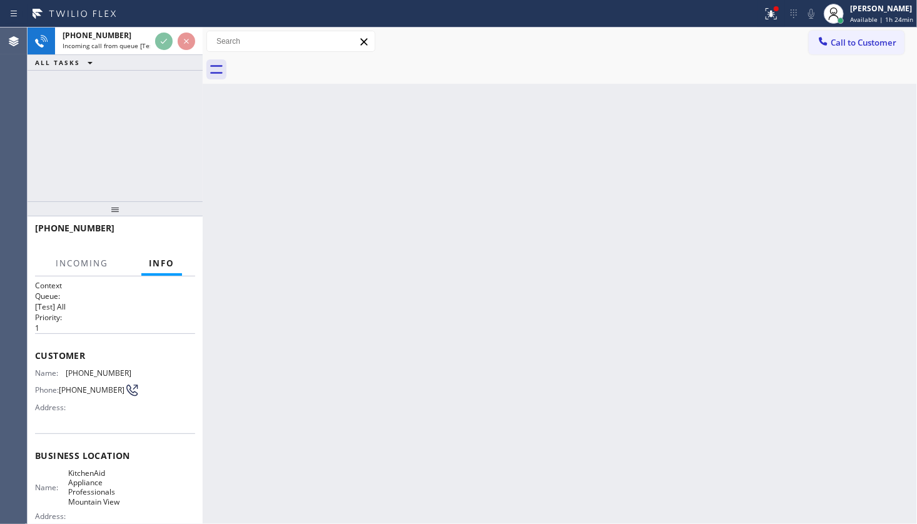
click at [179, 16] on div at bounding box center [381, 14] width 752 height 20
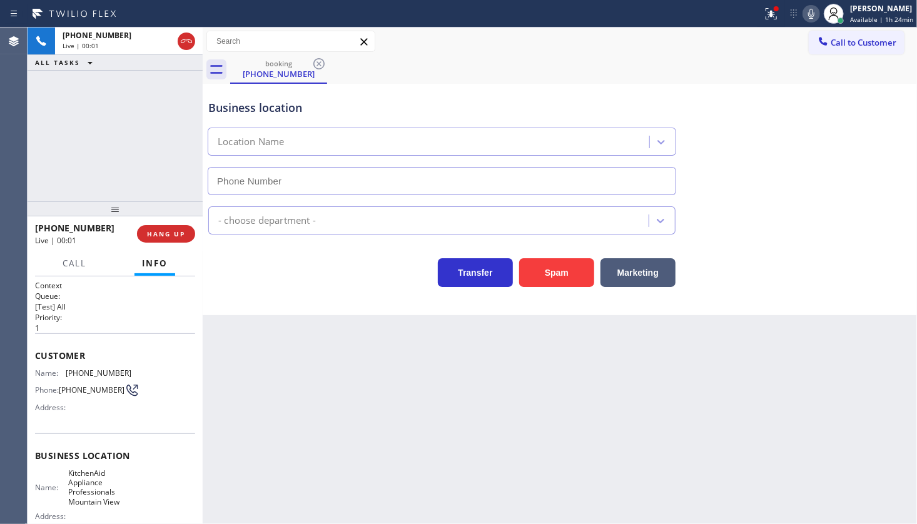
type input "[PHONE_NUMBER]"
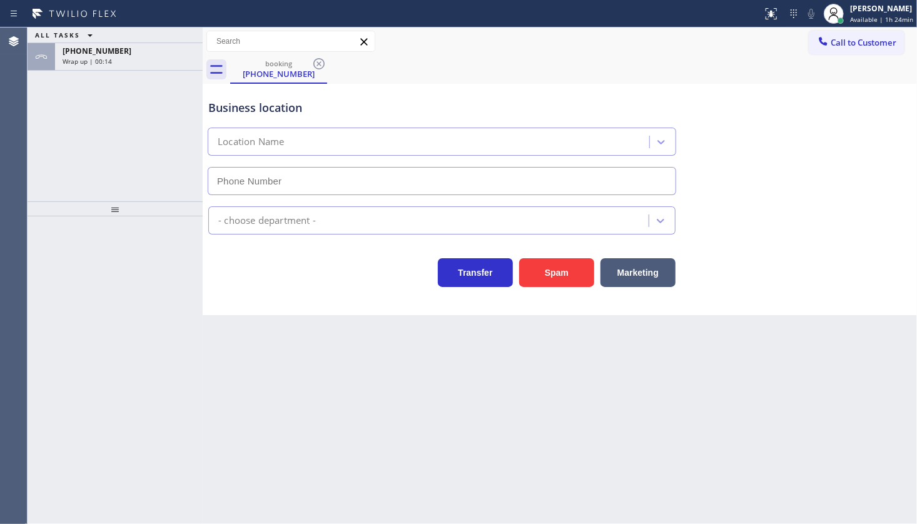
type input "(650) 200-2355"
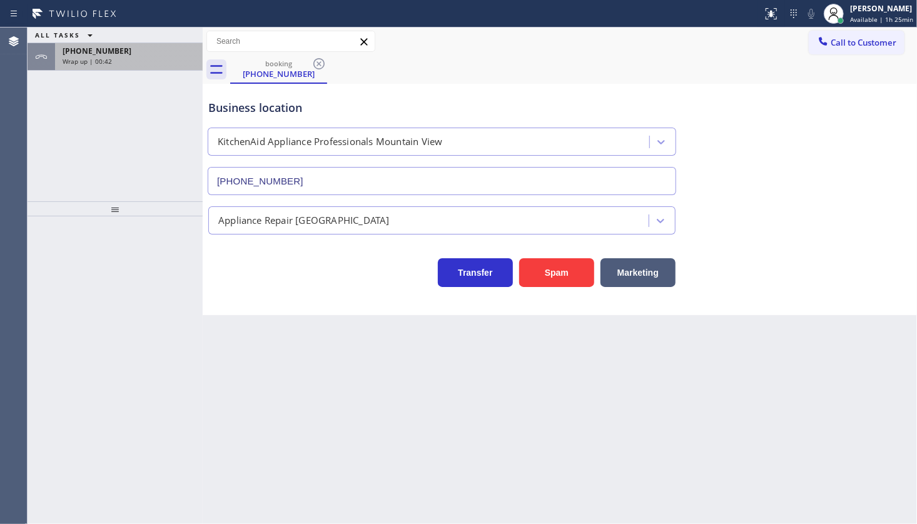
click at [113, 53] on span "+16283105275" at bounding box center [97, 51] width 69 height 11
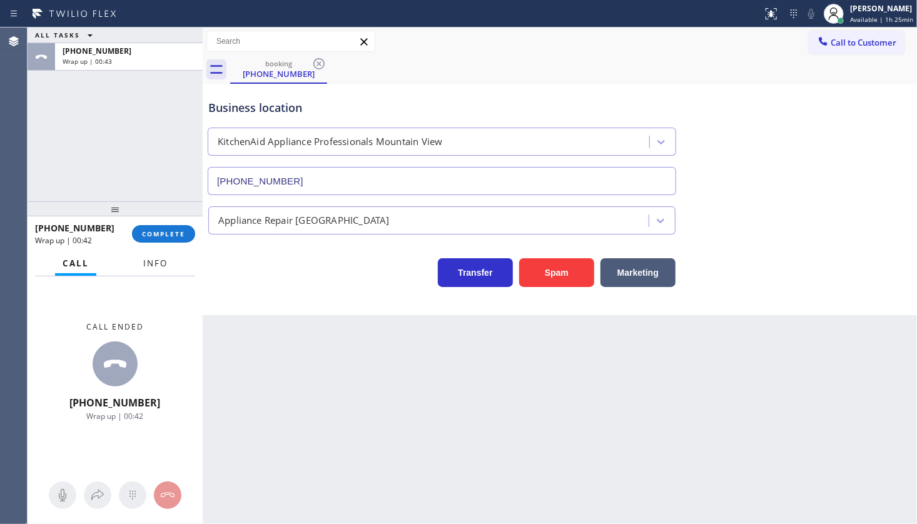
click at [160, 264] on span "Info" at bounding box center [155, 263] width 24 height 11
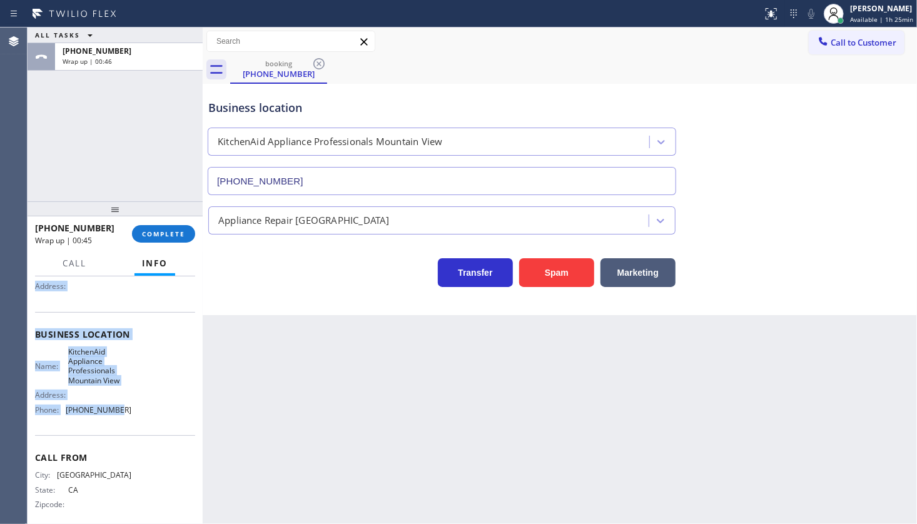
scroll to position [133, 0]
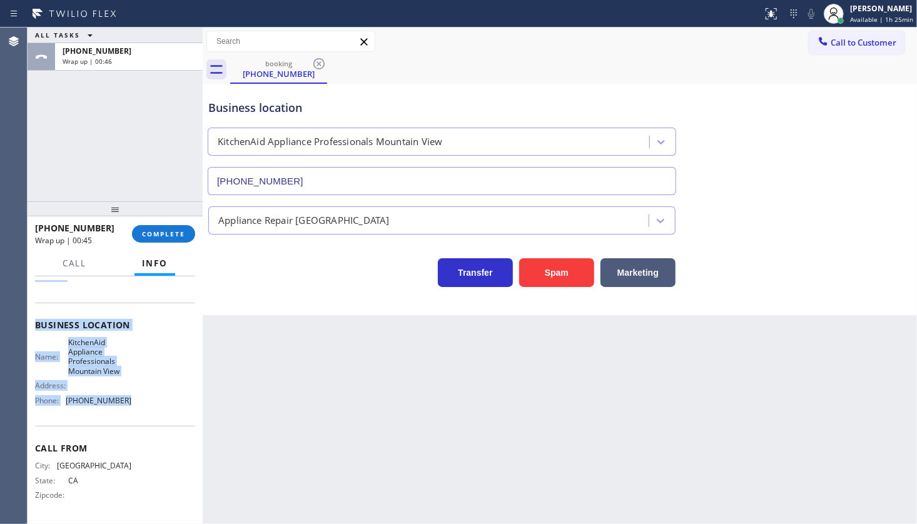
drag, startPoint x: 31, startPoint y: 348, endPoint x: 138, endPoint y: 410, distance: 122.7
click at [138, 410] on div "Context Queue: [Test] All Priority: 1 Customer Name: (628) 310-5275 Phone: (628…" at bounding box center [115, 400] width 175 height 248
copy div "Customer Name: (628) 310-5275 Phone: (628) 310-5275 Address: Business location …"
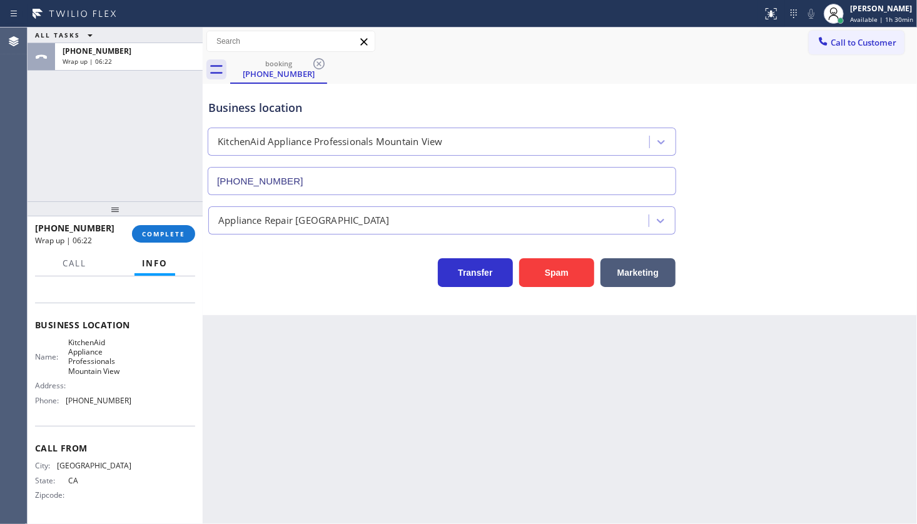
click at [88, 170] on div "ALL TASKS ALL TASKS ACTIVE TASKS TASKS IN WRAP UP +16283105275 Wrap up | 06:22" at bounding box center [115, 115] width 175 height 174
click at [170, 231] on span "COMPLETE" at bounding box center [163, 233] width 43 height 9
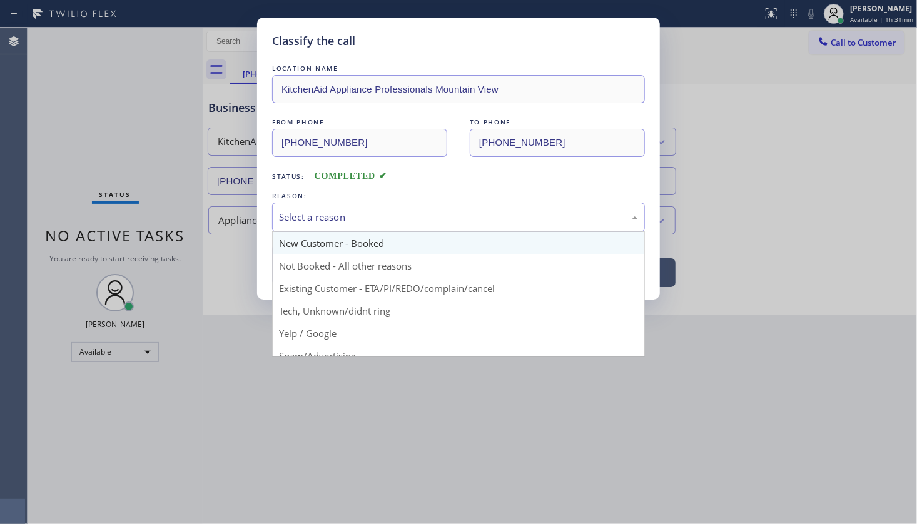
drag, startPoint x: 294, startPoint y: 206, endPoint x: 293, endPoint y: 250, distance: 44.4
click at [293, 223] on div "Select a reason" at bounding box center [458, 217] width 373 height 29
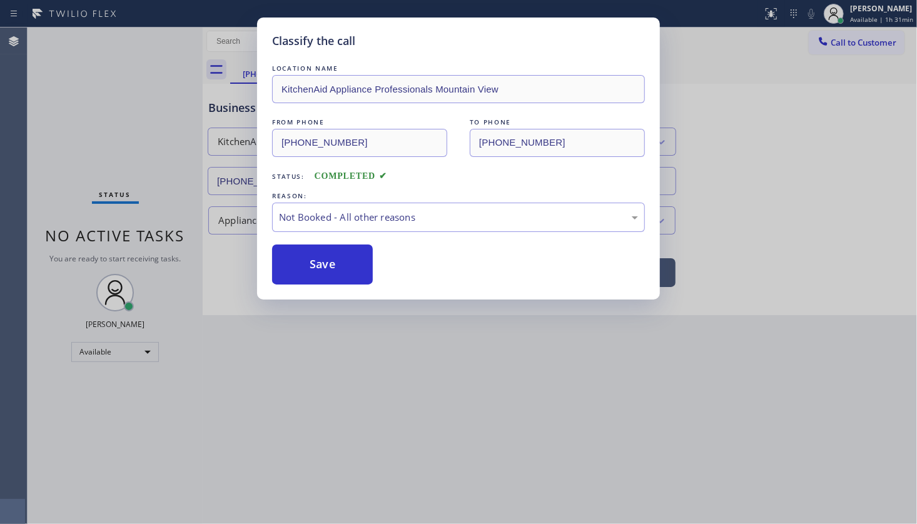
click at [293, 261] on button "Save" at bounding box center [322, 264] width 101 height 40
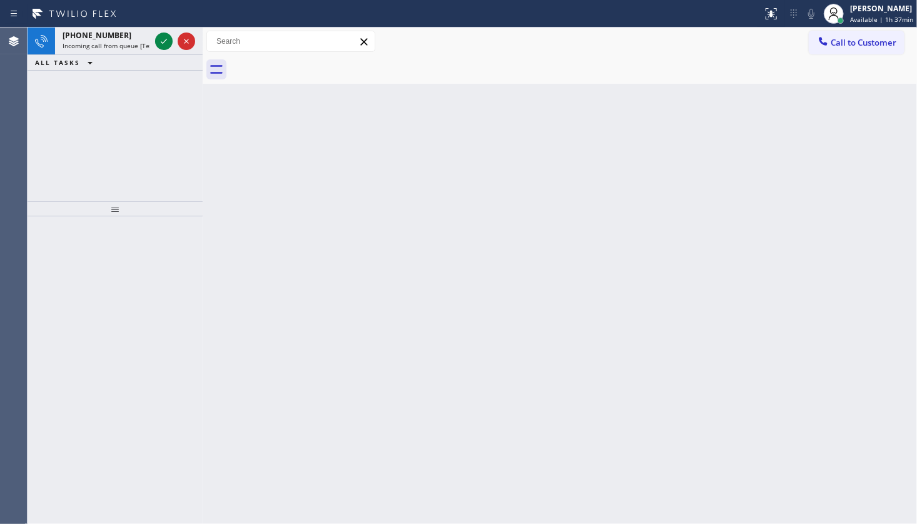
drag, startPoint x: 53, startPoint y: 94, endPoint x: 59, endPoint y: 71, distance: 24.0
click at [54, 89] on div "+18052942504 Incoming call from queue [Test] All ALL TASKS ALL TASKS ACTIVE TAS…" at bounding box center [115, 115] width 175 height 174
click at [157, 39] on icon at bounding box center [163, 41] width 15 height 15
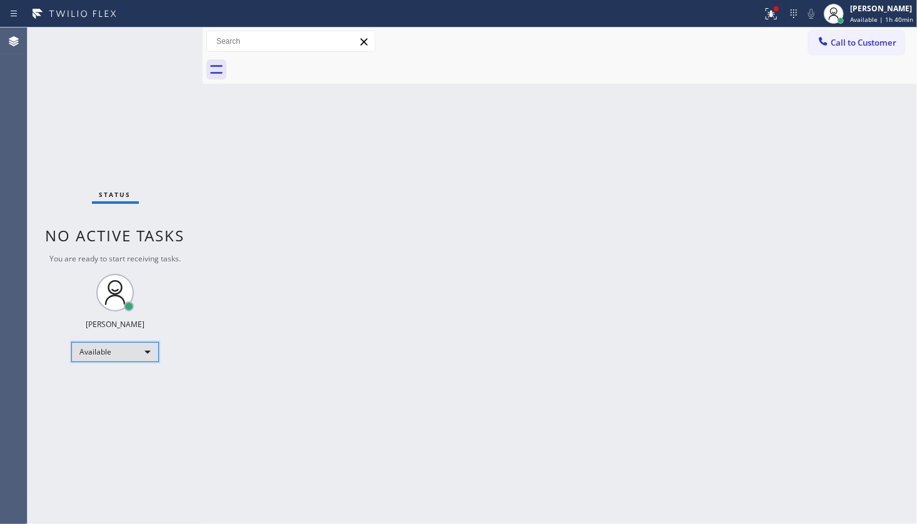
click at [95, 344] on div "Available" at bounding box center [115, 352] width 88 height 20
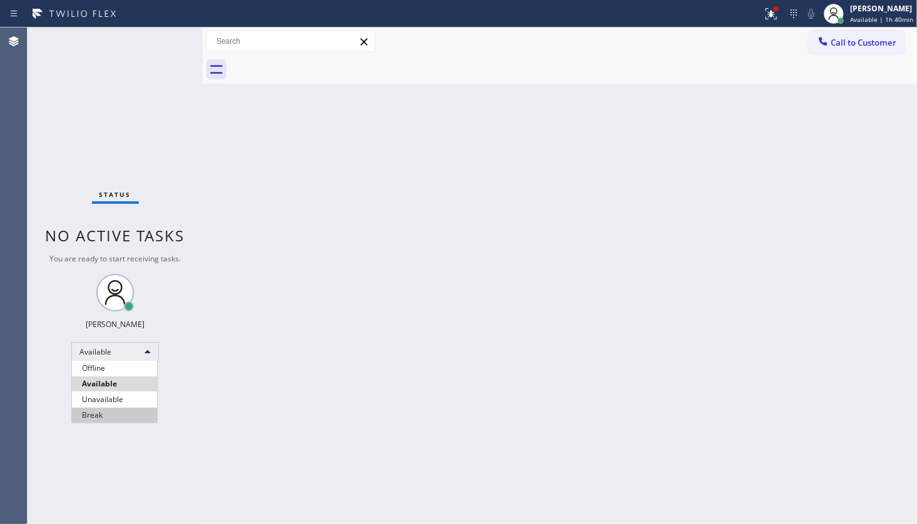
click at [106, 419] on li "Break" at bounding box center [114, 415] width 85 height 15
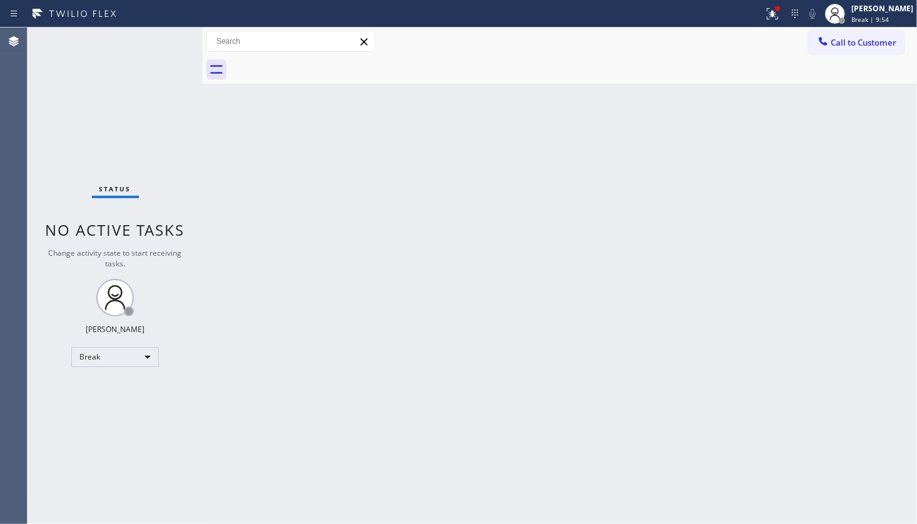
click at [80, 415] on div "Status No active tasks Change activity state to start receiving tasks. JENIZA A…" at bounding box center [115, 276] width 175 height 496
